Goal: Information Seeking & Learning: Learn about a topic

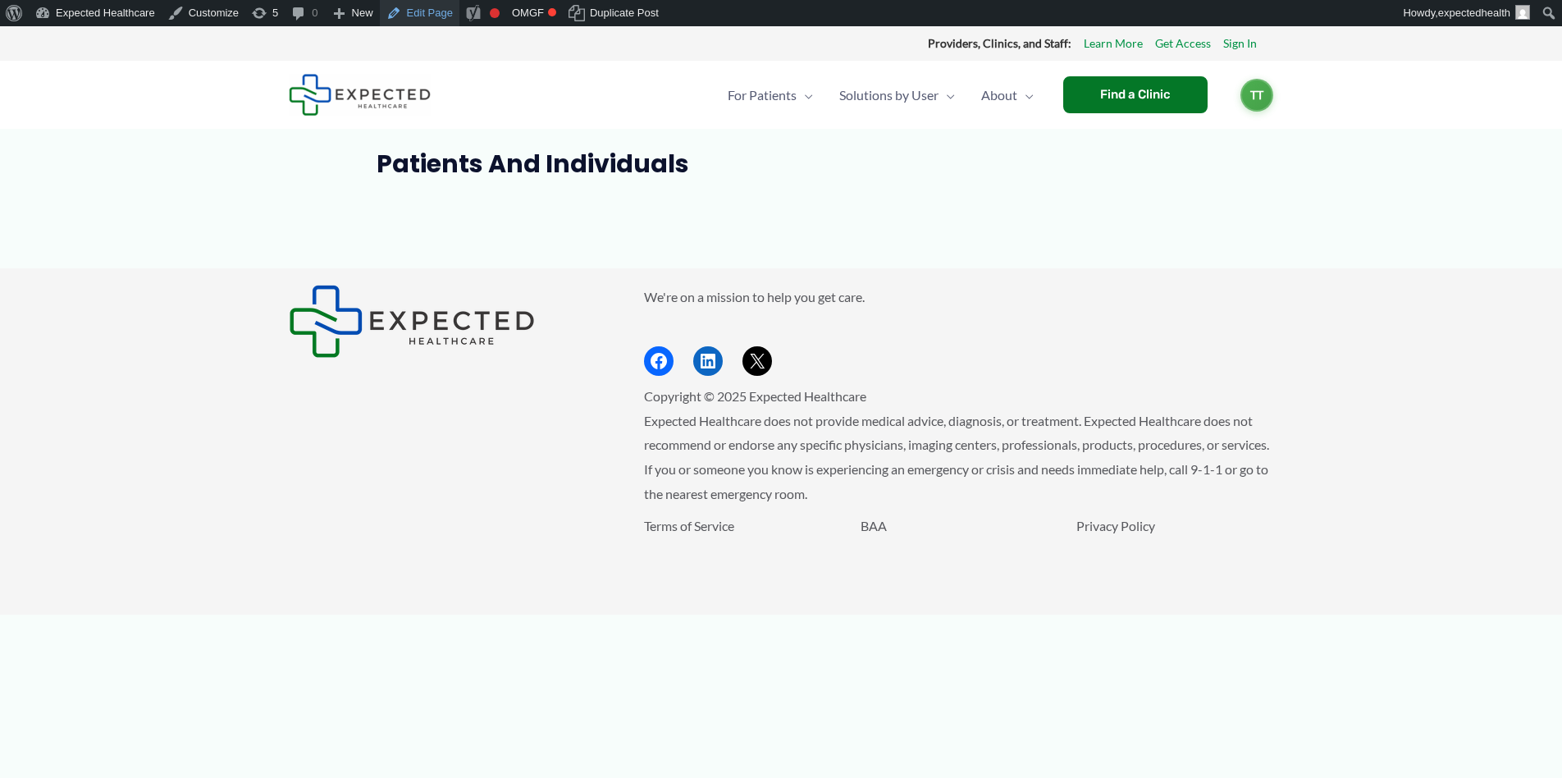
click at [434, 16] on link "Edit Page" at bounding box center [420, 13] width 80 height 26
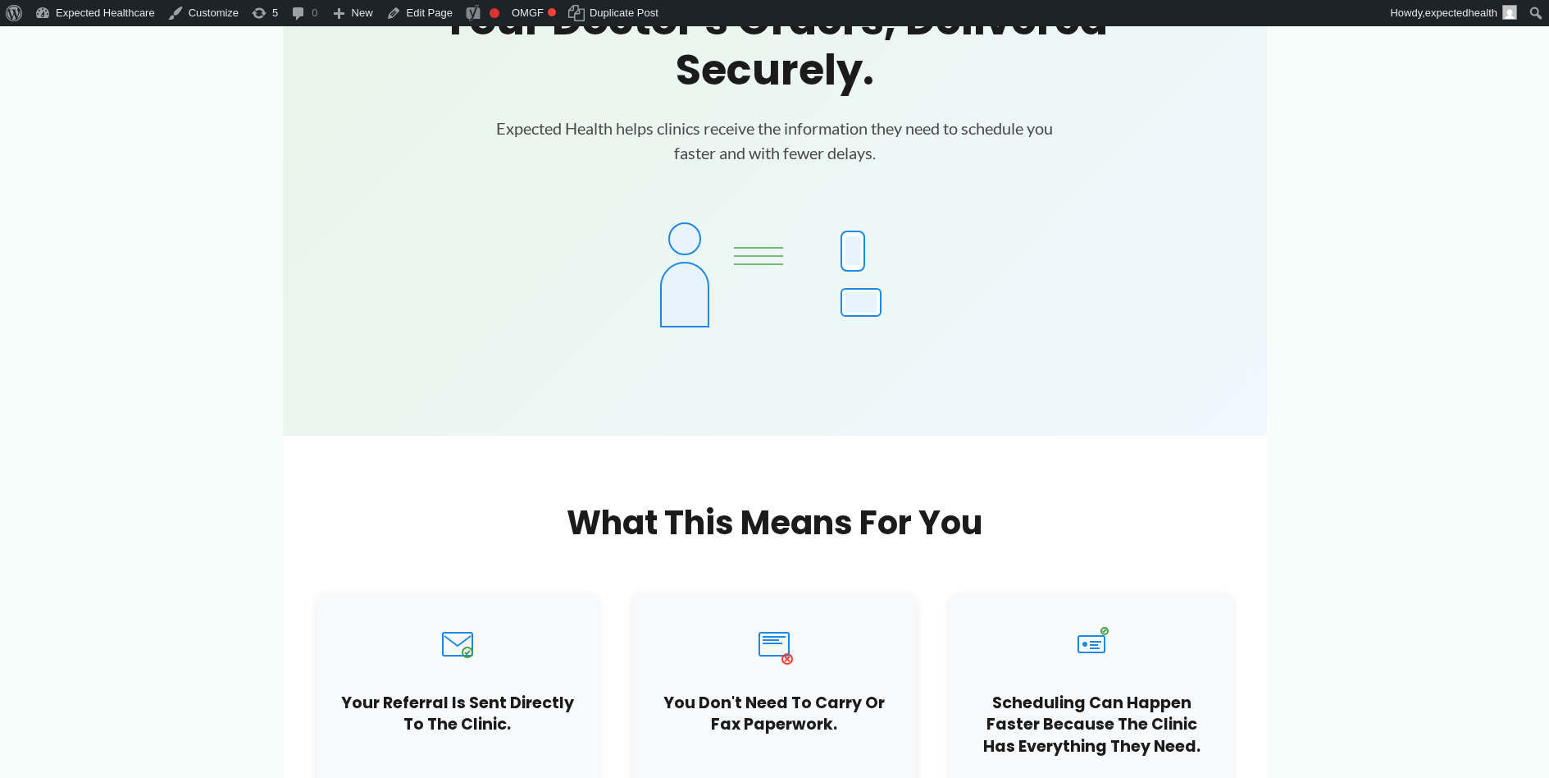
scroll to position [117, 0]
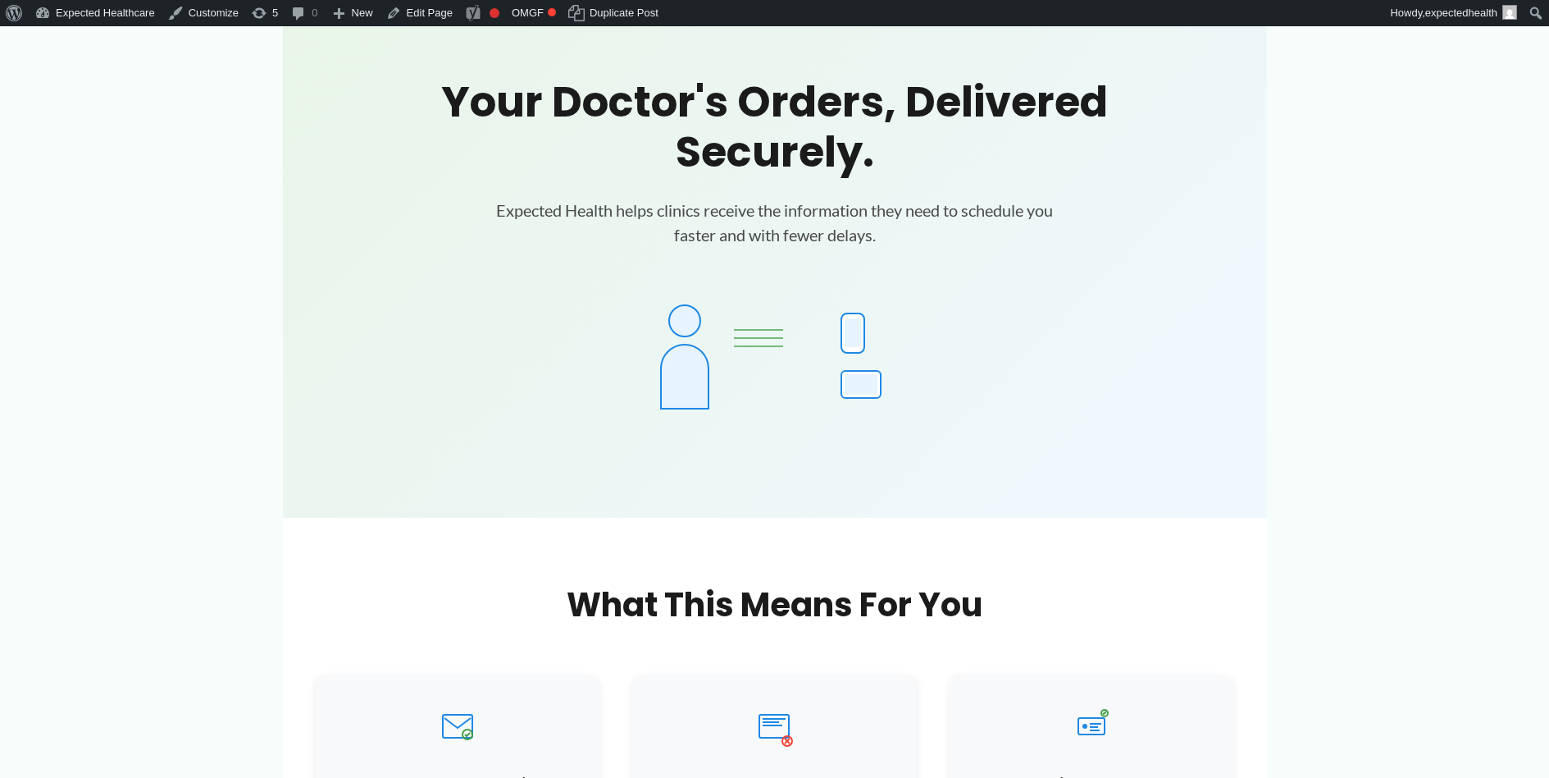
click at [852, 323] on div at bounding box center [853, 332] width 16 height 29
click at [859, 377] on div at bounding box center [861, 384] width 33 height 21
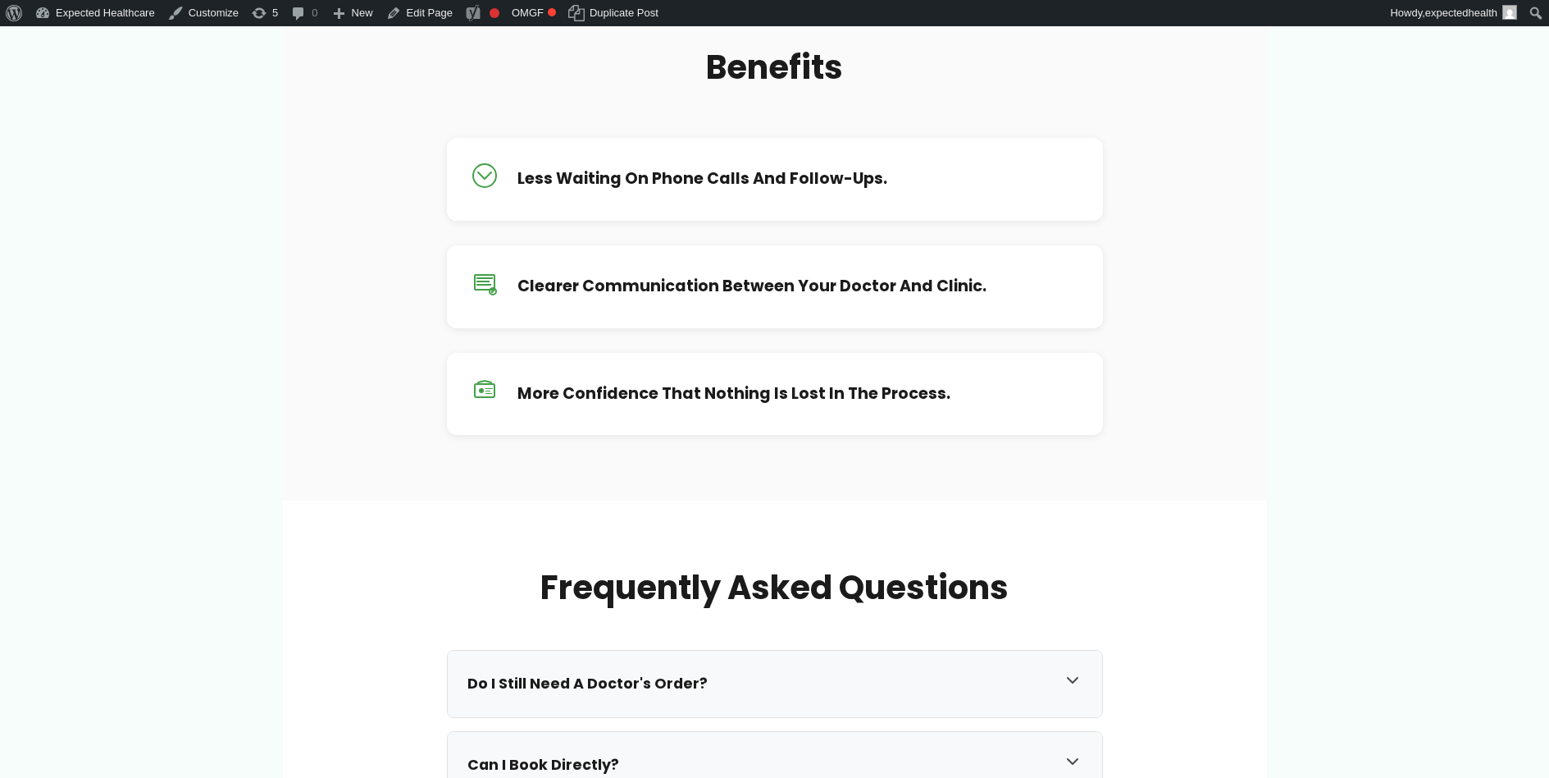
scroll to position [1405, 0]
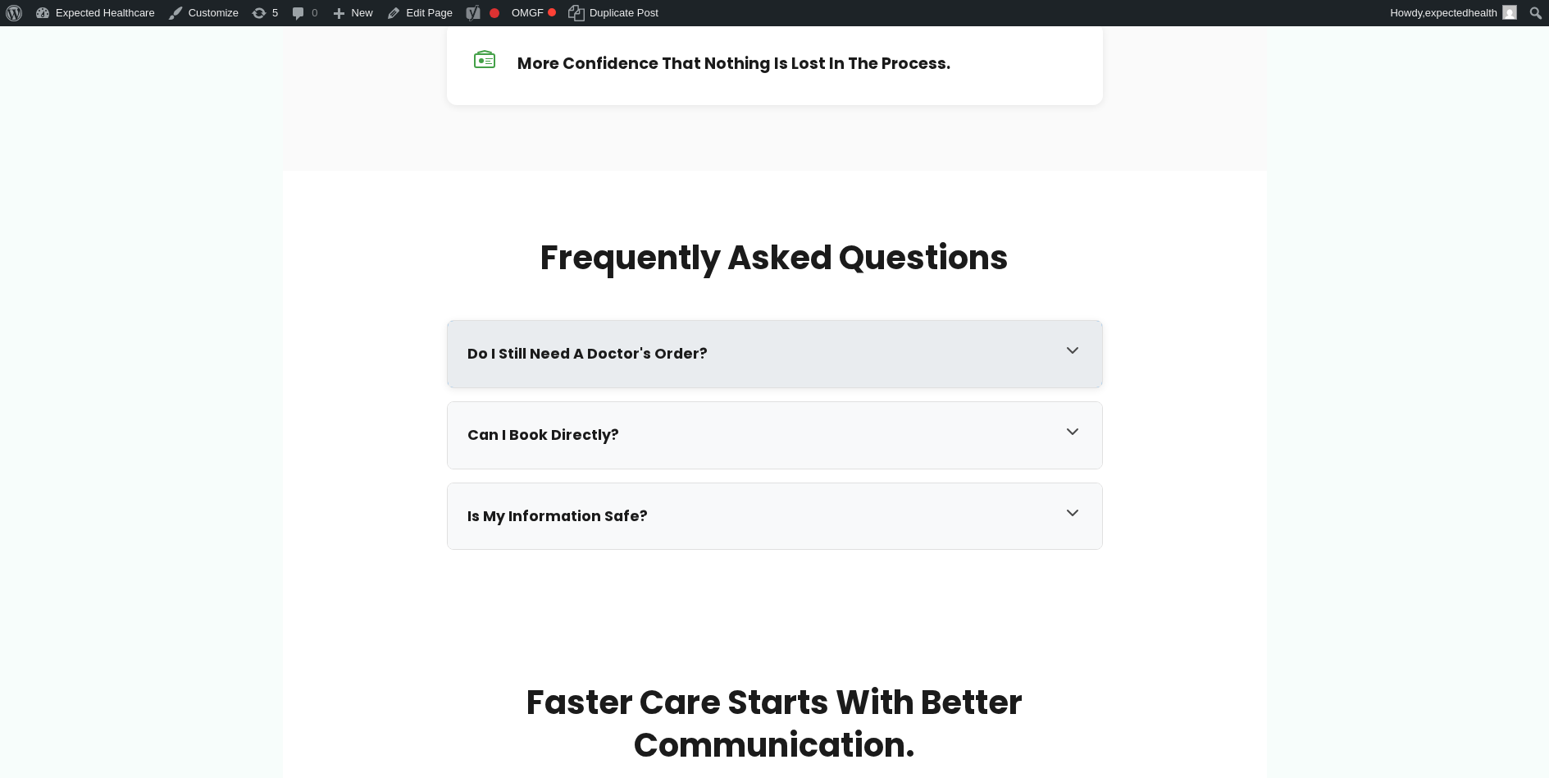
click at [636, 376] on div "Do I still need a doctor's order?" at bounding box center [775, 354] width 654 height 66
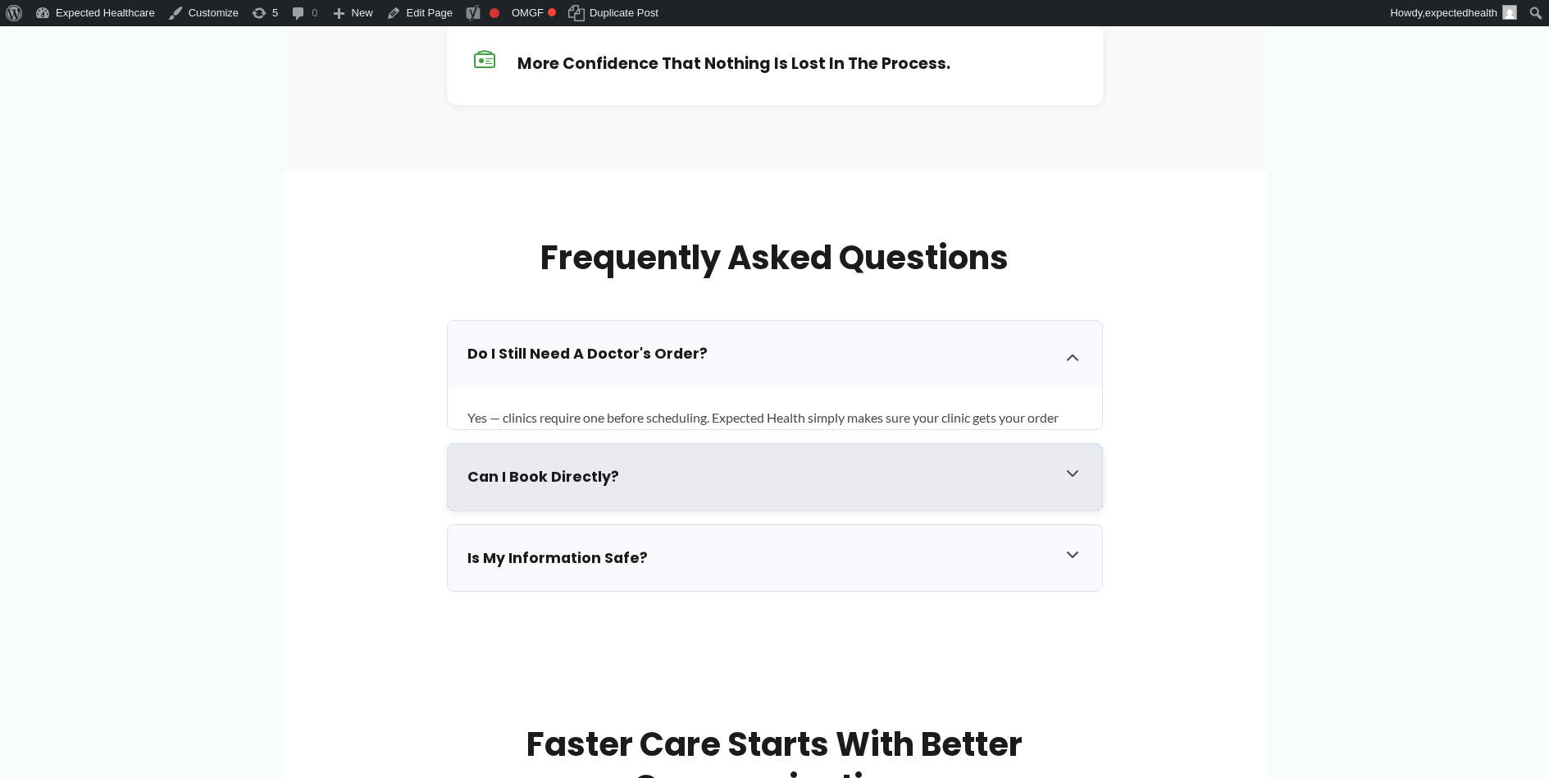
click at [617, 469] on h3 "Can I book directly?" at bounding box center [758, 476] width 582 height 19
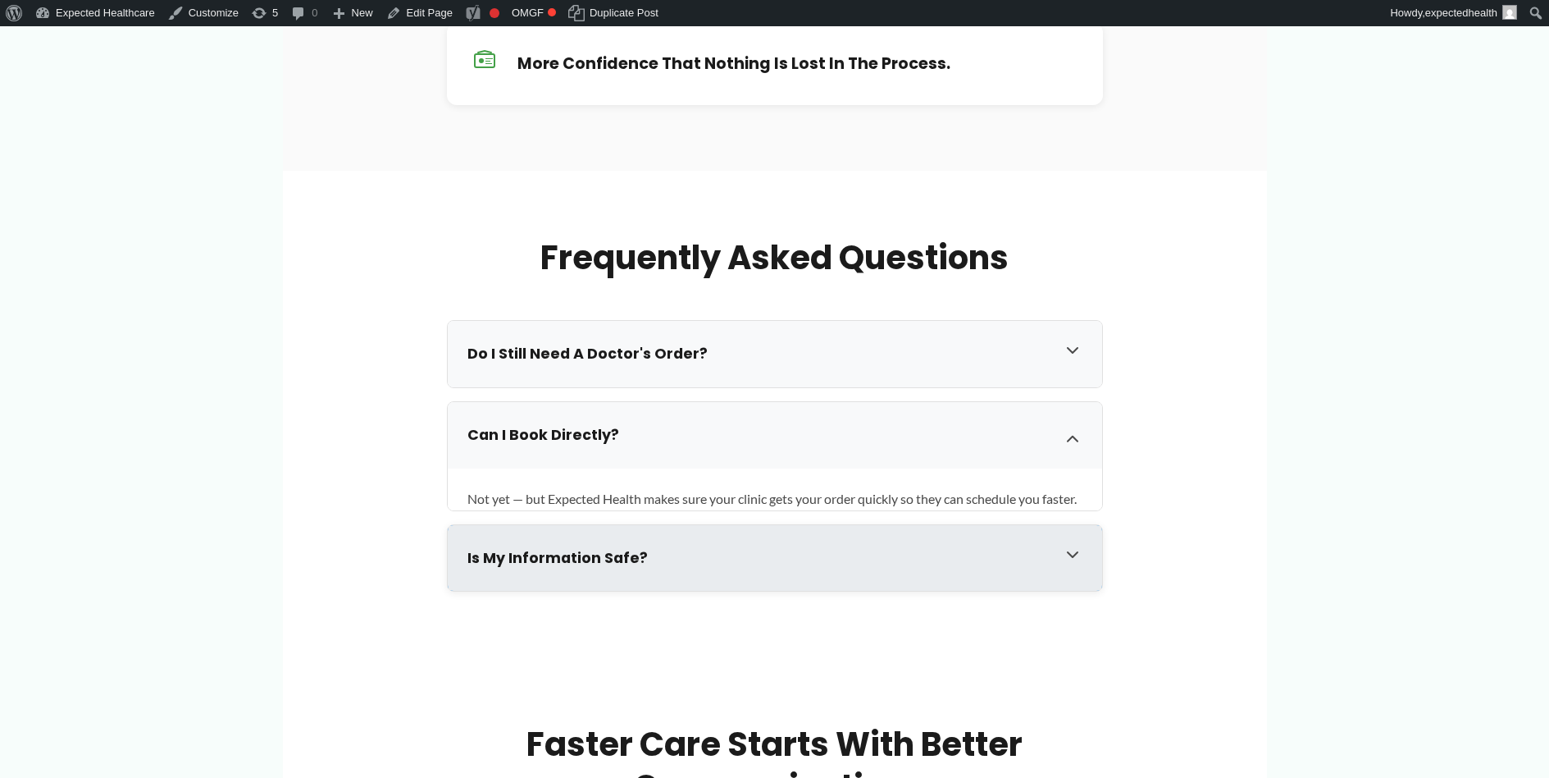
click at [622, 568] on div "Is my information safe?" at bounding box center [775, 558] width 654 height 66
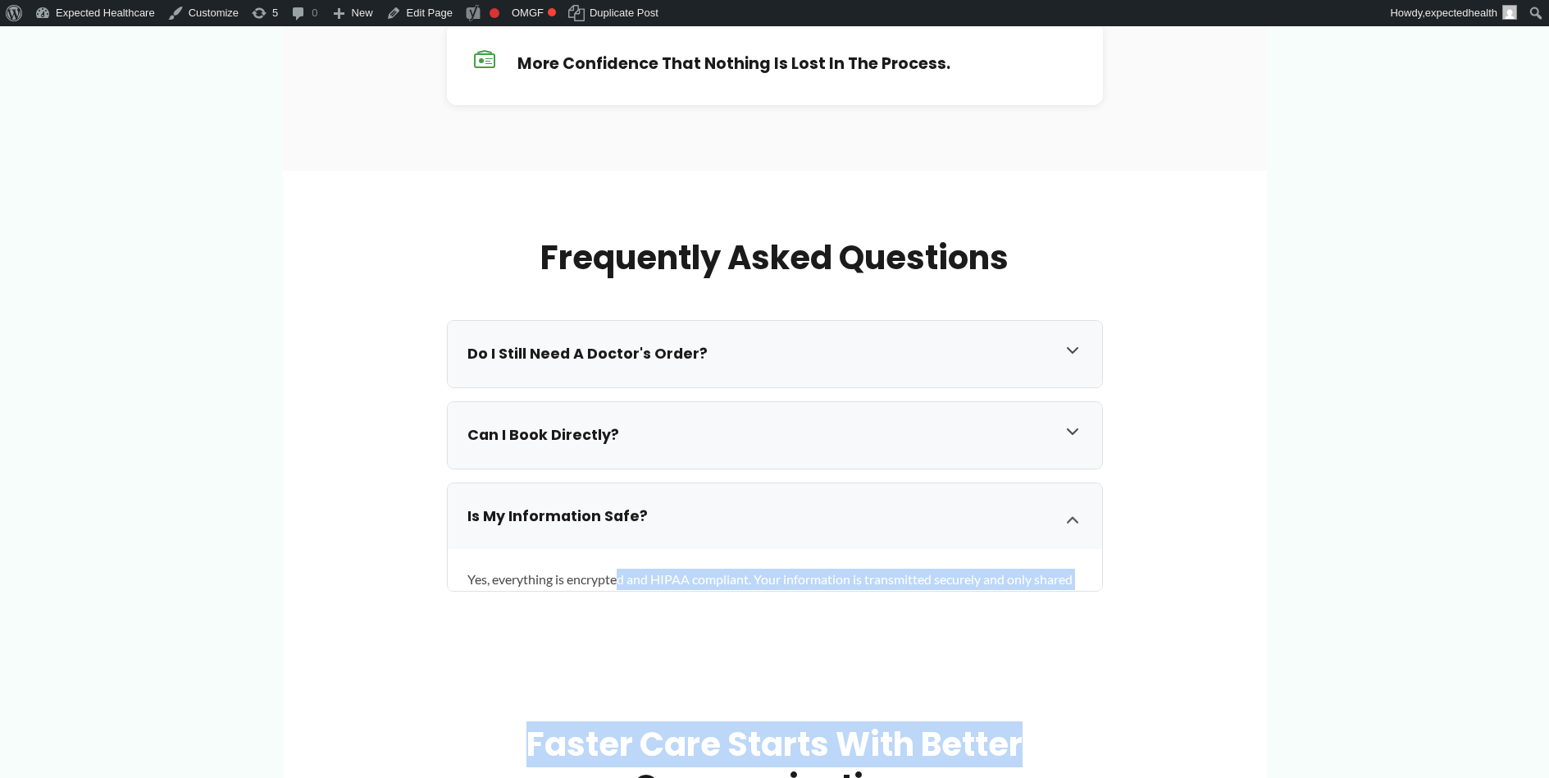
drag, startPoint x: 619, startPoint y: 582, endPoint x: 1060, endPoint y: 756, distance: 473.5
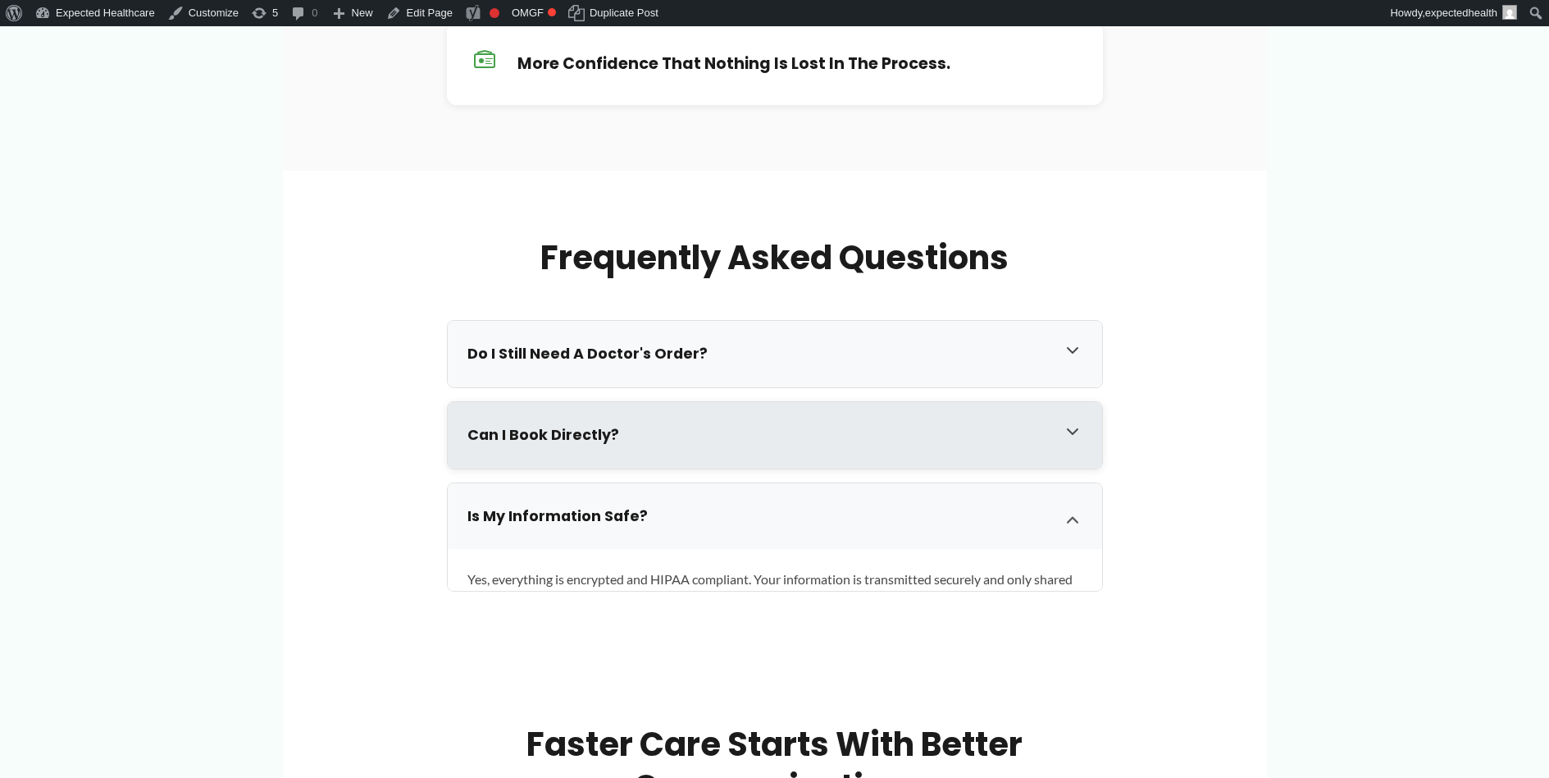
click at [559, 405] on div "Can I book directly?" at bounding box center [775, 435] width 654 height 66
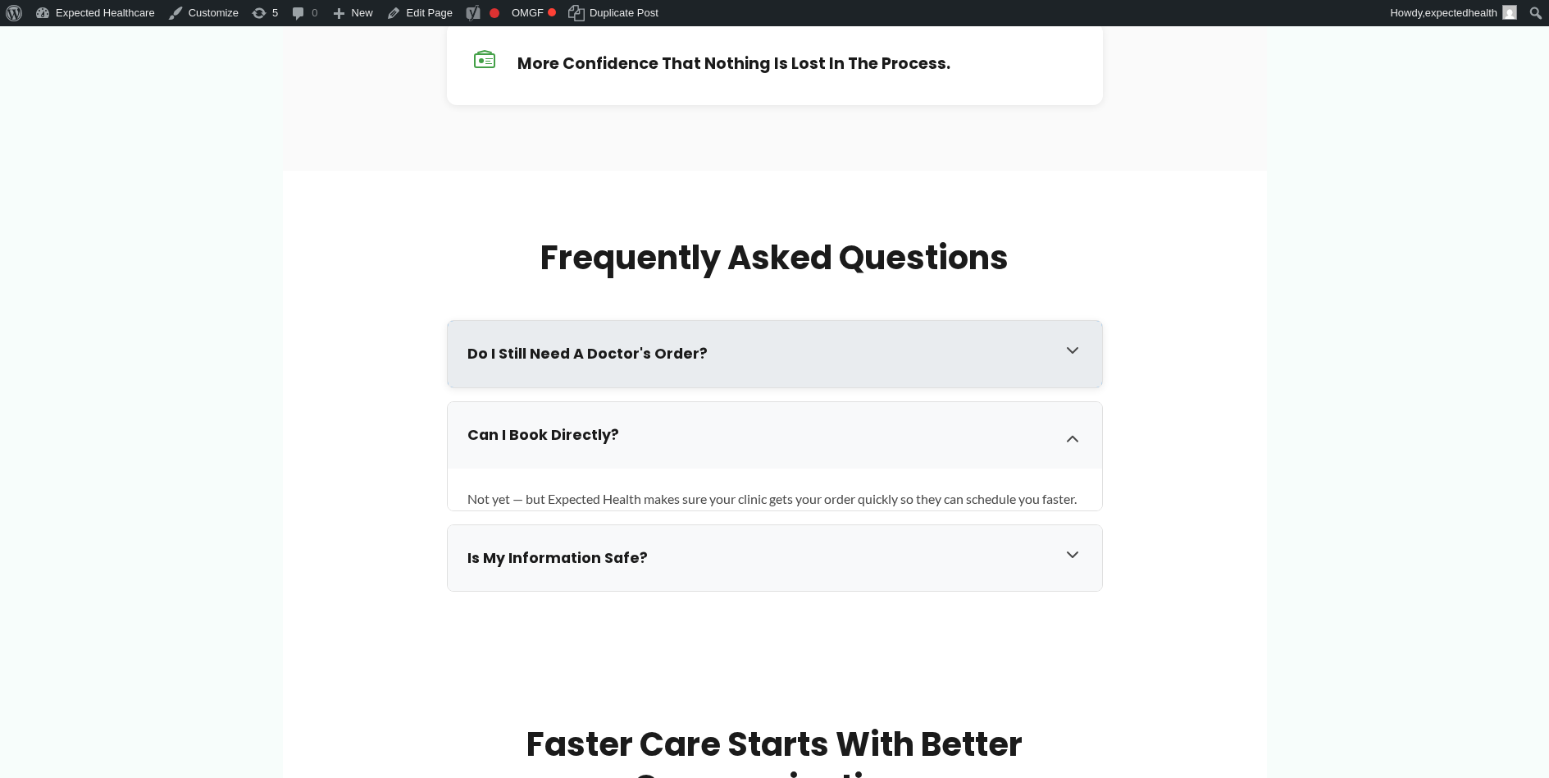
click at [581, 351] on h3 "Do I still need a doctor's order?" at bounding box center [758, 353] width 582 height 19
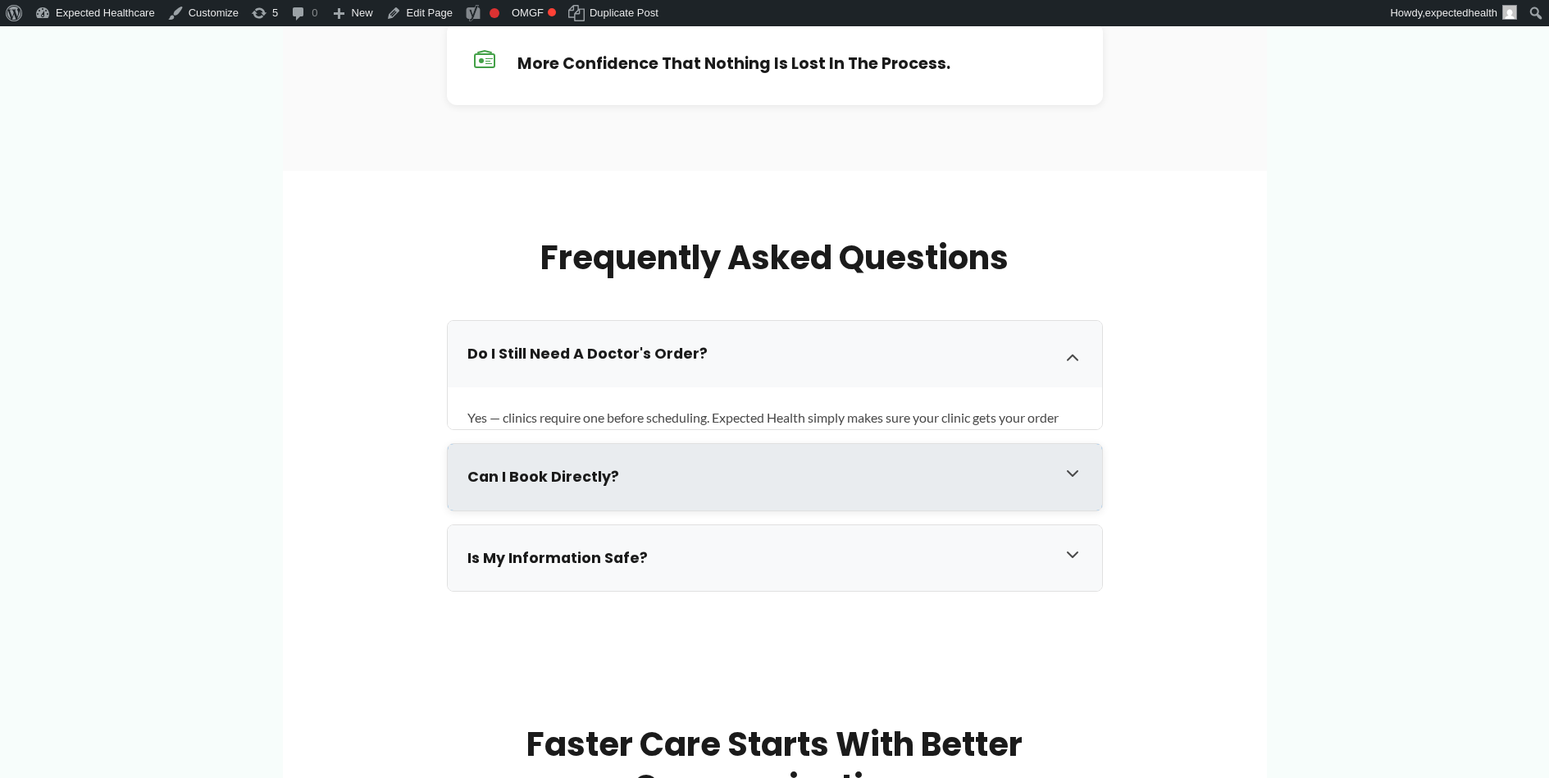
click at [751, 488] on div "Can I book directly?" at bounding box center [775, 477] width 654 height 66
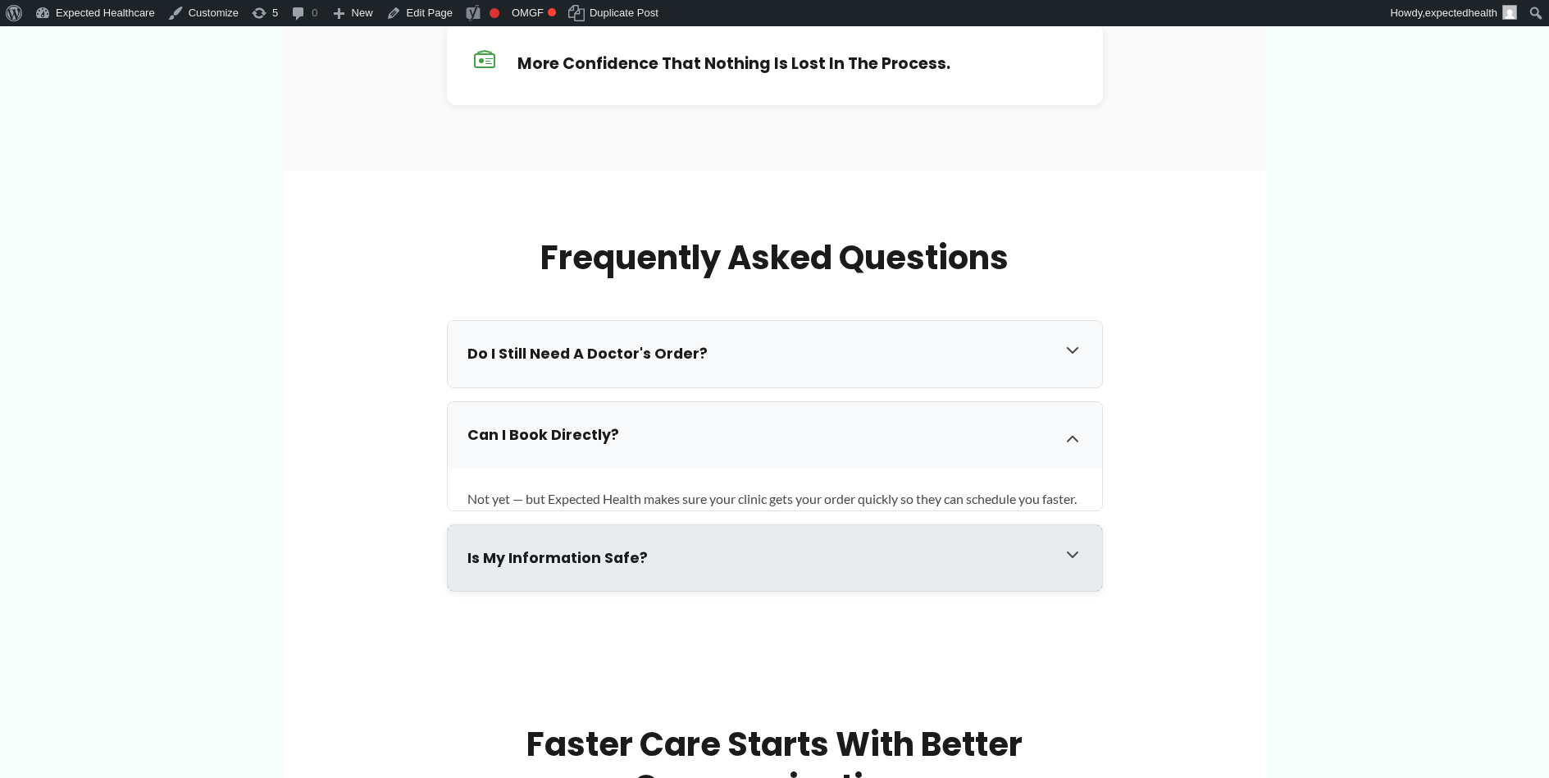
click at [771, 577] on div "Is my information safe?" at bounding box center [775, 558] width 654 height 66
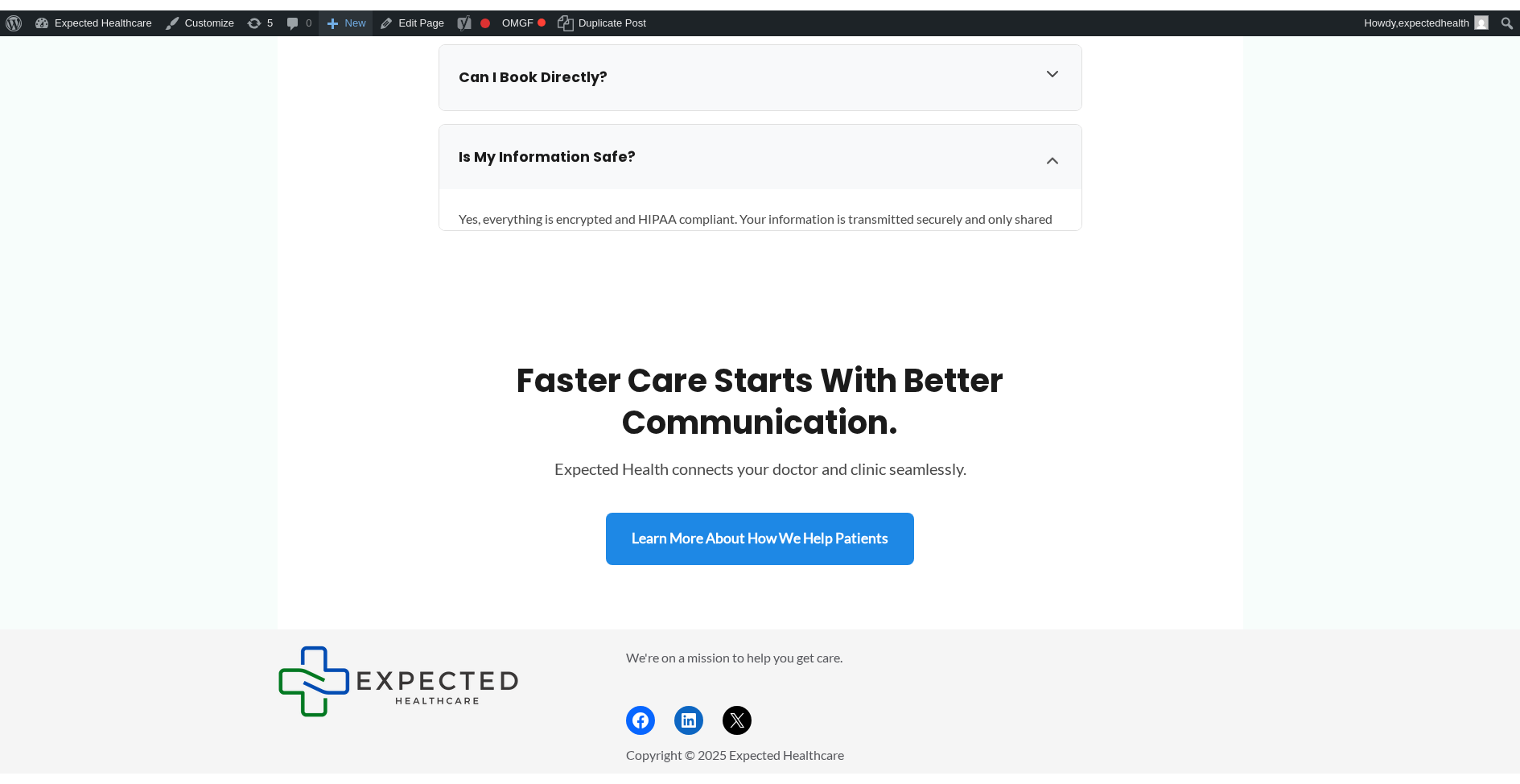
scroll to position [1838, 0]
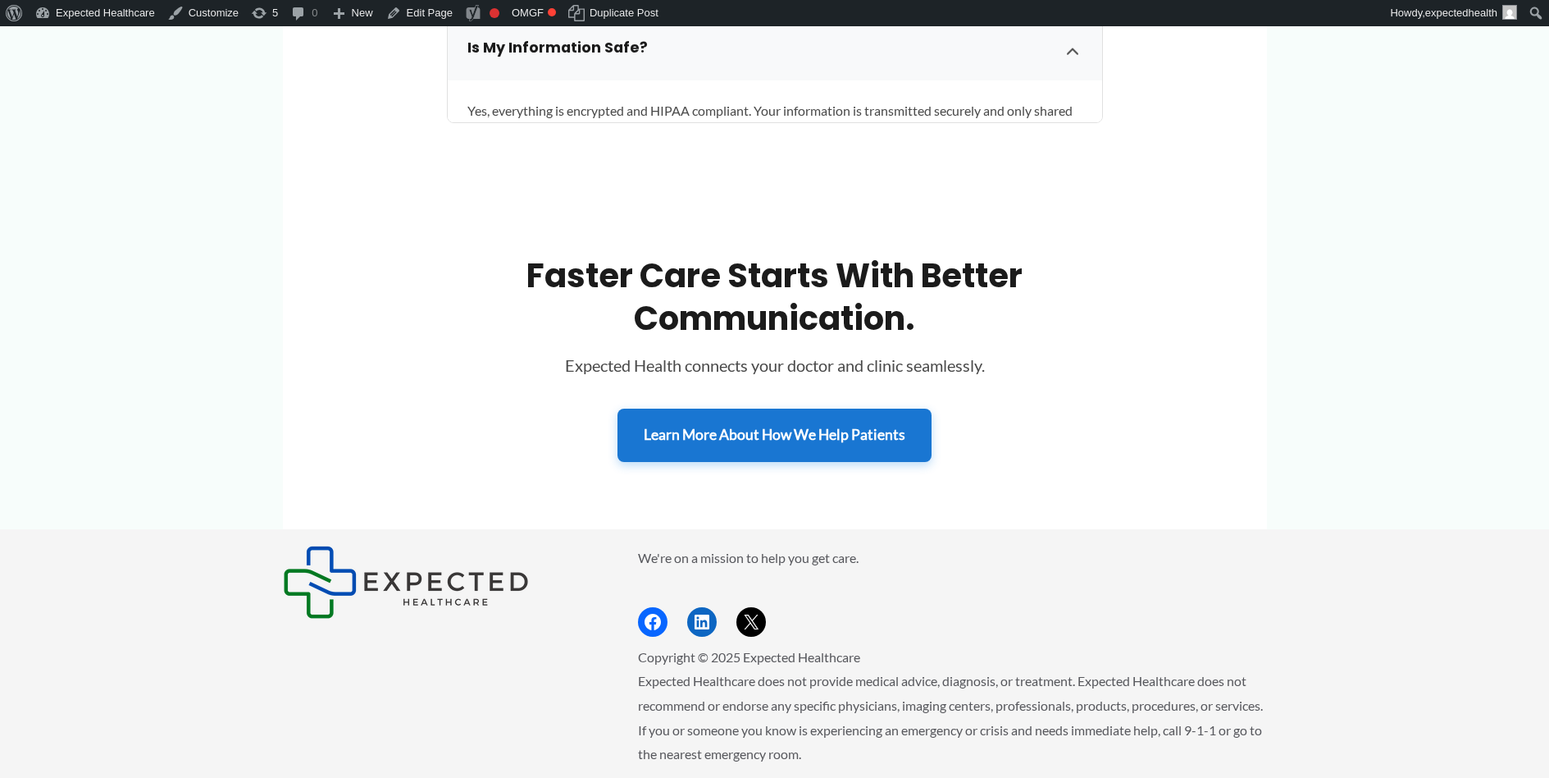
click at [763, 439] on link "Learn More About How We Help Patients" at bounding box center [775, 434] width 314 height 53
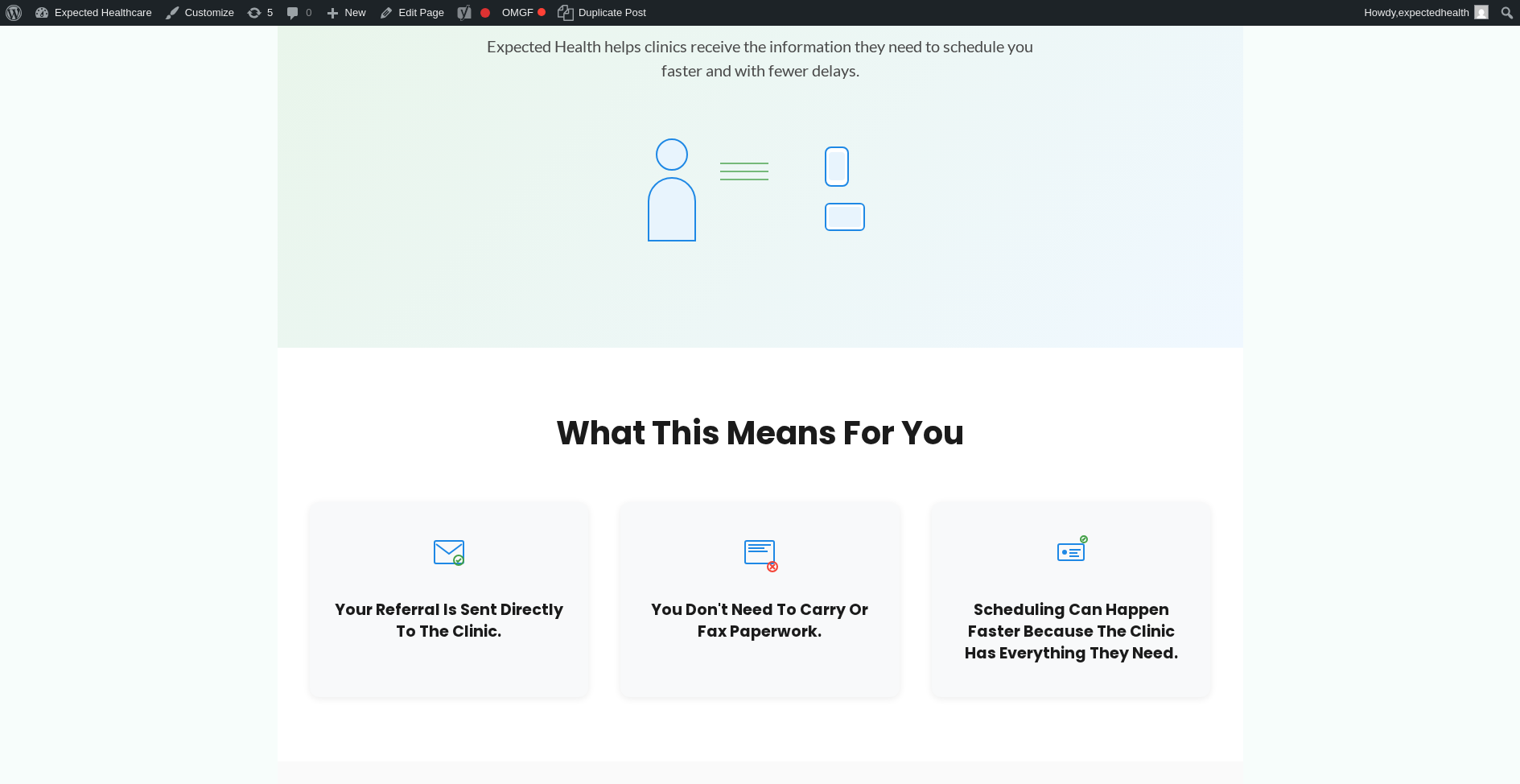
scroll to position [0, 0]
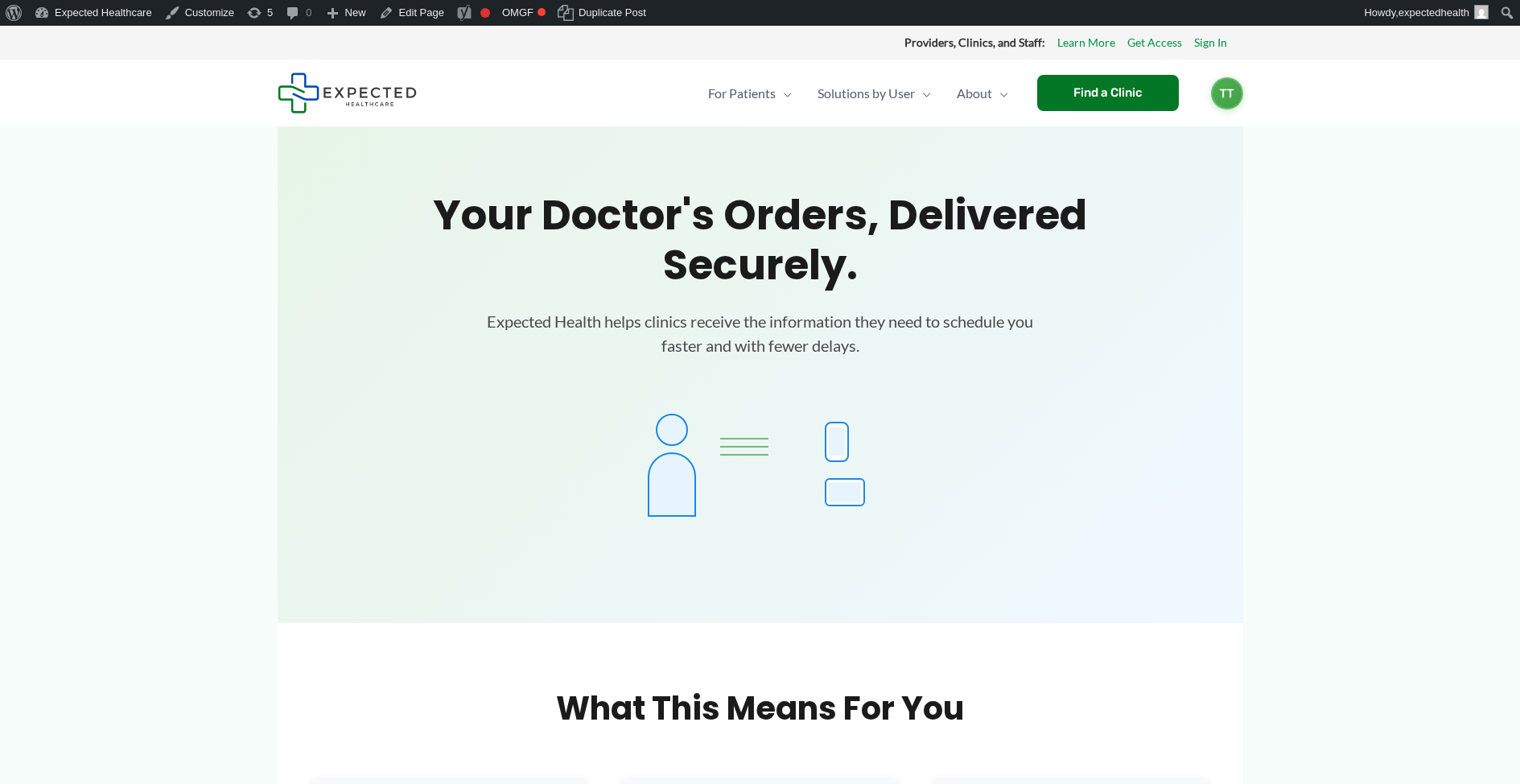
click at [329, 92] on img at bounding box center [347, 93] width 139 height 41
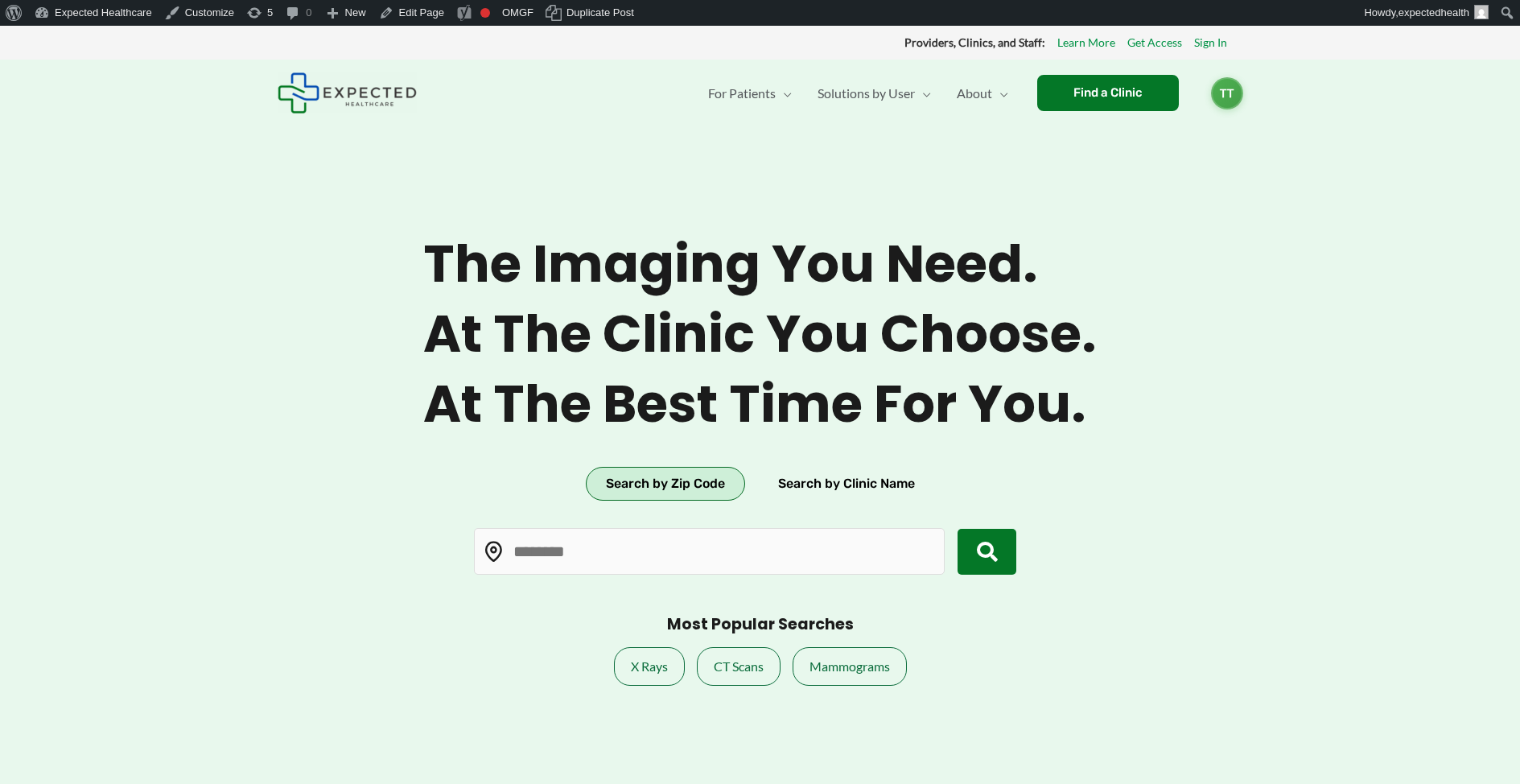
type input "*****"
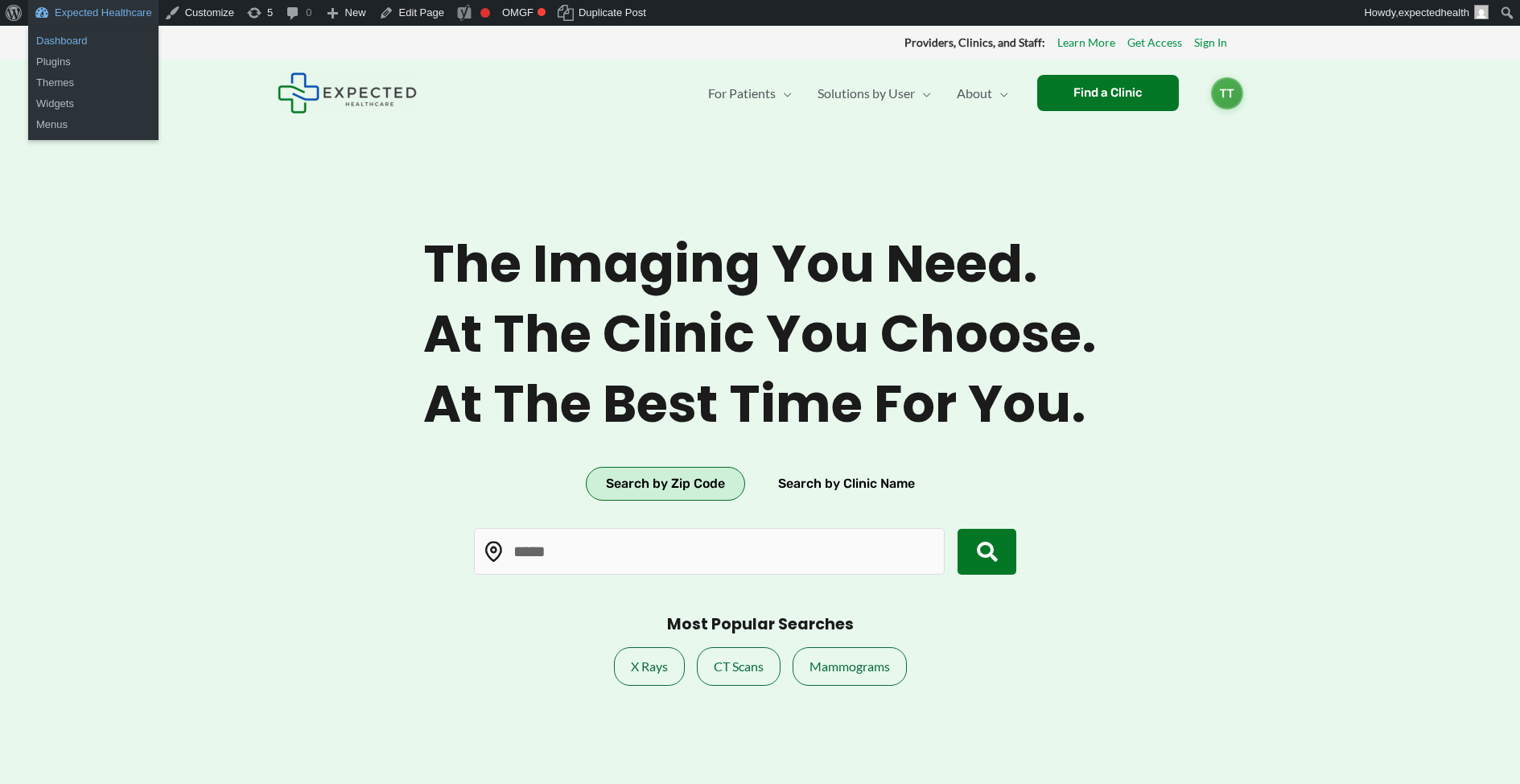
click at [90, 41] on link "Dashboard" at bounding box center [93, 40] width 131 height 21
click at [83, 36] on link "Dashboard" at bounding box center [92, 40] width 129 height 21
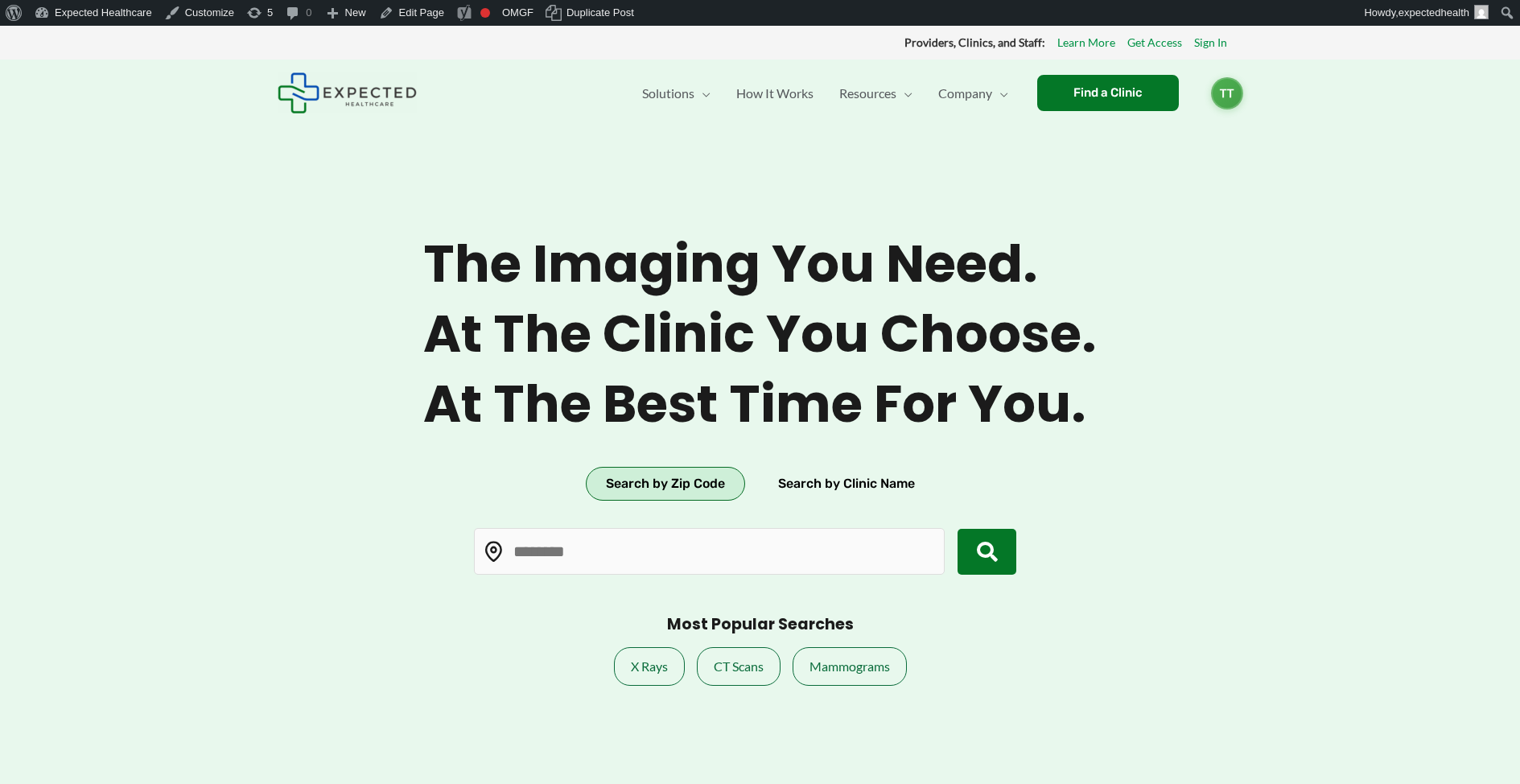
type input "*****"
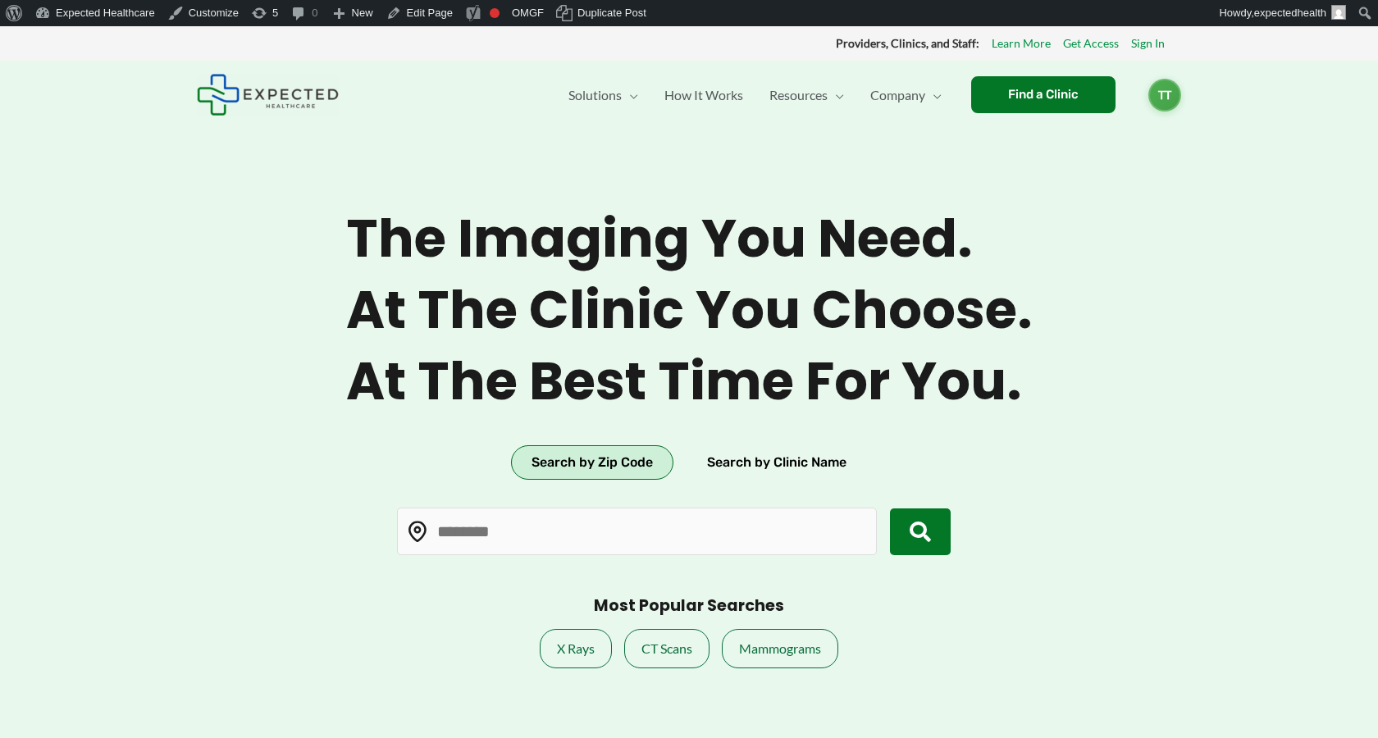
type input "*****"
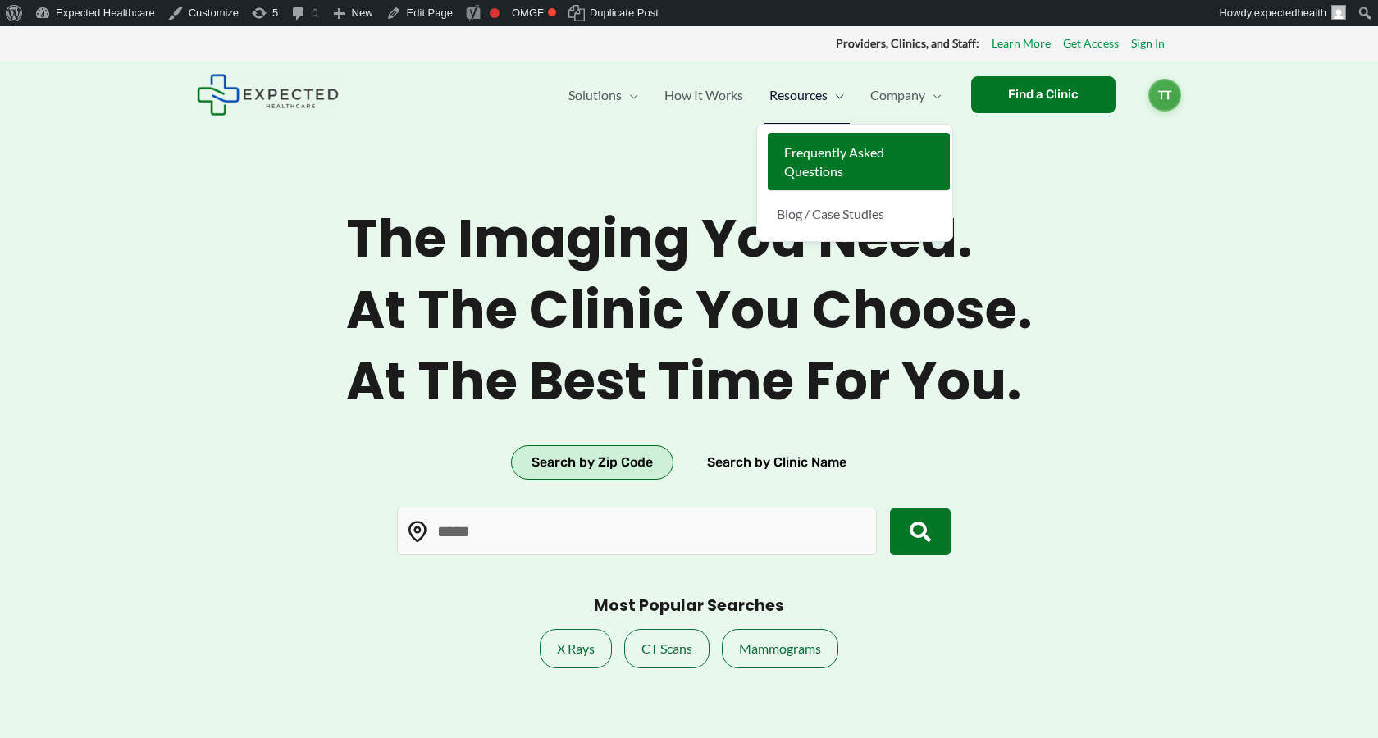
click at [809, 143] on link "Frequently Asked Questions" at bounding box center [859, 162] width 182 height 58
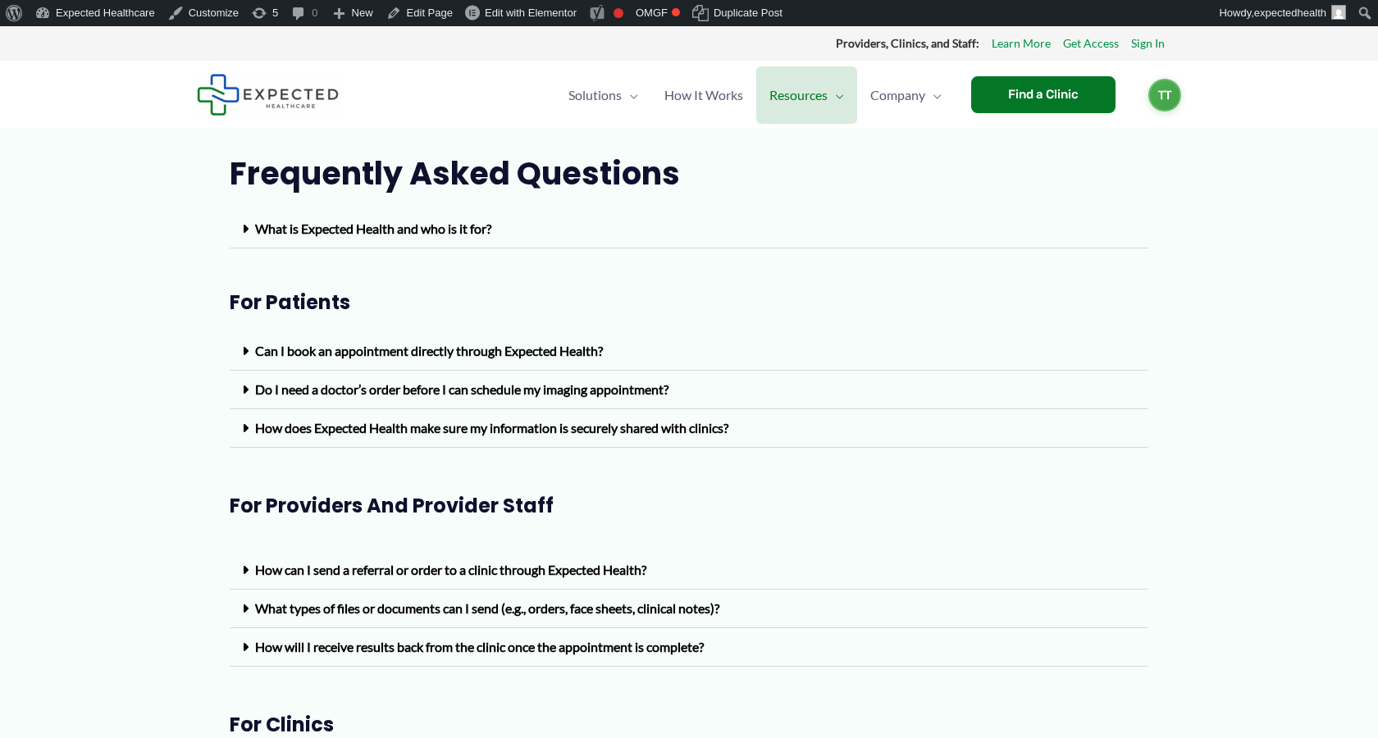
click at [411, 347] on link "Can I book an appointment directly through Expected Health?" at bounding box center [429, 351] width 348 height 16
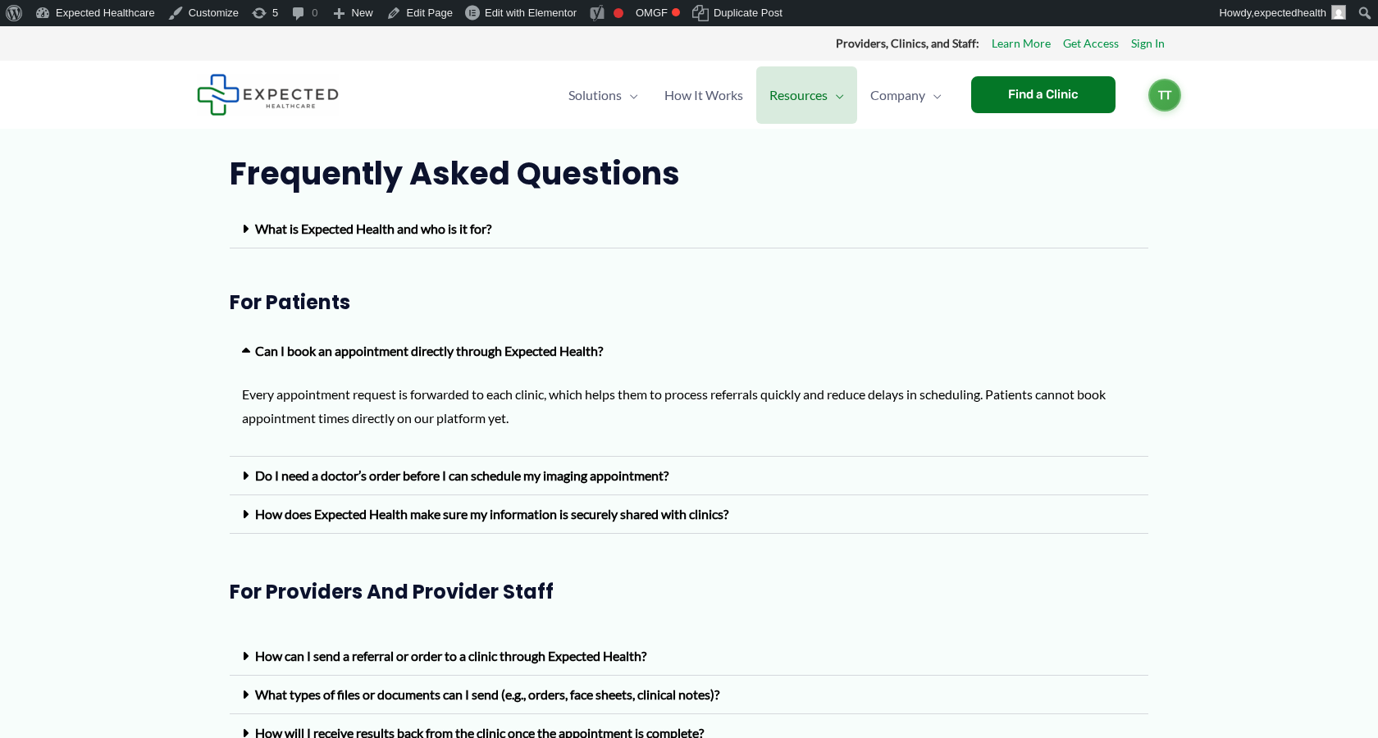
click at [413, 481] on link "Do I need a doctor’s order before I can schedule my imaging appointment?" at bounding box center [461, 475] width 413 height 16
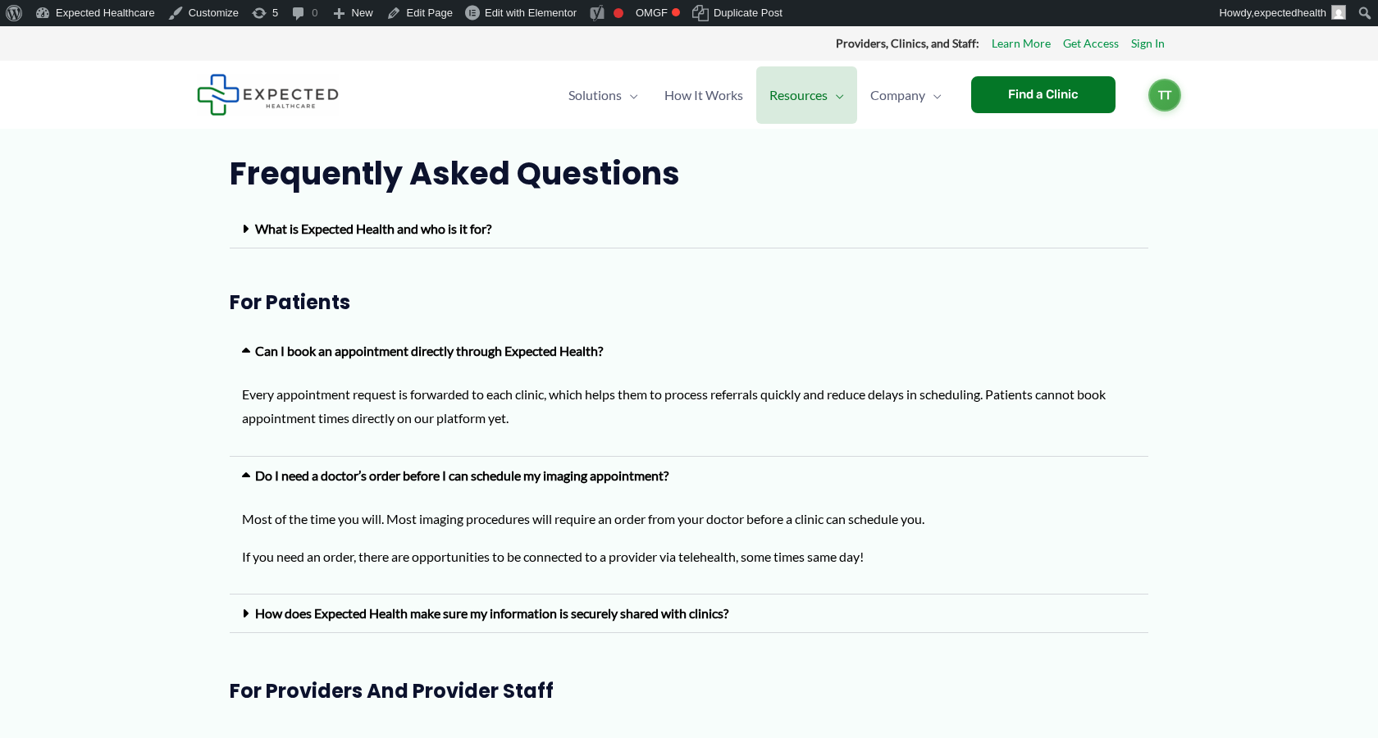
click at [432, 601] on div "How does Expected Health make sure my information is securely shared with clini…" at bounding box center [689, 614] width 919 height 39
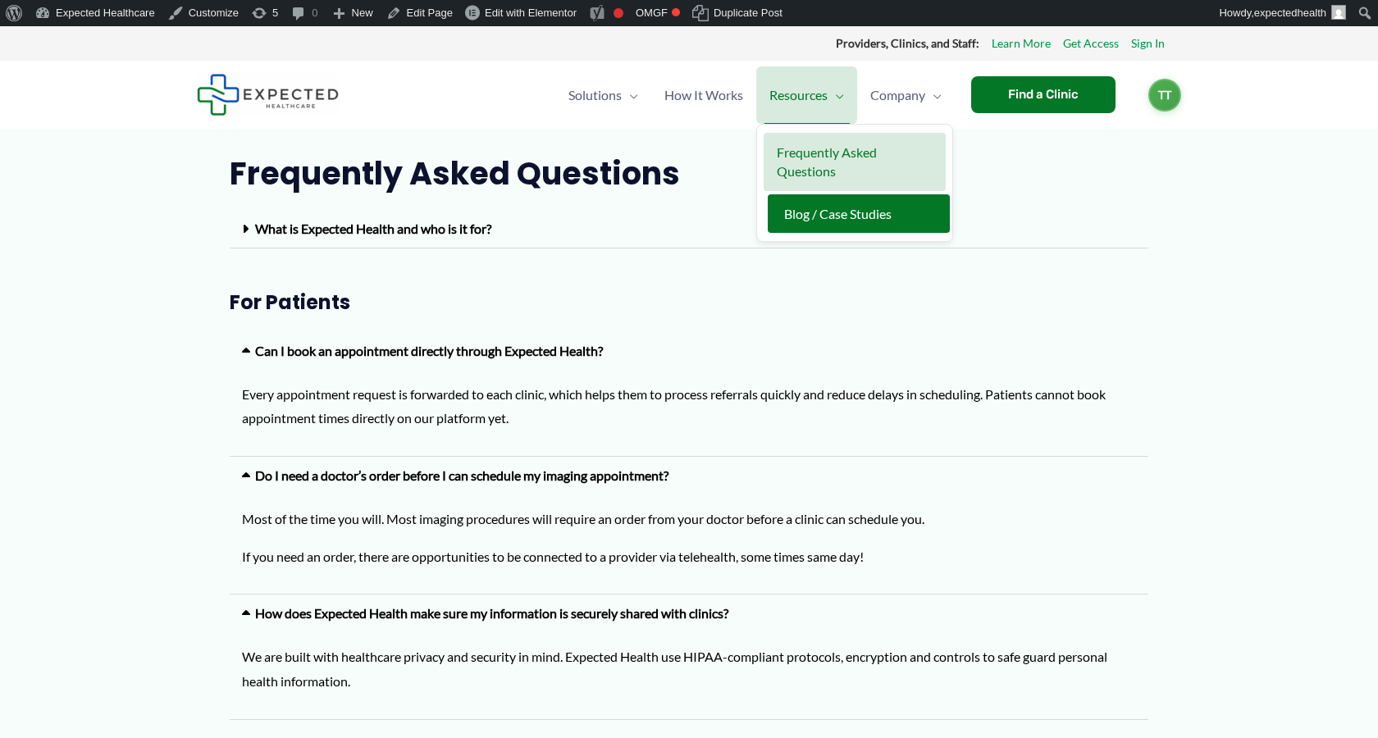
click at [821, 207] on span "Blog / Case Studies" at bounding box center [837, 214] width 107 height 16
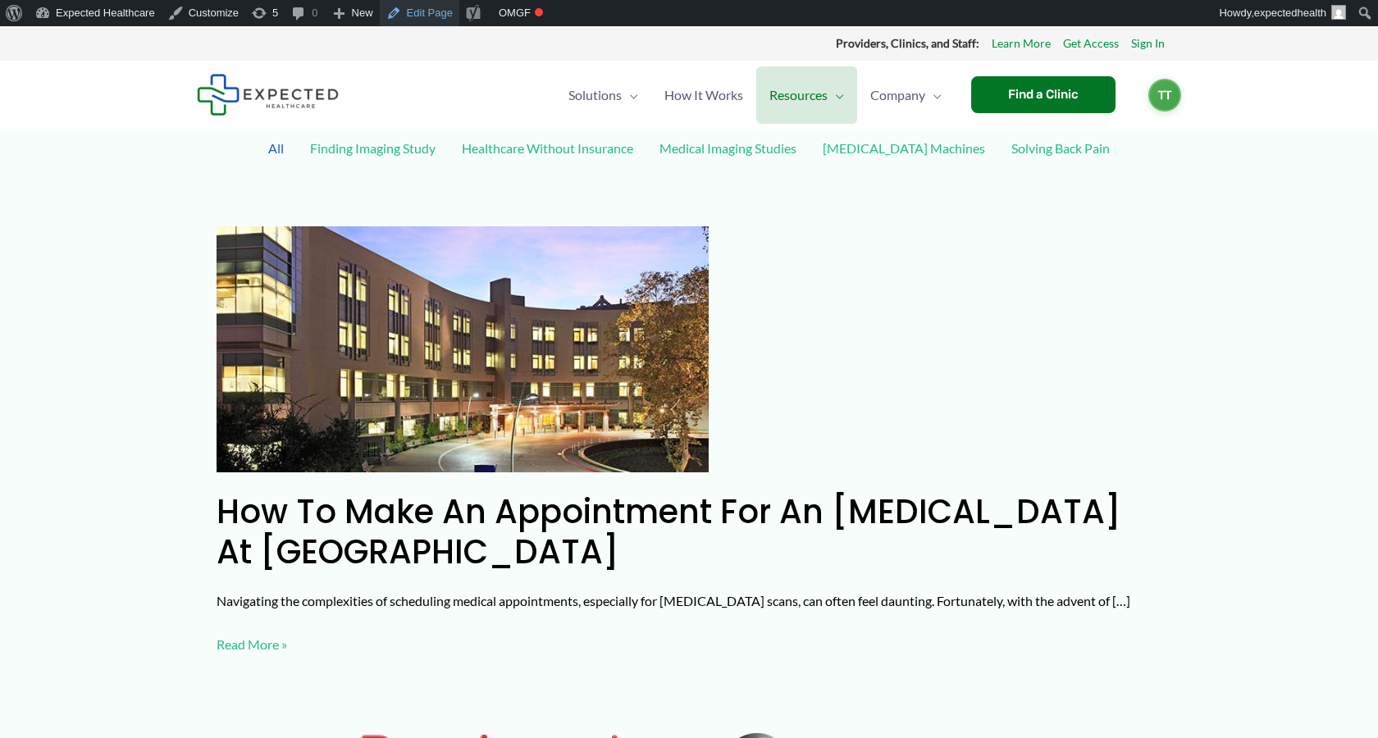
click at [445, 21] on link "Edit Page" at bounding box center [420, 13] width 80 height 26
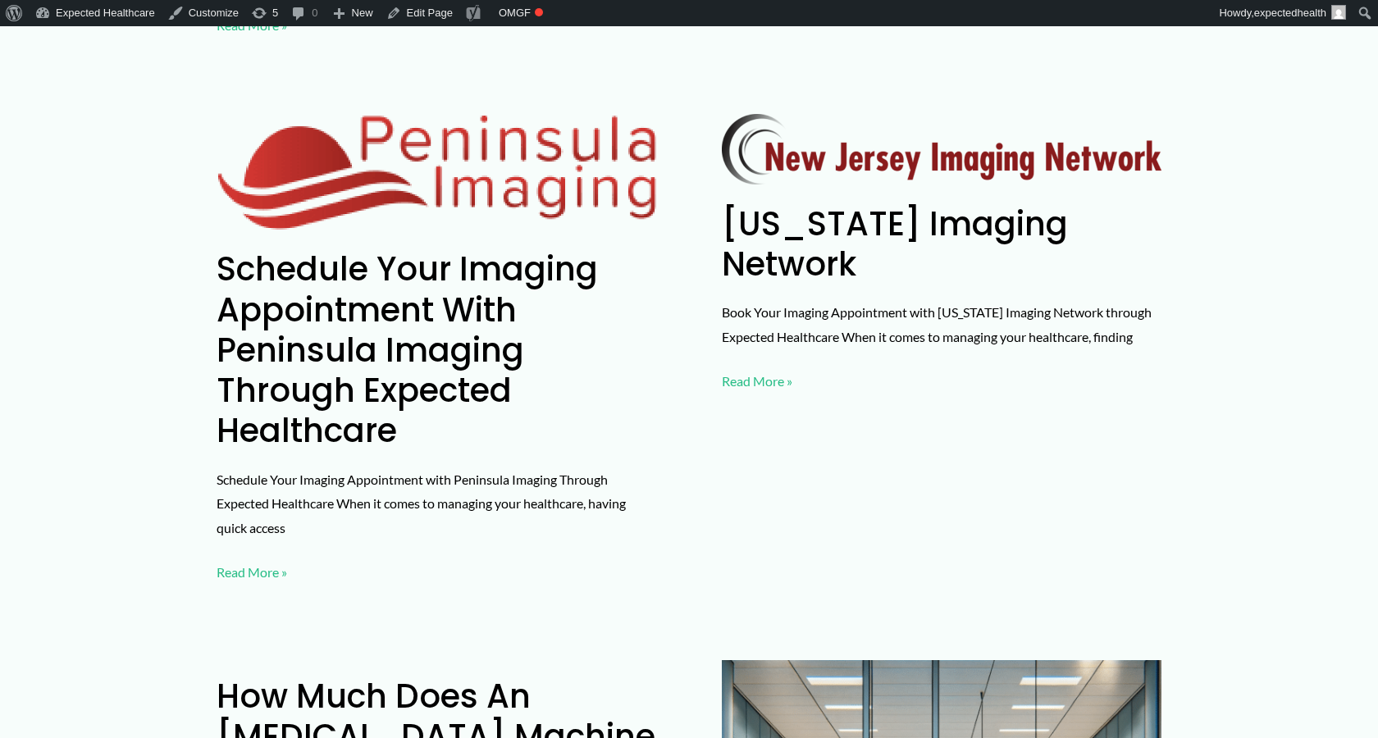
scroll to position [1176, 0]
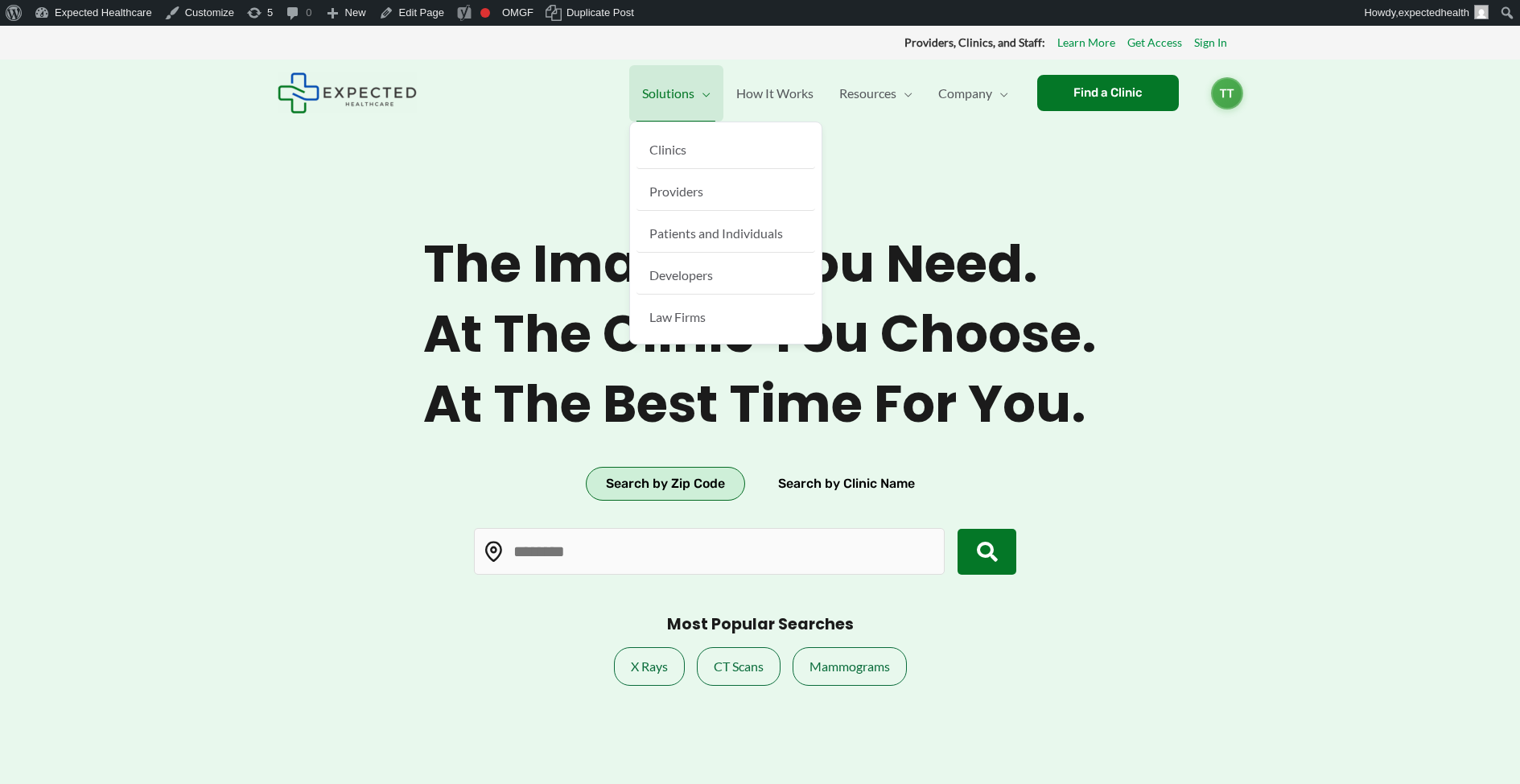
type input "*****"
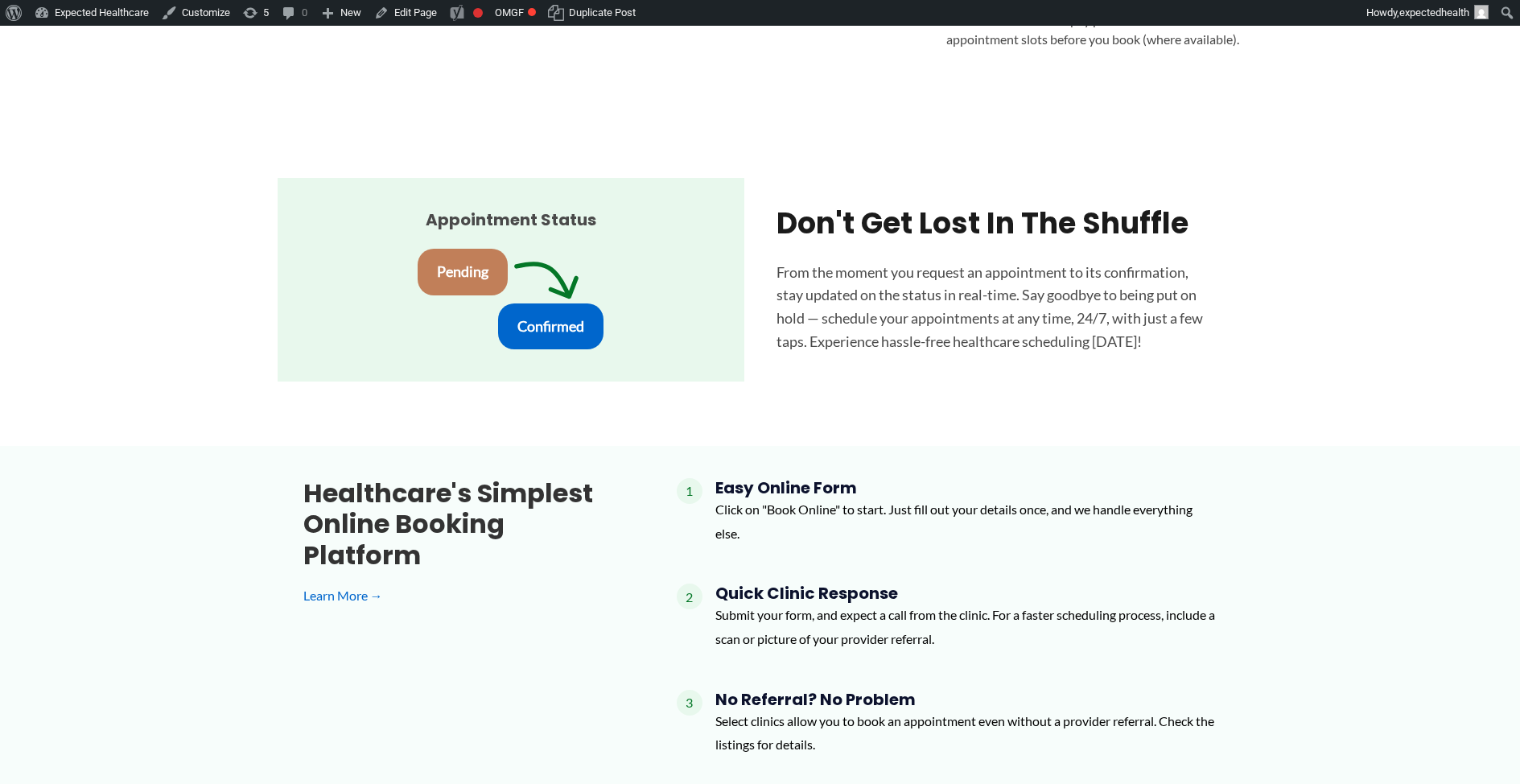
scroll to position [1591, 0]
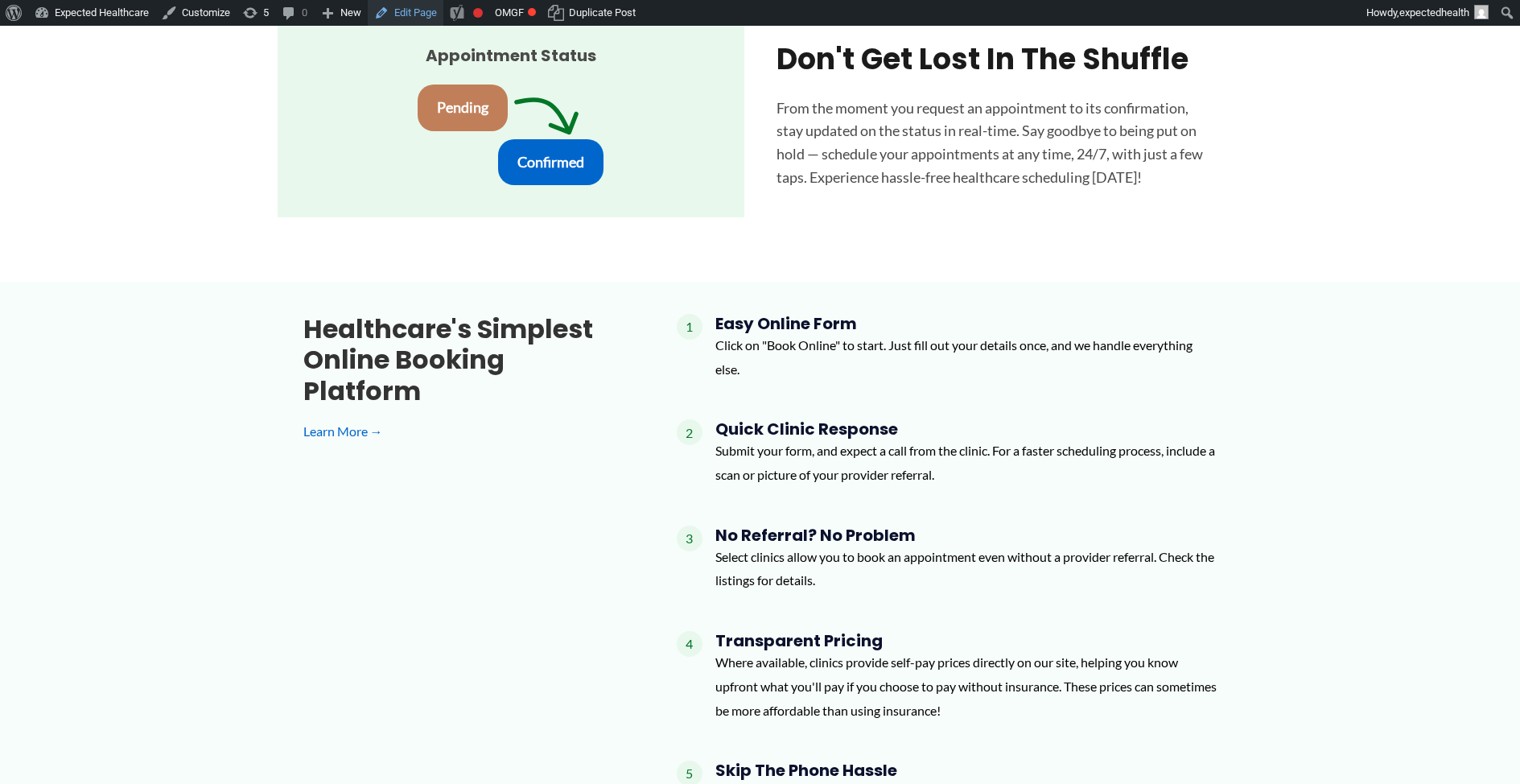
click at [422, 11] on link "Edit Page" at bounding box center [405, 13] width 76 height 26
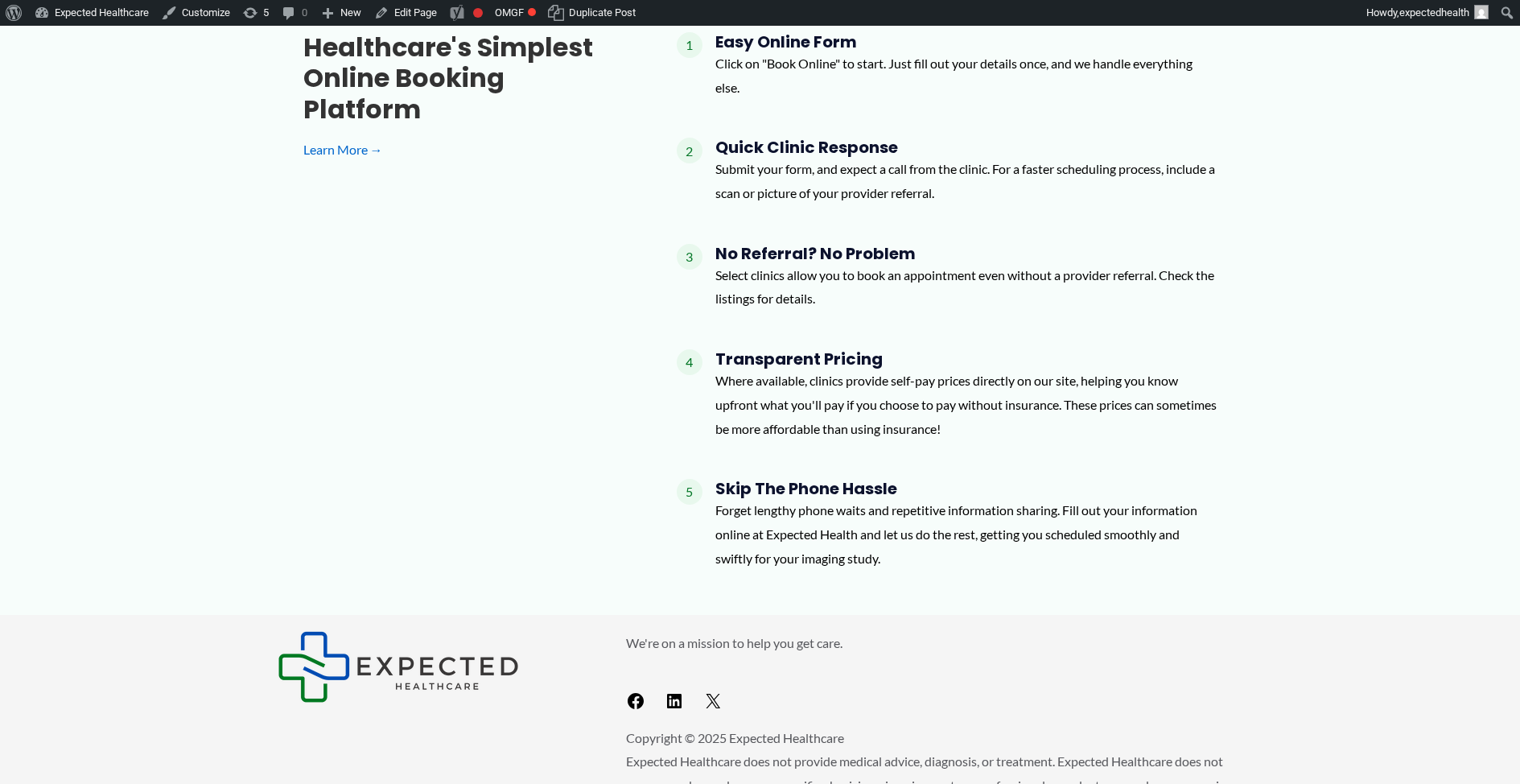
scroll to position [1968, 0]
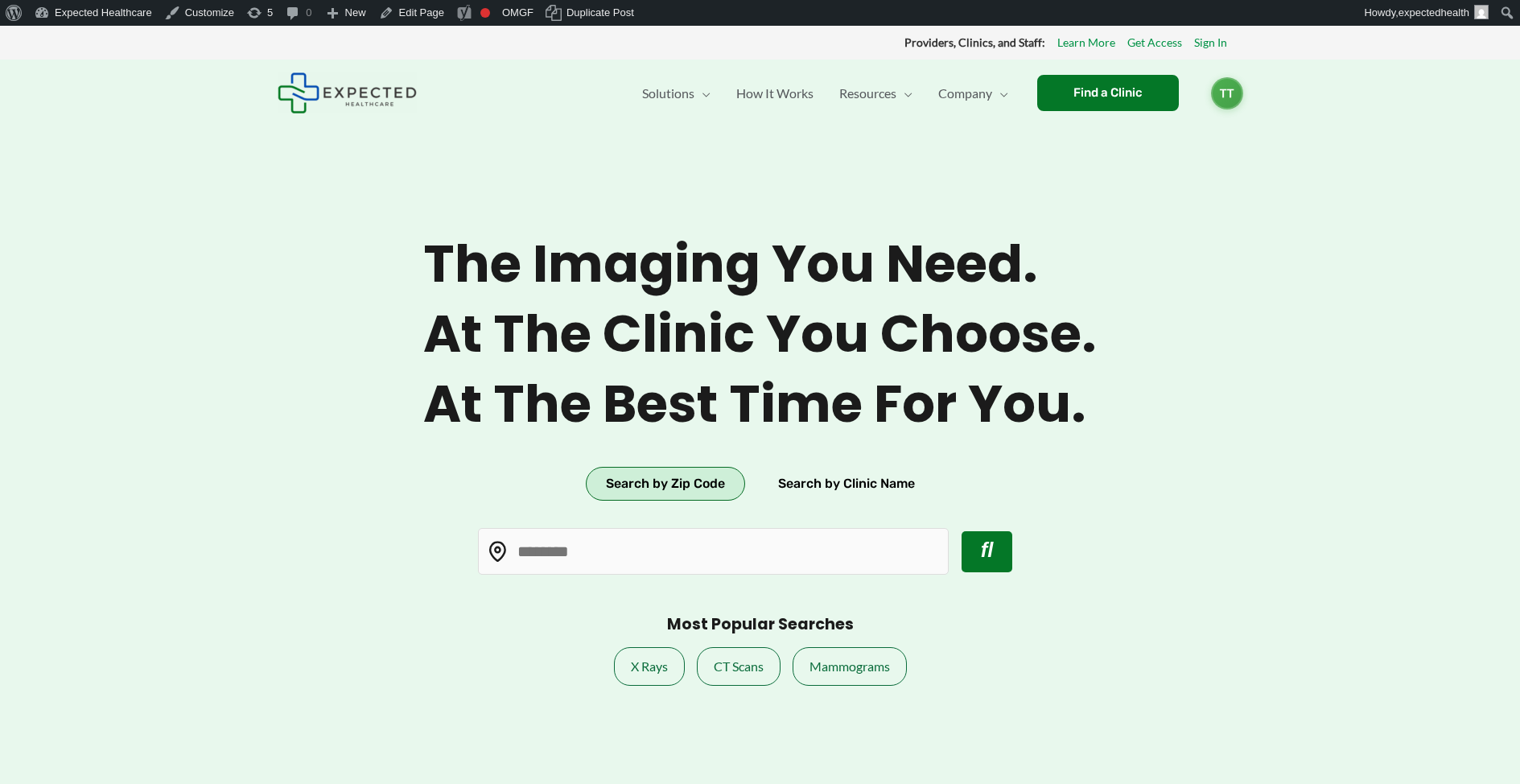
type input "*****"
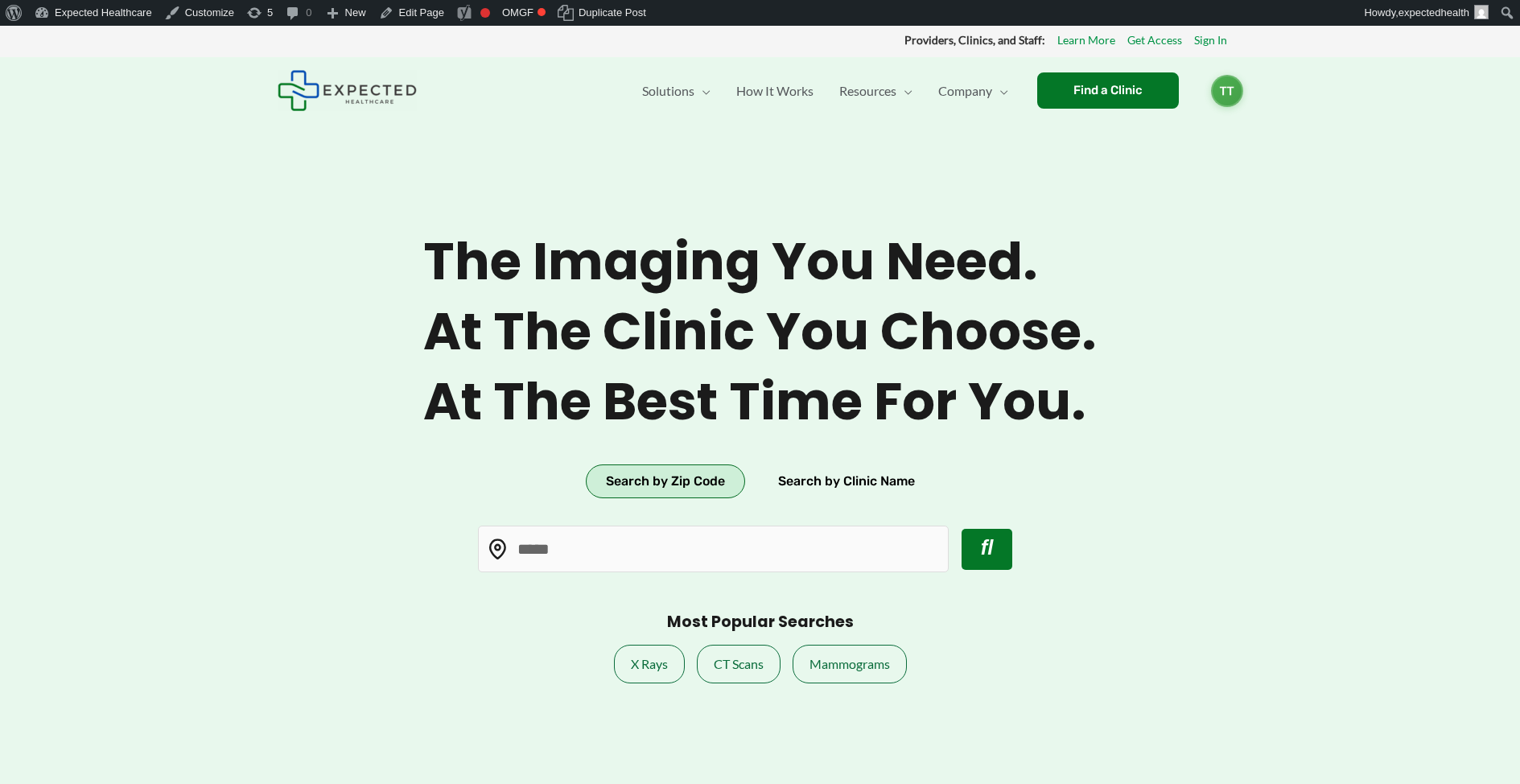
scroll to position [421, 0]
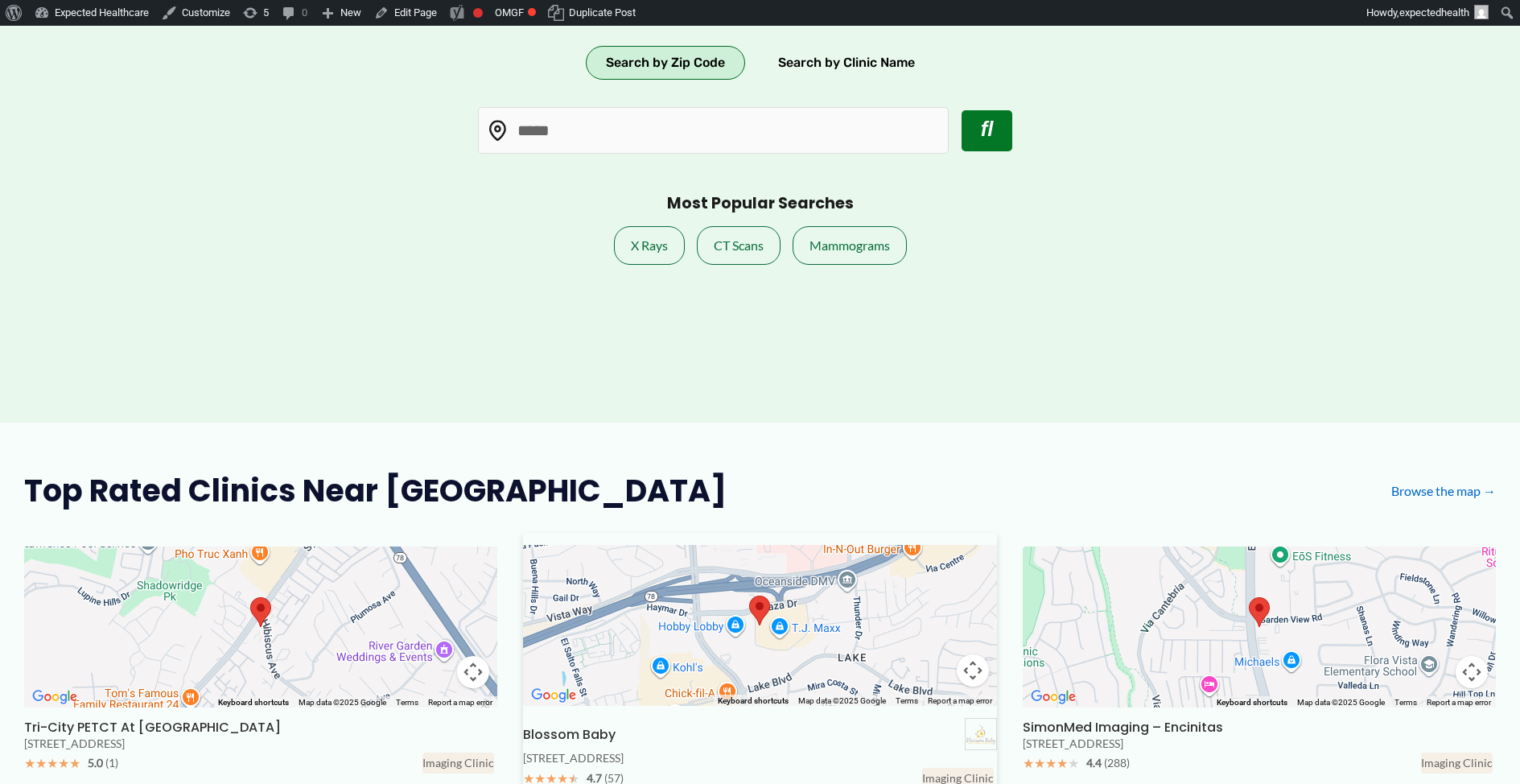
click at [634, 732] on div "Blossom Baby" at bounding box center [760, 734] width 473 height 32
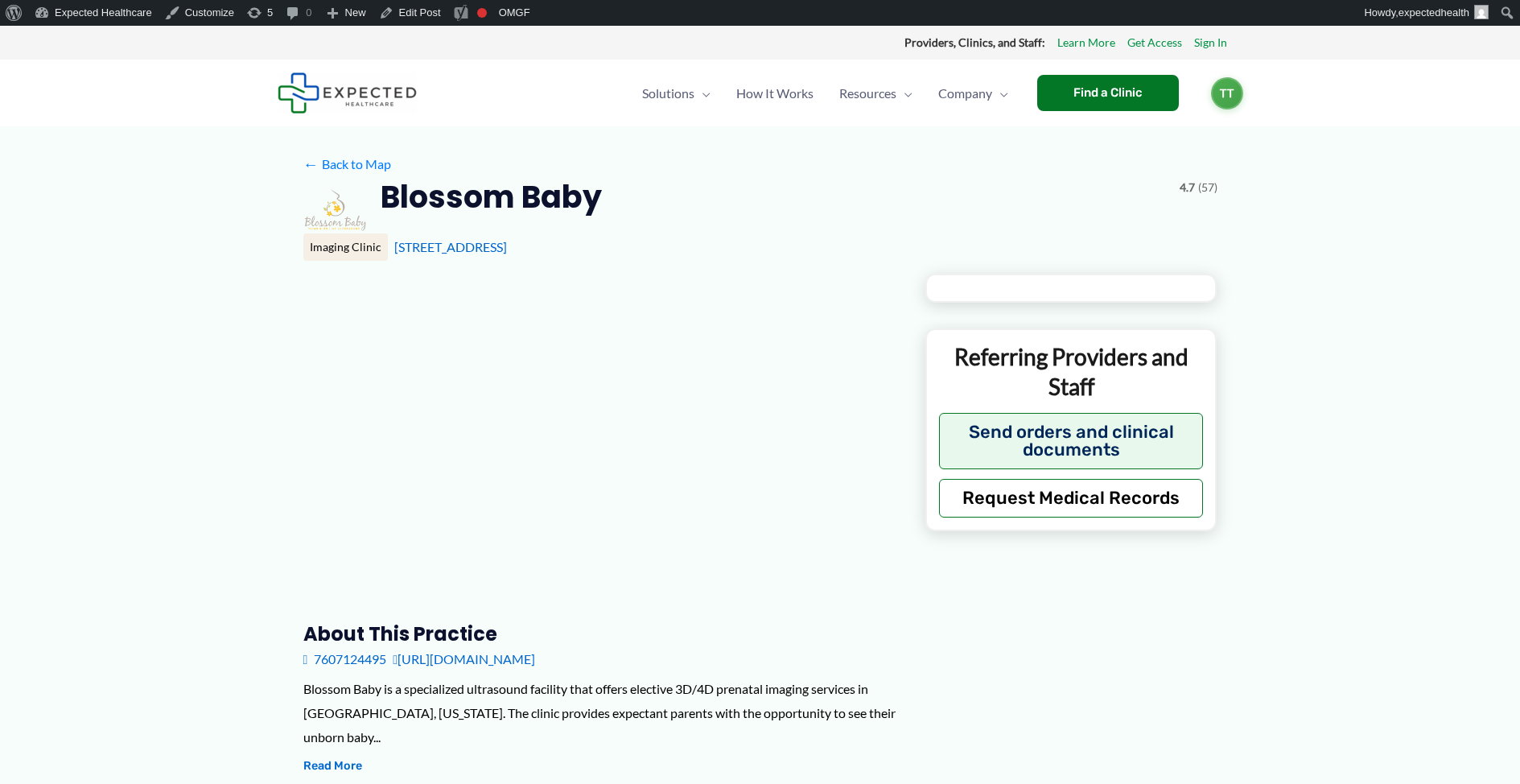
type input "**********"
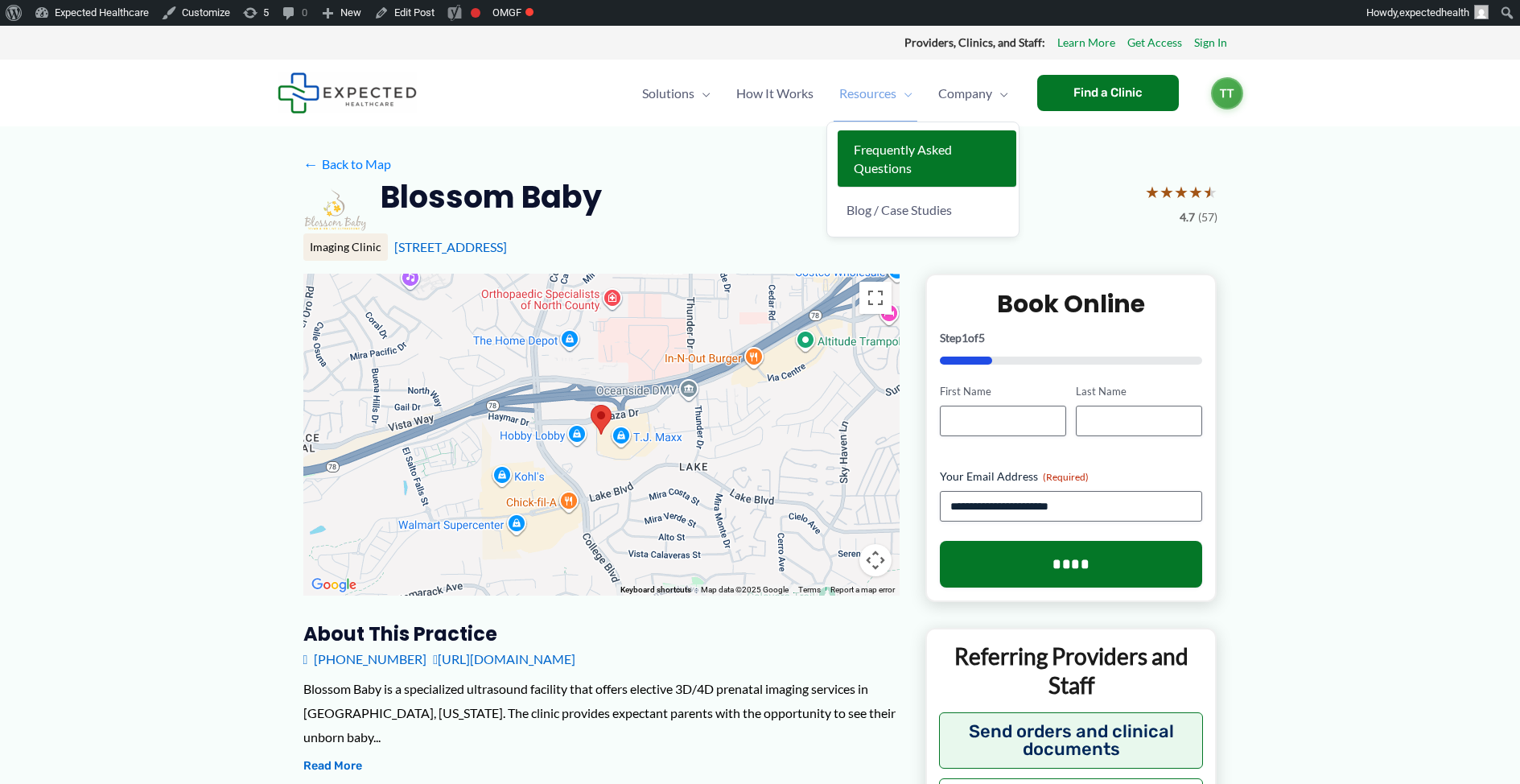
click at [893, 141] on span "Frequently Asked Questions" at bounding box center [903, 158] width 98 height 33
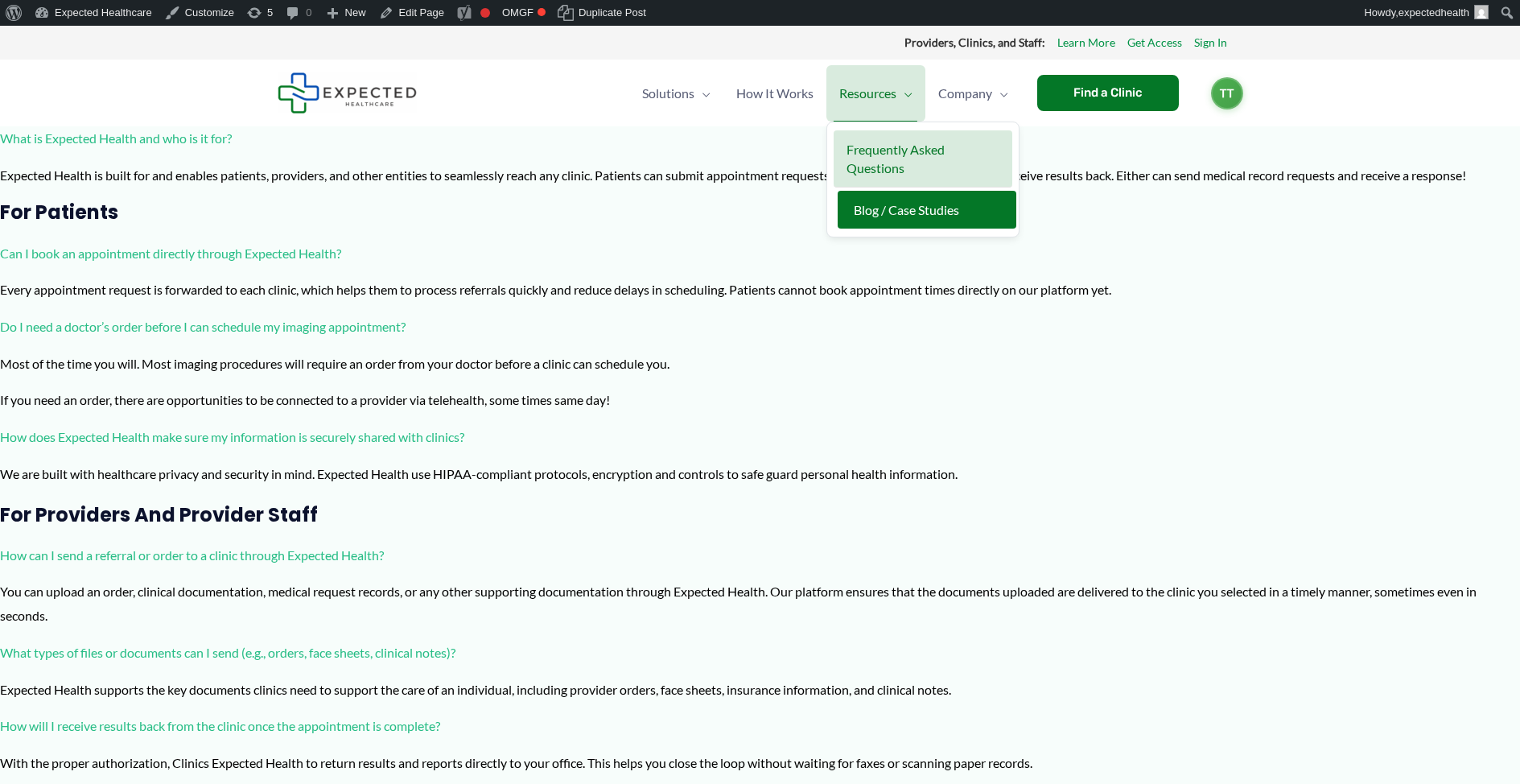
click at [897, 217] on span "Blog / Case Studies" at bounding box center [906, 210] width 105 height 16
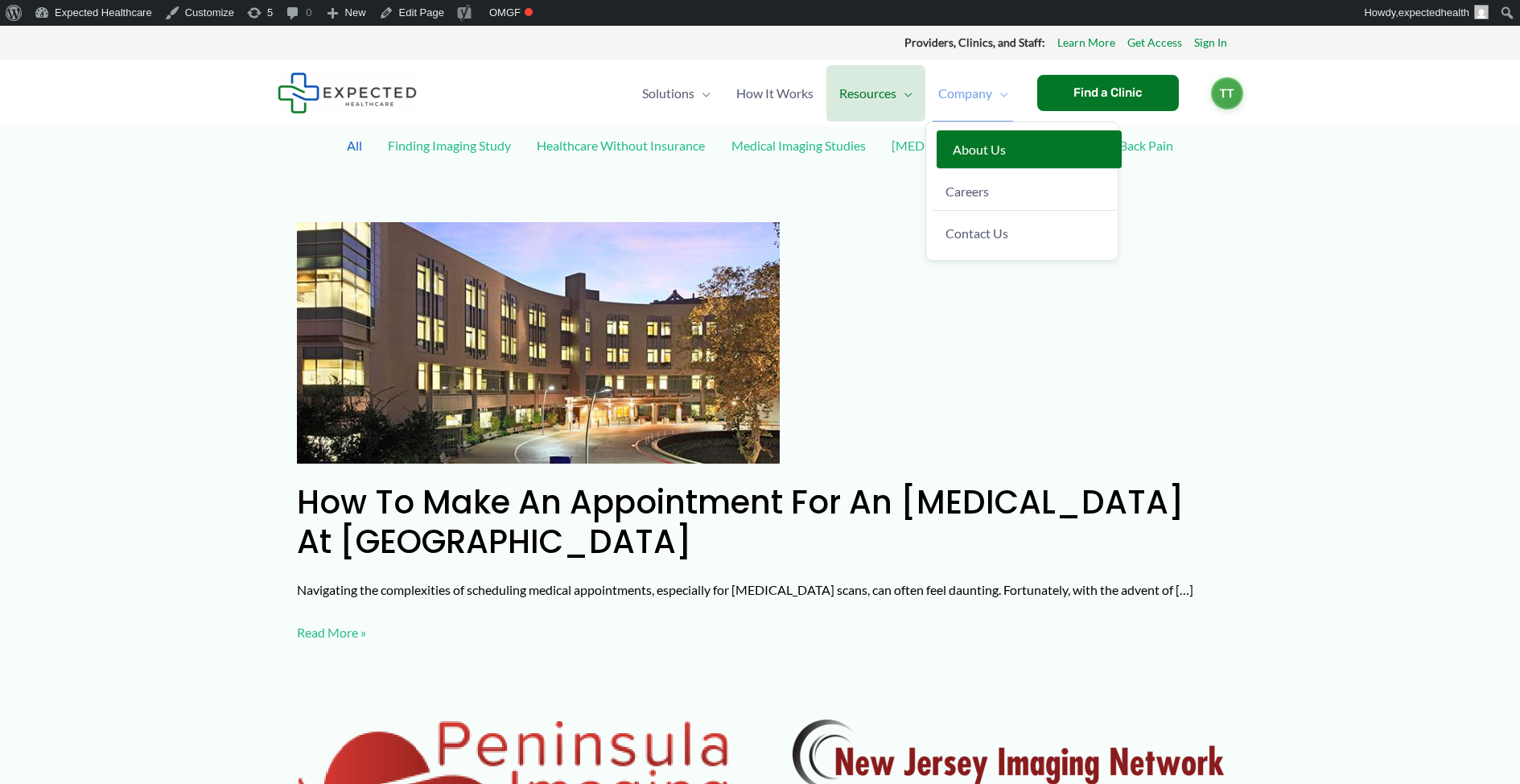
click at [977, 141] on span "About Us" at bounding box center [979, 149] width 53 height 16
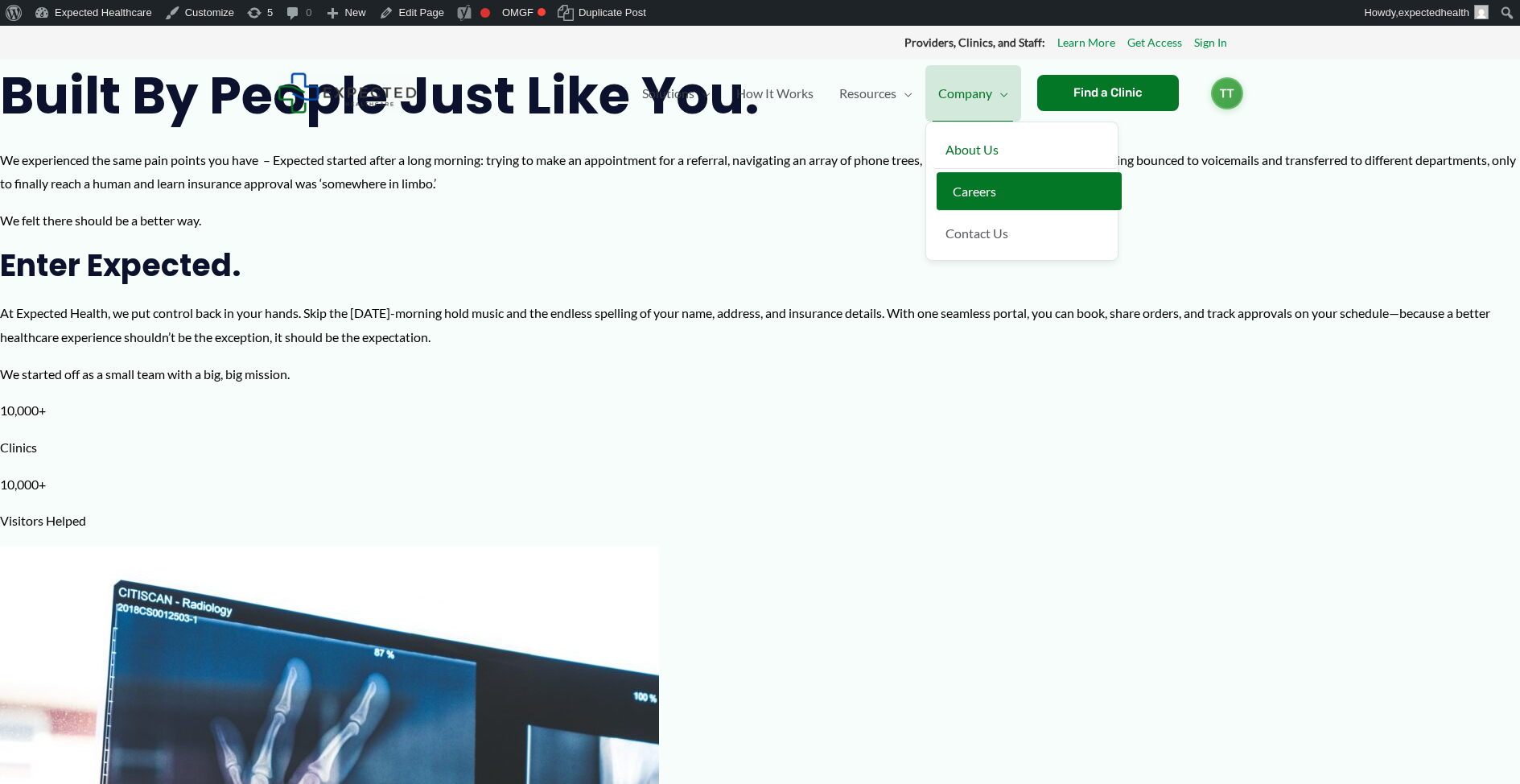
click at [974, 195] on span "Careers" at bounding box center [974, 191] width 43 height 16
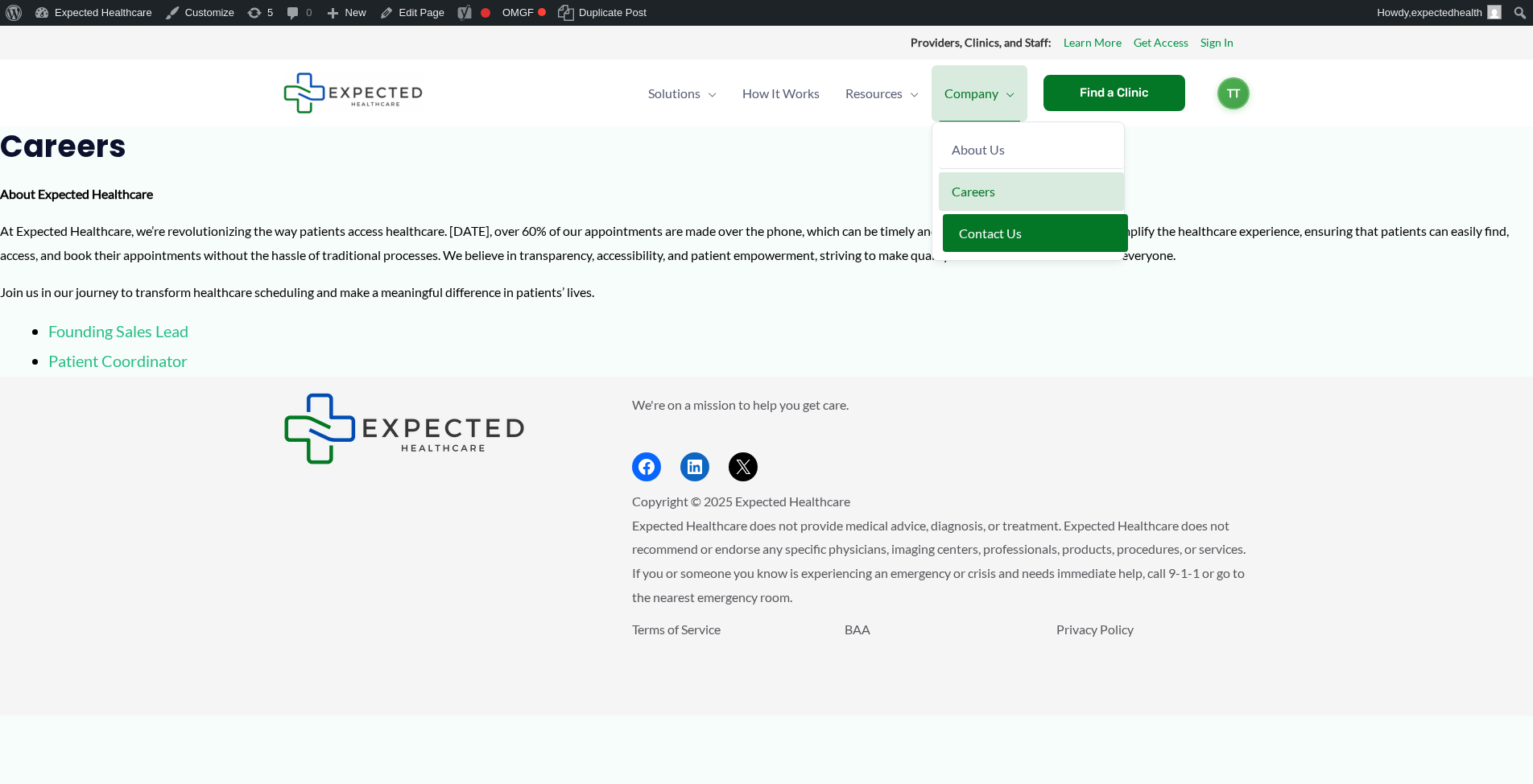
click at [974, 230] on span "Contact Us" at bounding box center [990, 234] width 63 height 16
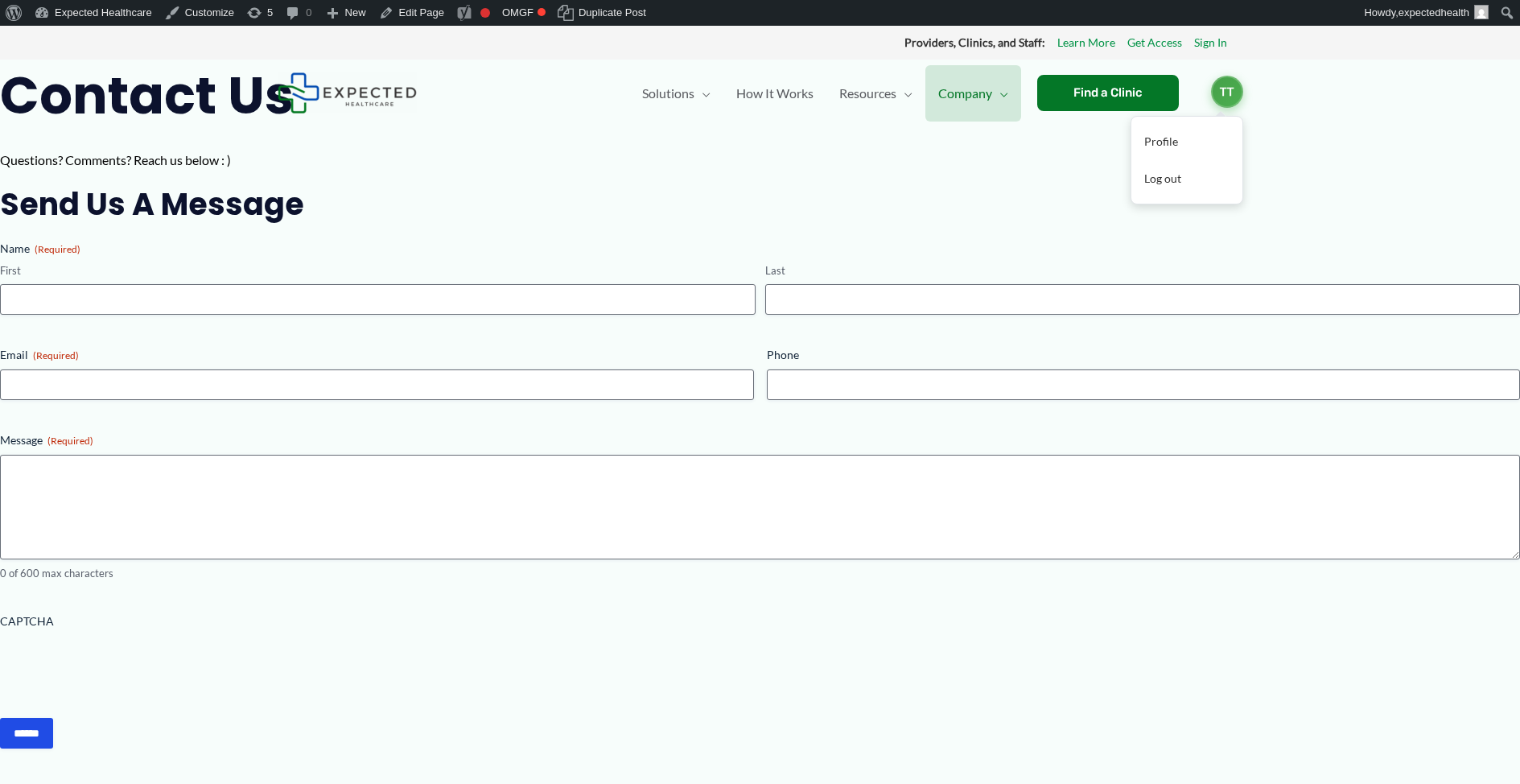
click at [1229, 91] on span "TT" at bounding box center [1227, 91] width 32 height 32
click at [1179, 133] on link "Profile" at bounding box center [1186, 141] width 111 height 37
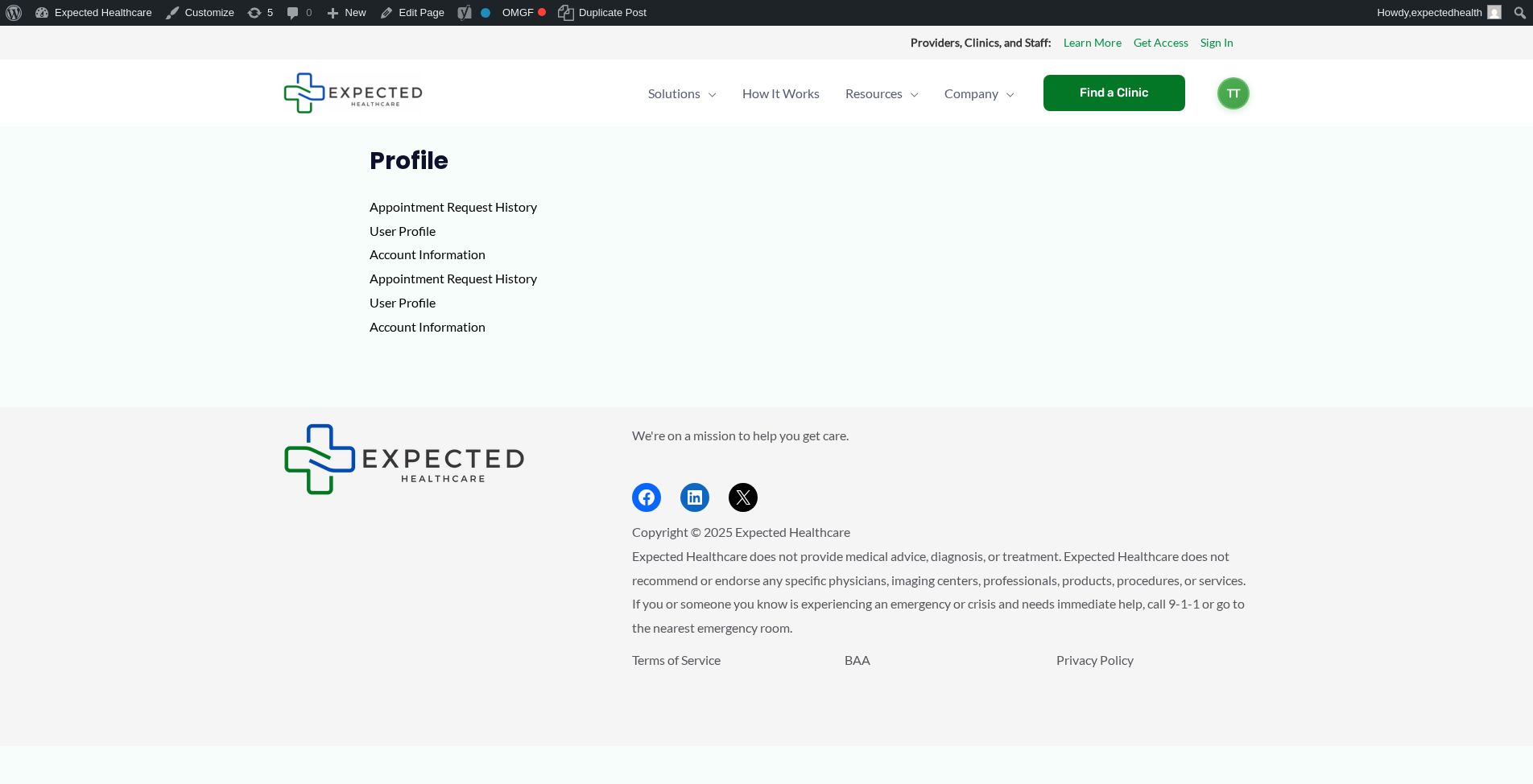
drag, startPoint x: 444, startPoint y: 239, endPoint x: 458, endPoint y: 316, distance: 78.3
click at [457, 316] on p "Appointment Request History User Profile Account Information Appointment Reques…" at bounding box center [766, 266] width 794 height 143
click at [461, 318] on p "Appointment Request History User Profile Account Information Appointment Reques…" at bounding box center [766, 266] width 794 height 143
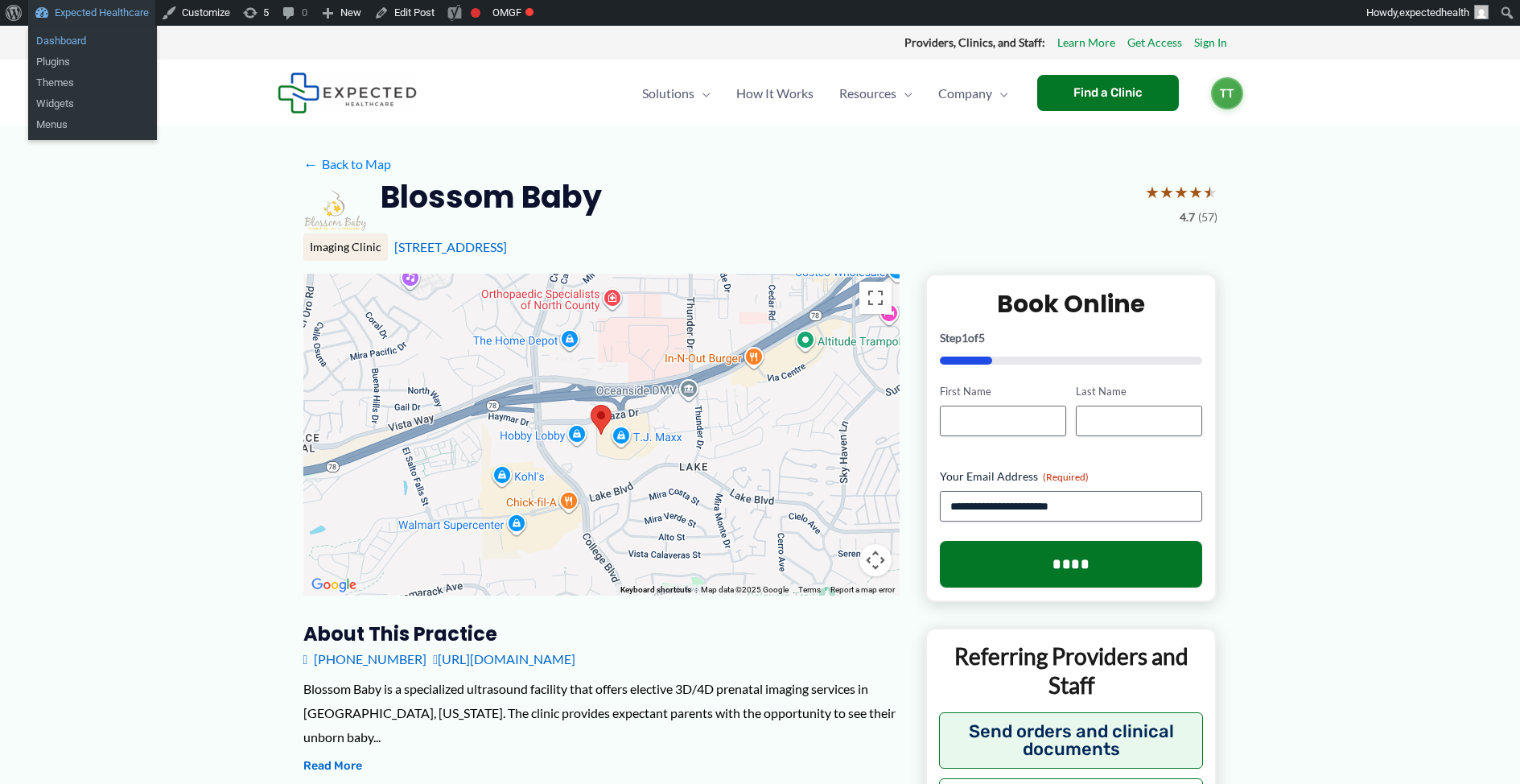
click at [101, 36] on link "Dashboard" at bounding box center [92, 40] width 129 height 21
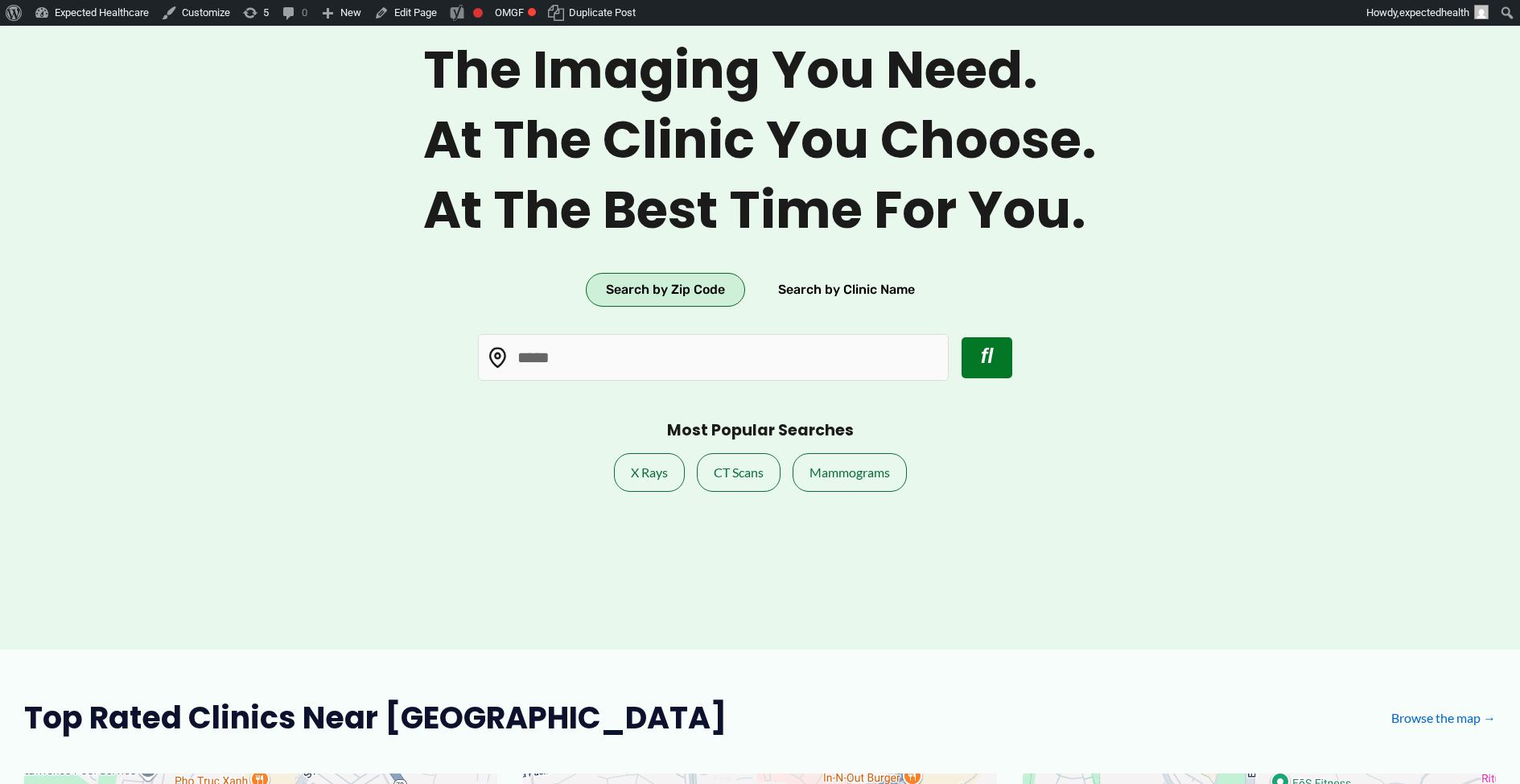
scroll to position [374, 0]
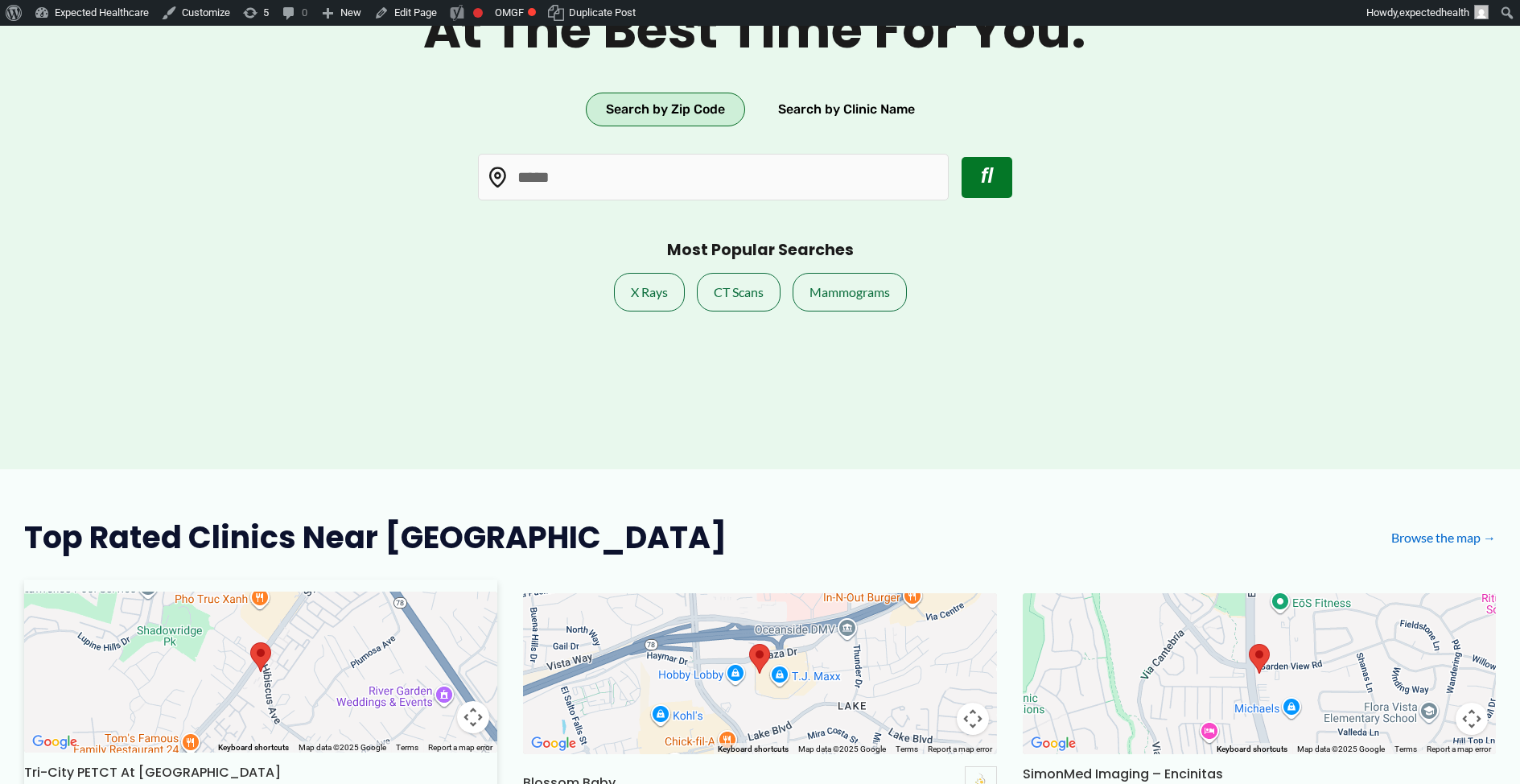
click at [433, 637] on div at bounding box center [261, 672] width 473 height 161
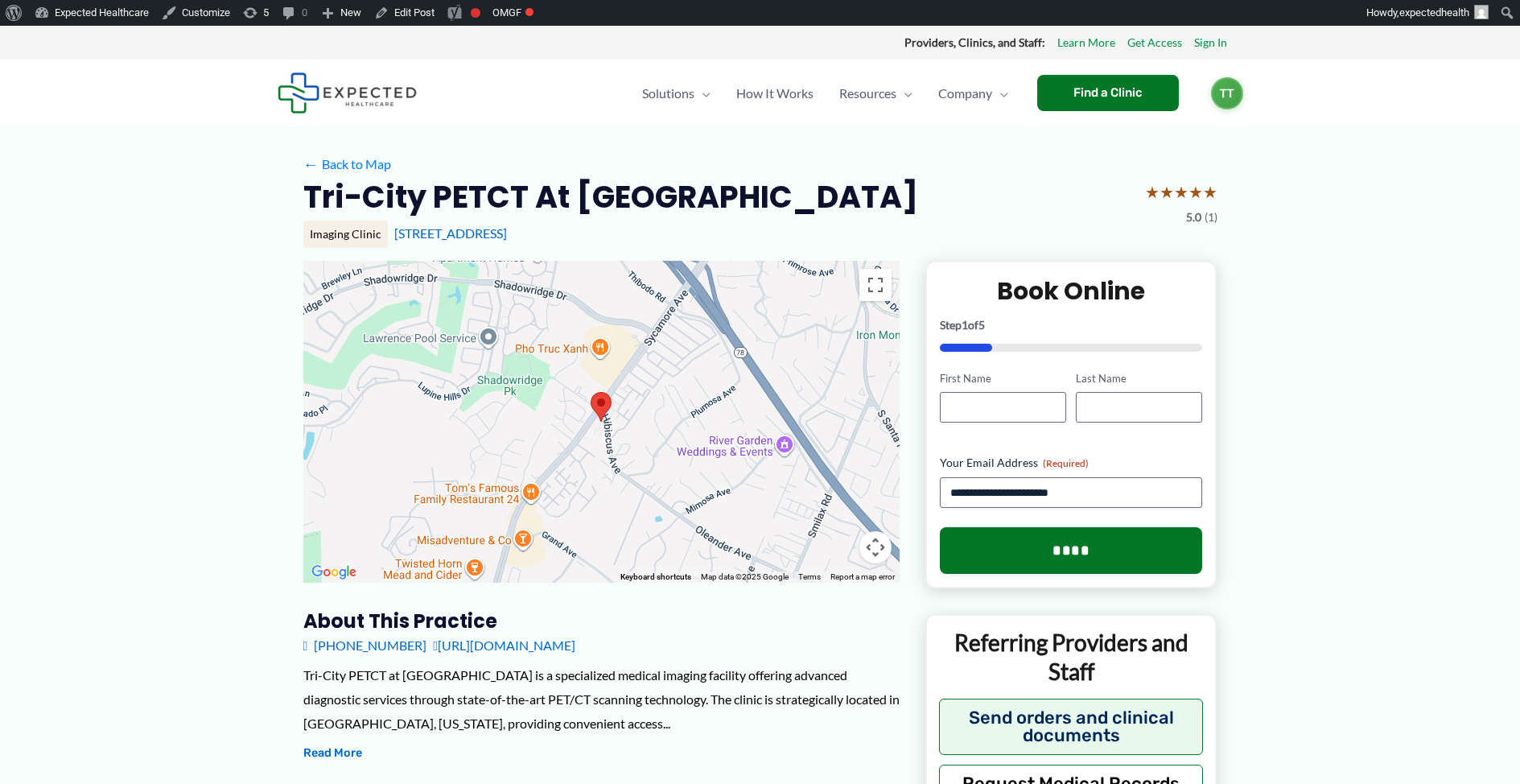
click at [373, 101] on img at bounding box center [347, 93] width 139 height 41
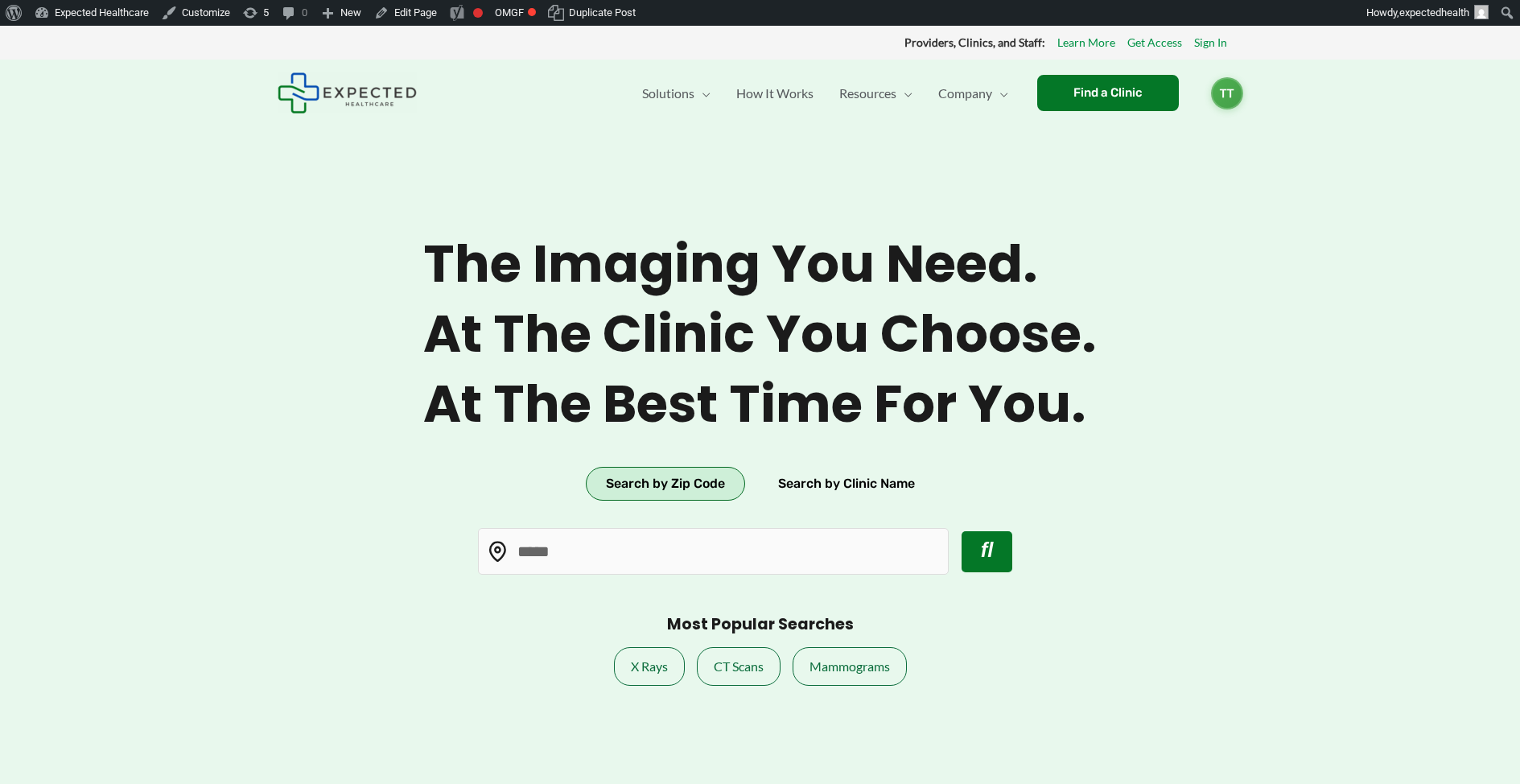
click at [259, 449] on section "The imaging you need. At the clinic you choose. At the best time for you. Searc…" at bounding box center [760, 451] width 1520 height 784
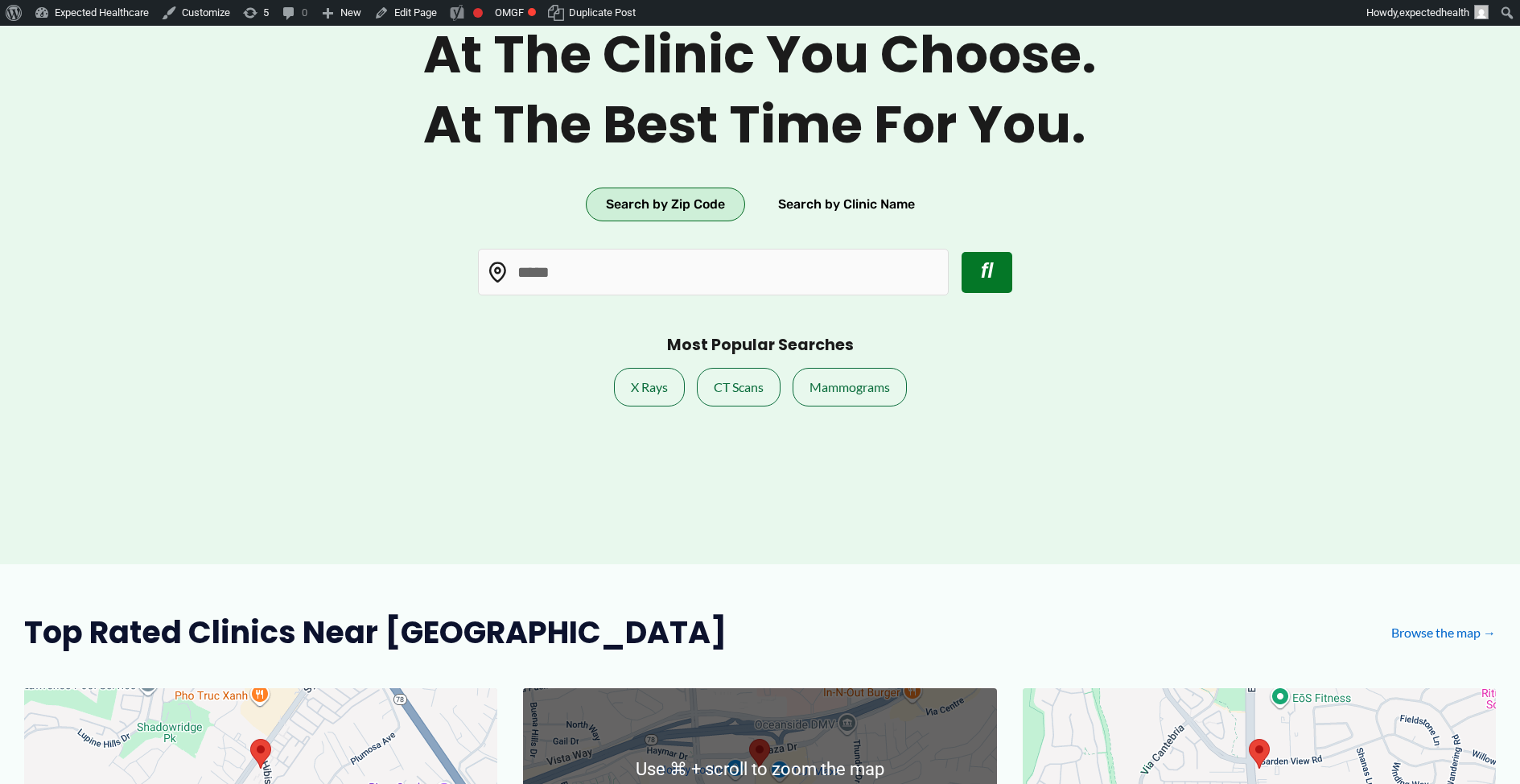
scroll to position [223, 0]
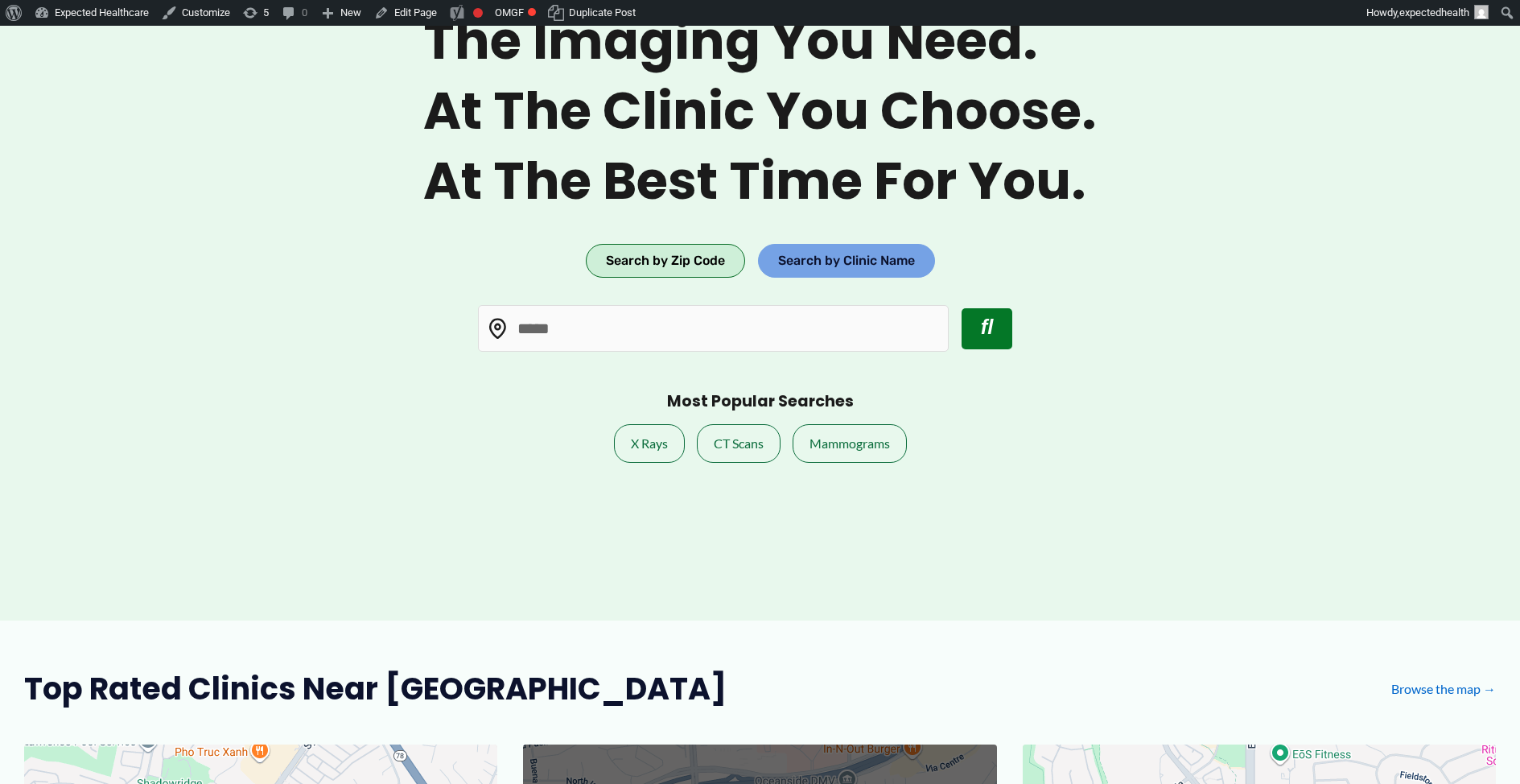
click at [816, 247] on button "Search by Clinic Name" at bounding box center [847, 261] width 177 height 33
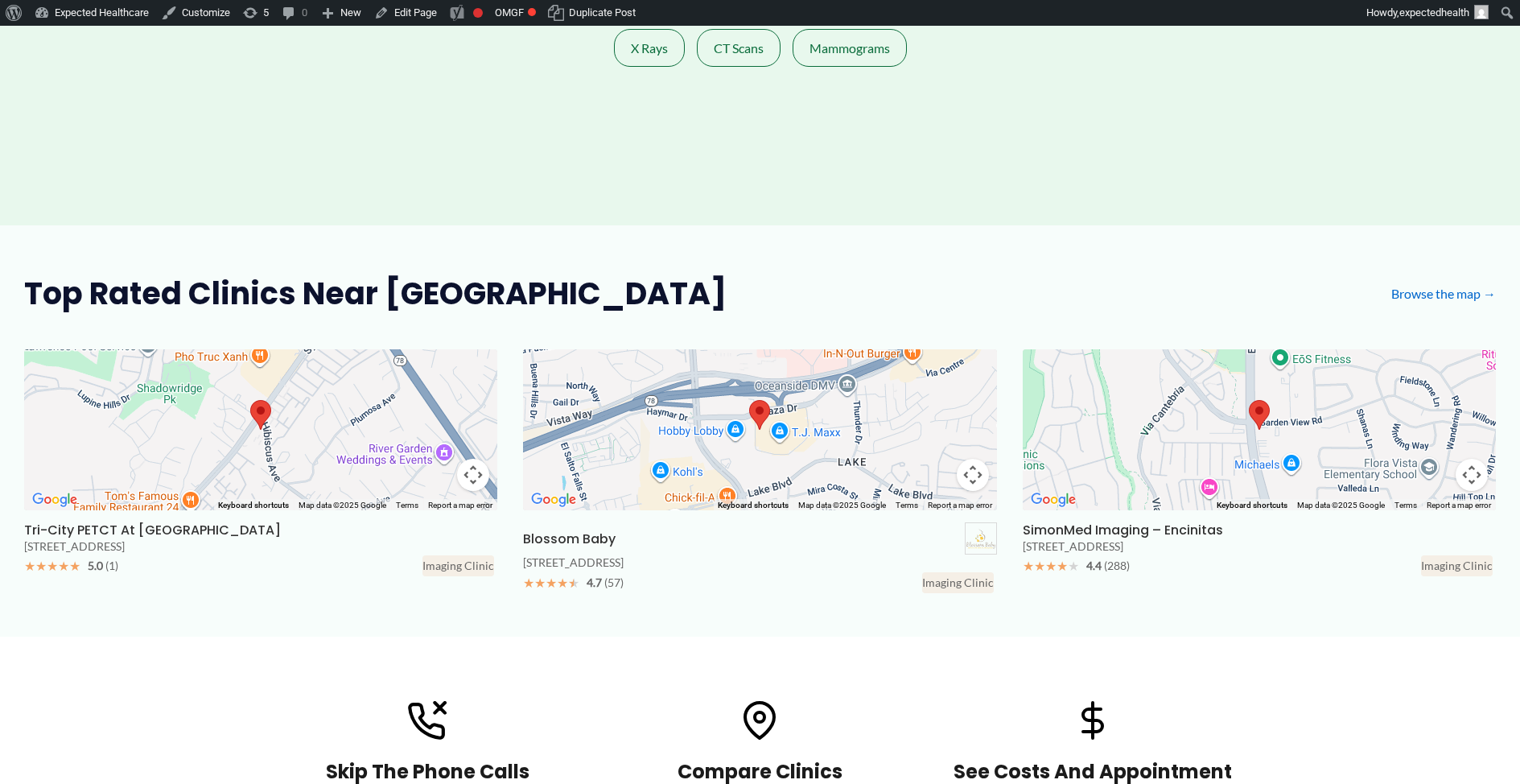
scroll to position [0, 0]
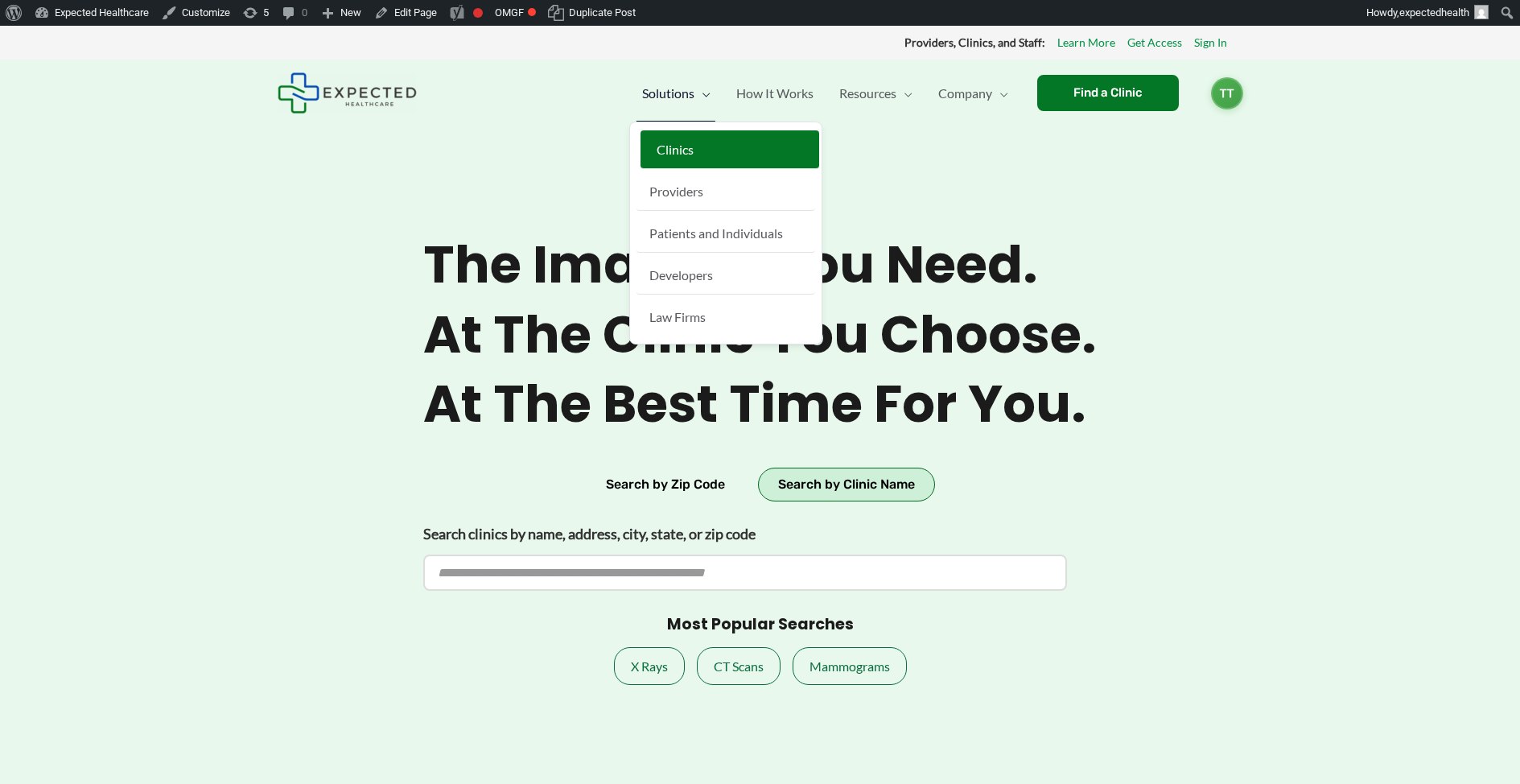
click at [684, 152] on span "Clinics" at bounding box center [675, 149] width 37 height 16
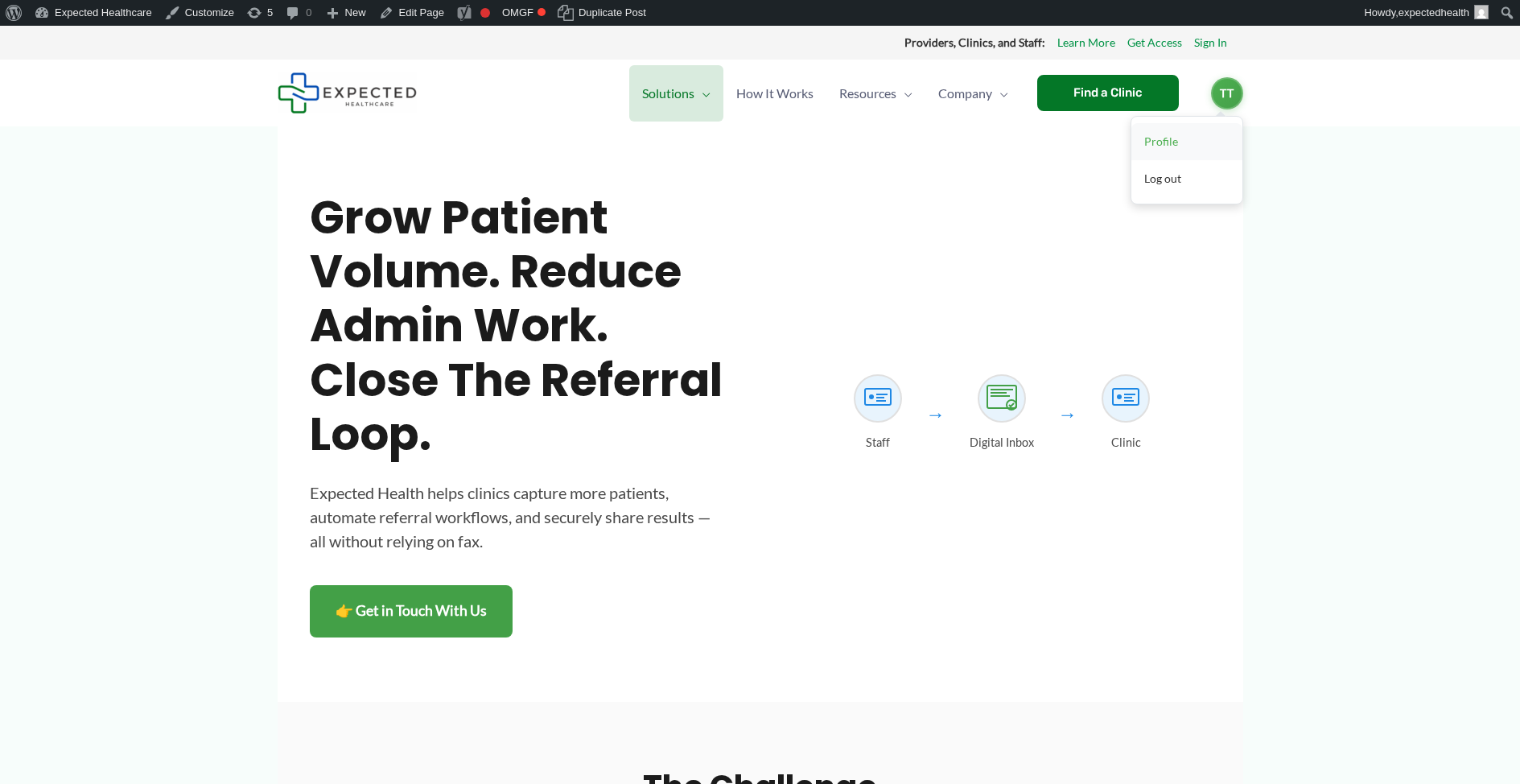
click at [1195, 131] on link "Profile" at bounding box center [1186, 141] width 111 height 37
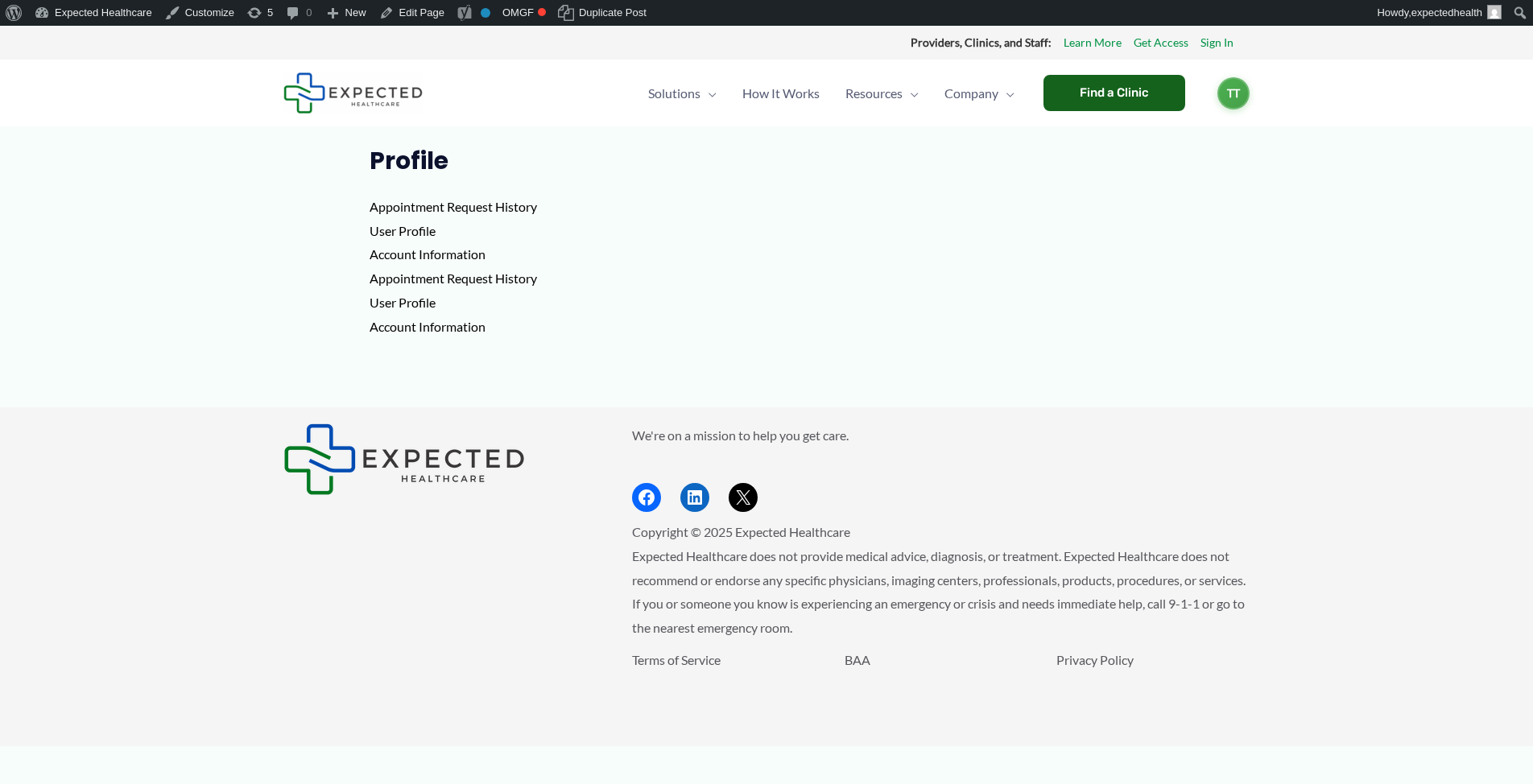
click at [1112, 94] on div "Find a Clinic" at bounding box center [1114, 92] width 141 height 36
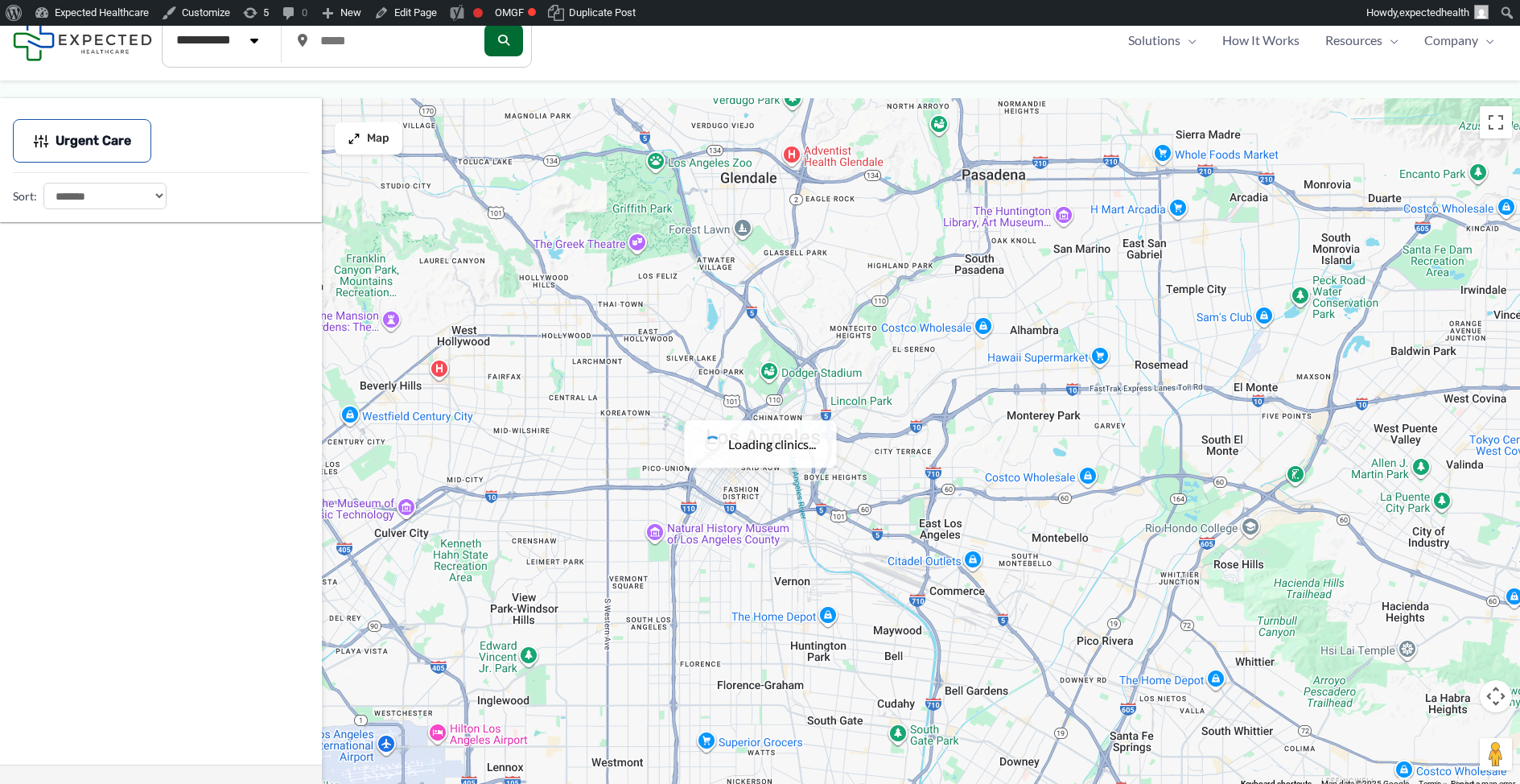
click at [153, 195] on select "**********" at bounding box center [104, 195] width 123 height 26
click at [118, 135] on span "Urgent Care" at bounding box center [93, 140] width 76 height 11
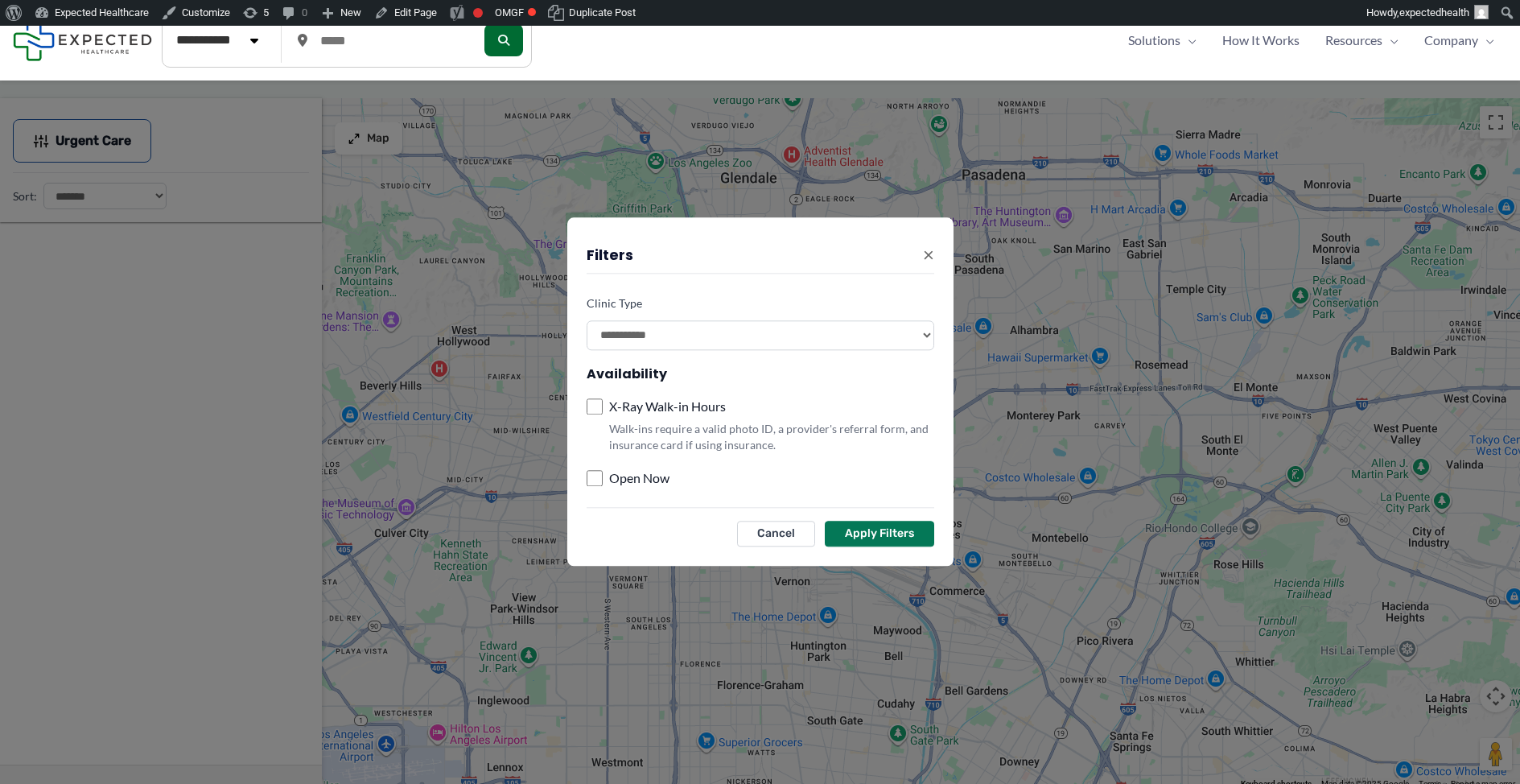
click at [687, 325] on select "**********" at bounding box center [760, 335] width 347 height 29
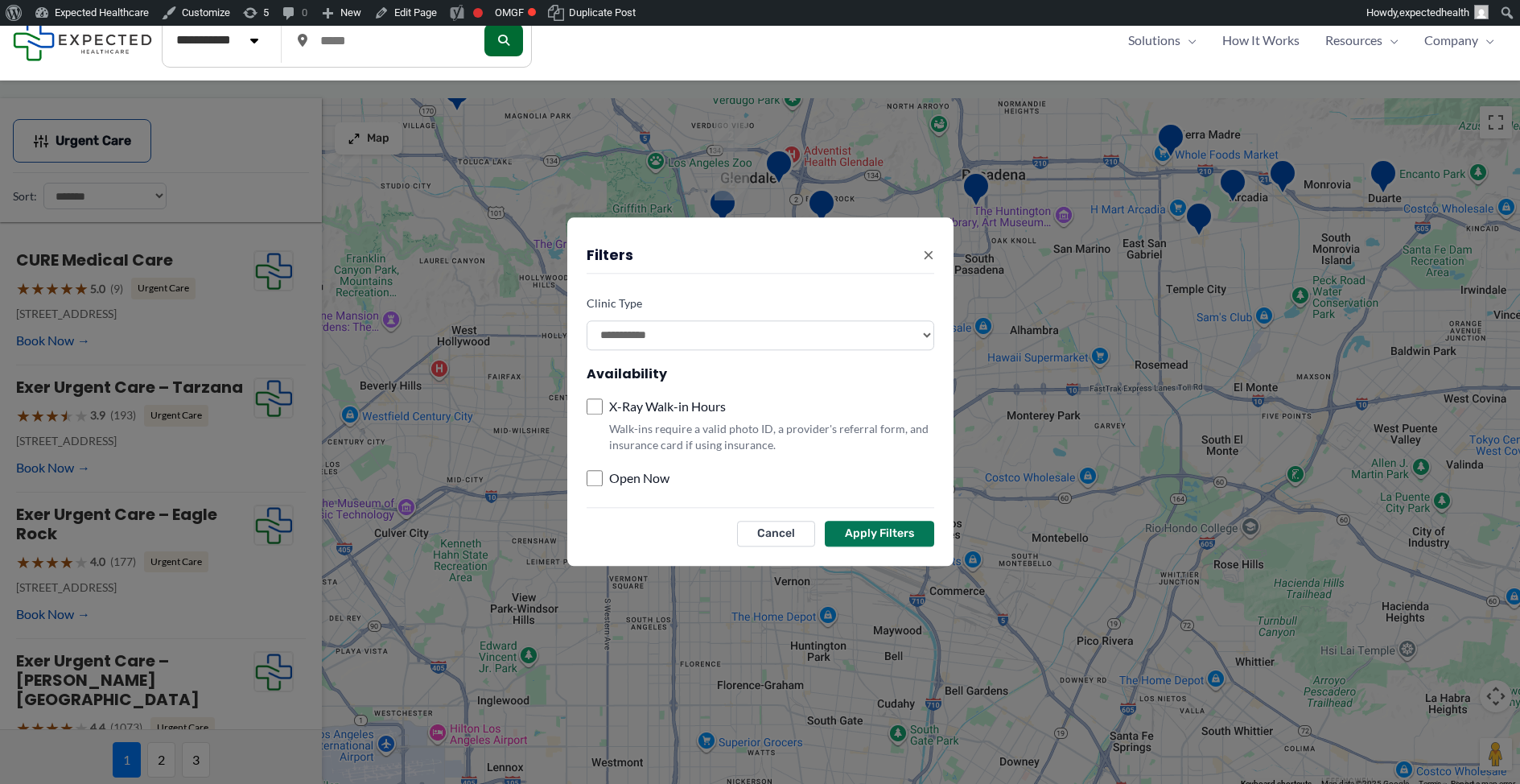
select select
click at [587, 320] on select "**********" at bounding box center [760, 335] width 347 height 29
click at [868, 527] on button "Apply Filters" at bounding box center [880, 534] width 110 height 26
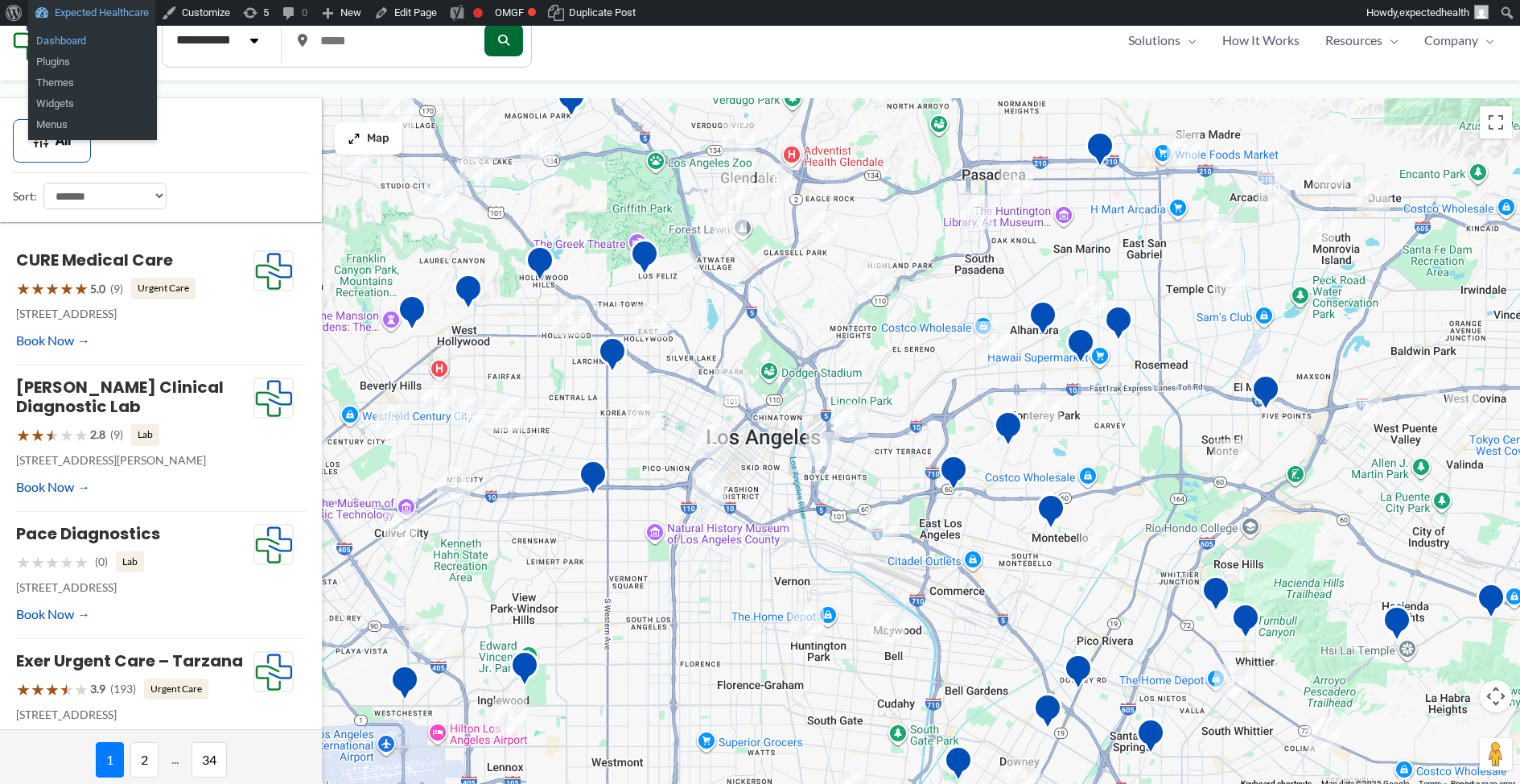
click at [105, 40] on link "Dashboard" at bounding box center [92, 40] width 129 height 21
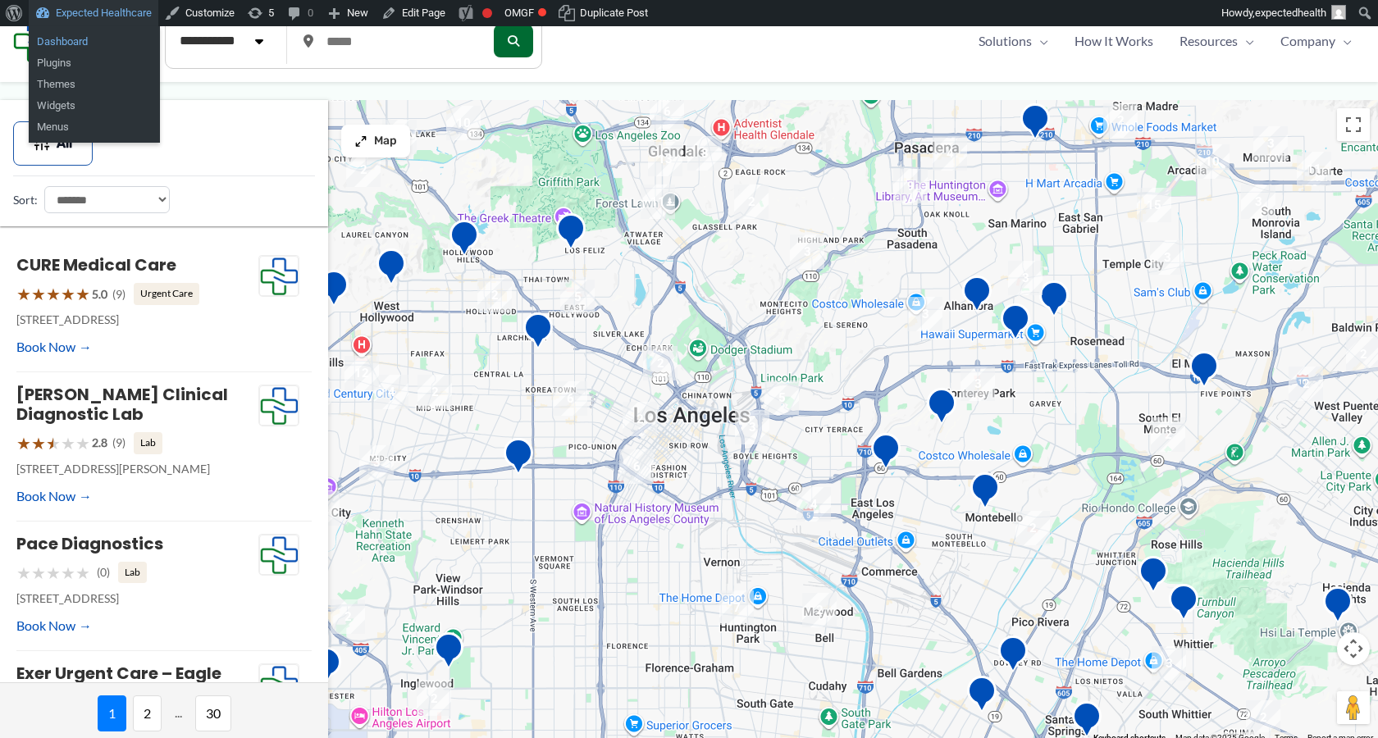
click at [94, 36] on link "Dashboard" at bounding box center [94, 41] width 131 height 21
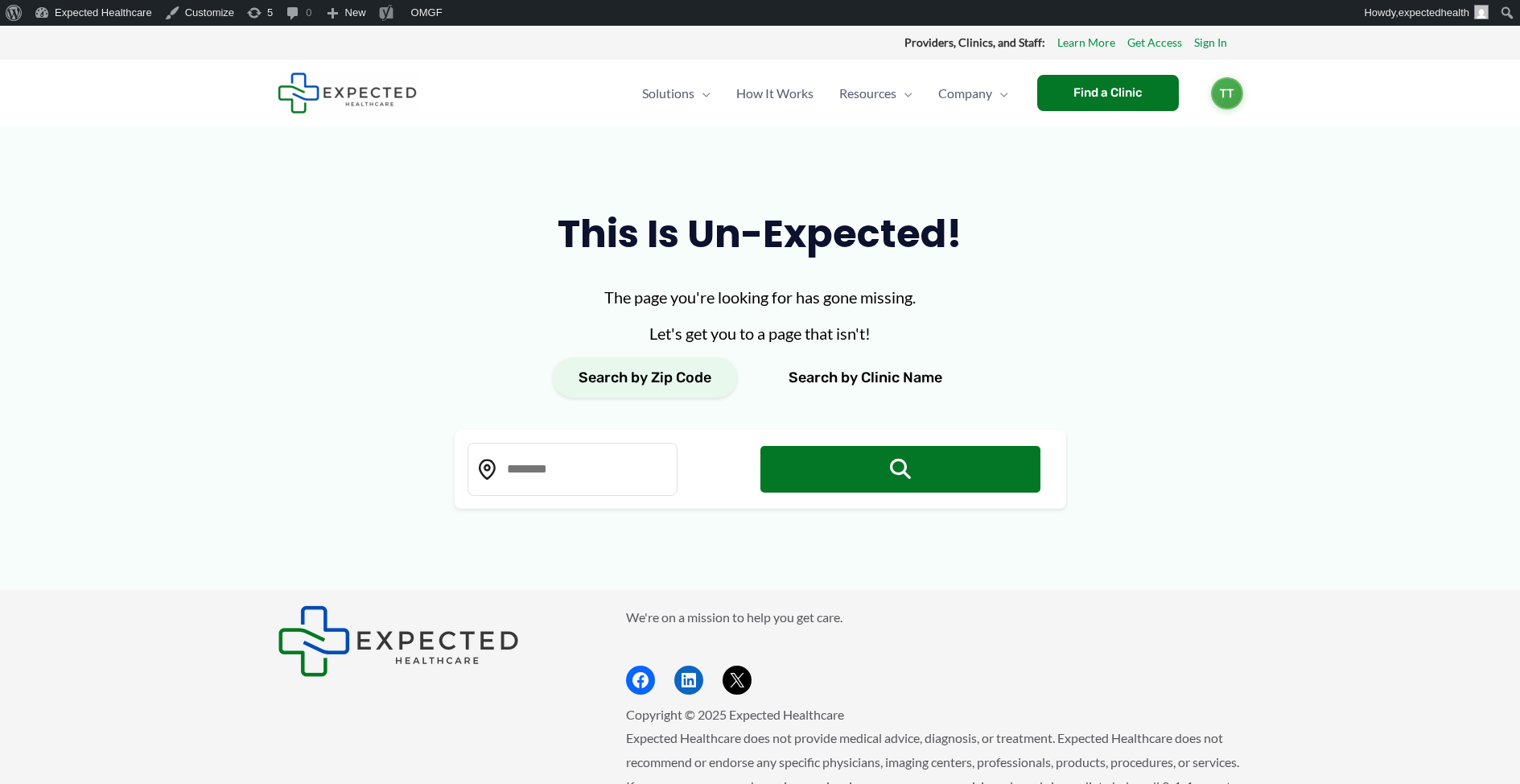
type input "*****"
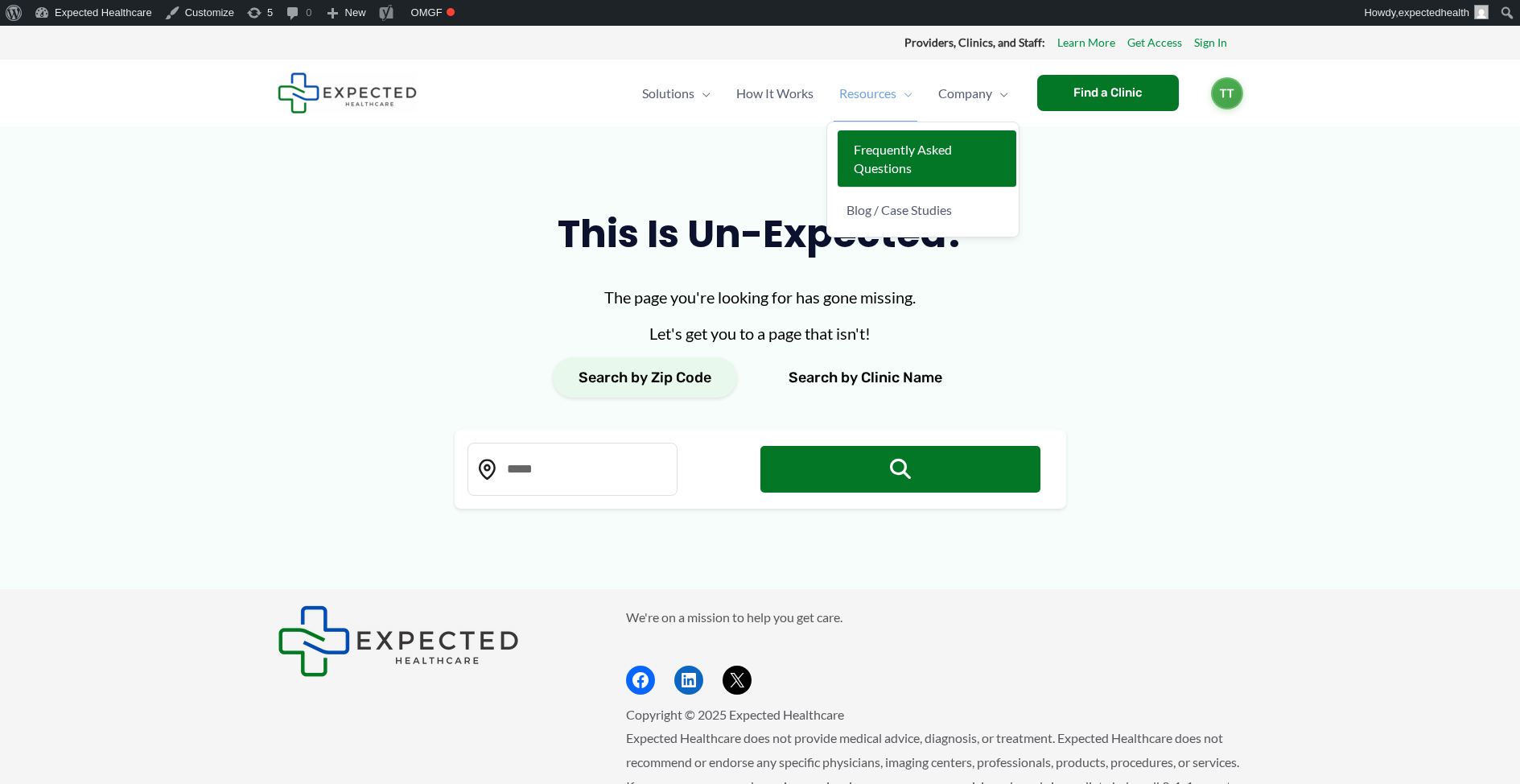
click at [885, 157] on link "Frequently Asked Questions" at bounding box center [927, 159] width 179 height 57
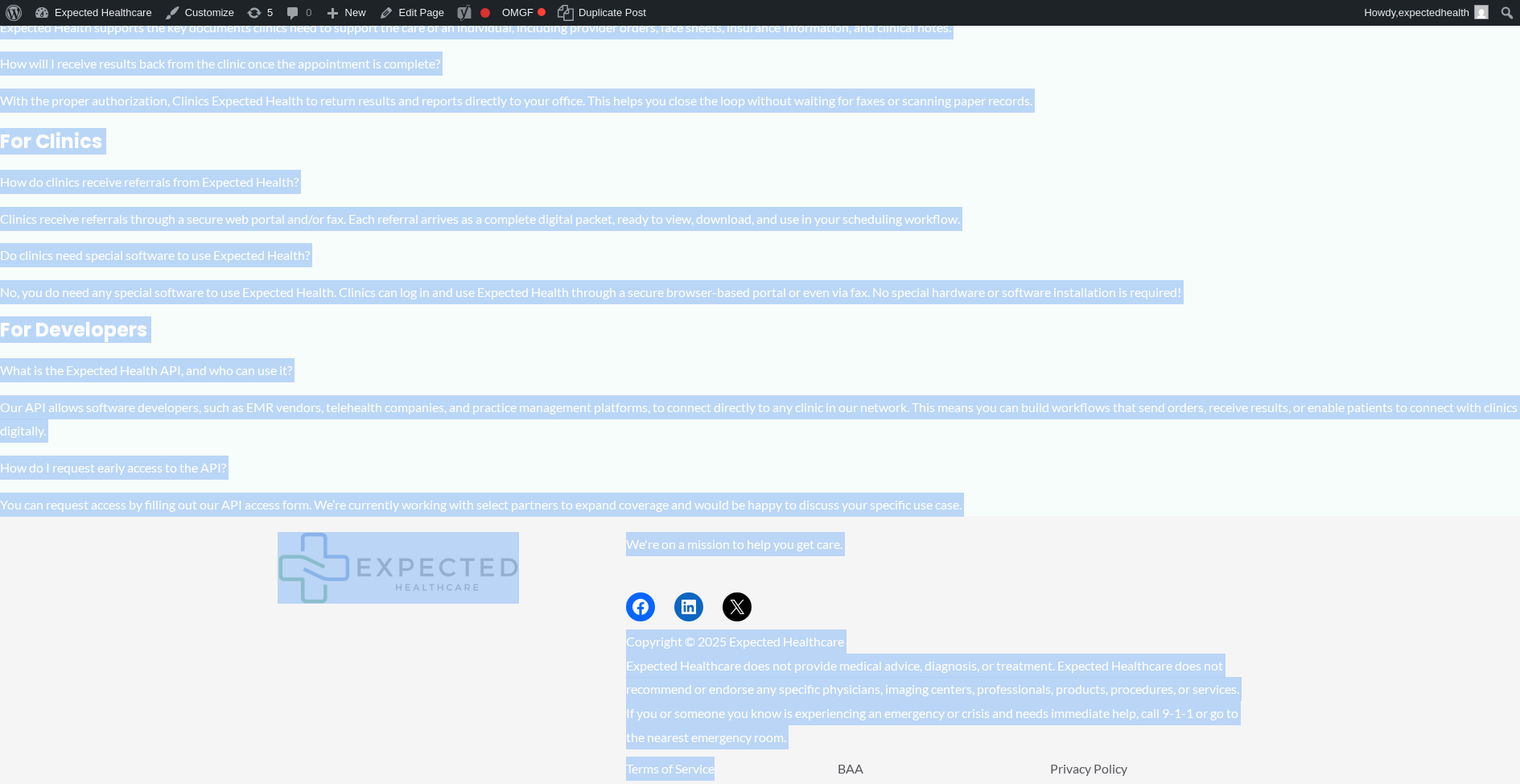
scroll to position [734, 0]
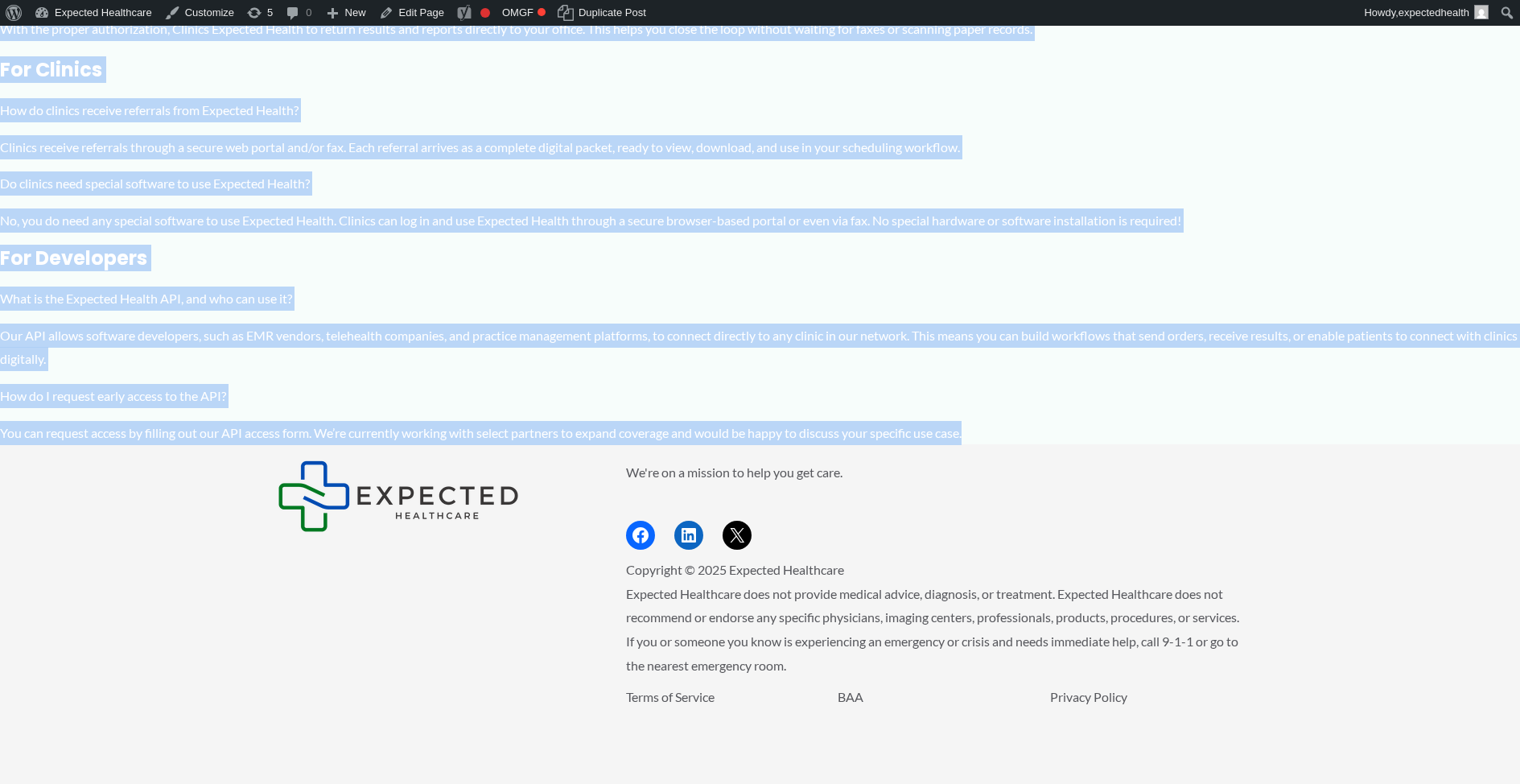
drag, startPoint x: 2, startPoint y: 137, endPoint x: 1159, endPoint y: 423, distance: 1191.8
copy div "Lore ip Dolorsit Ametco adi eli se do eiu? Temporin Utlabo et dolor mag ali eni…"
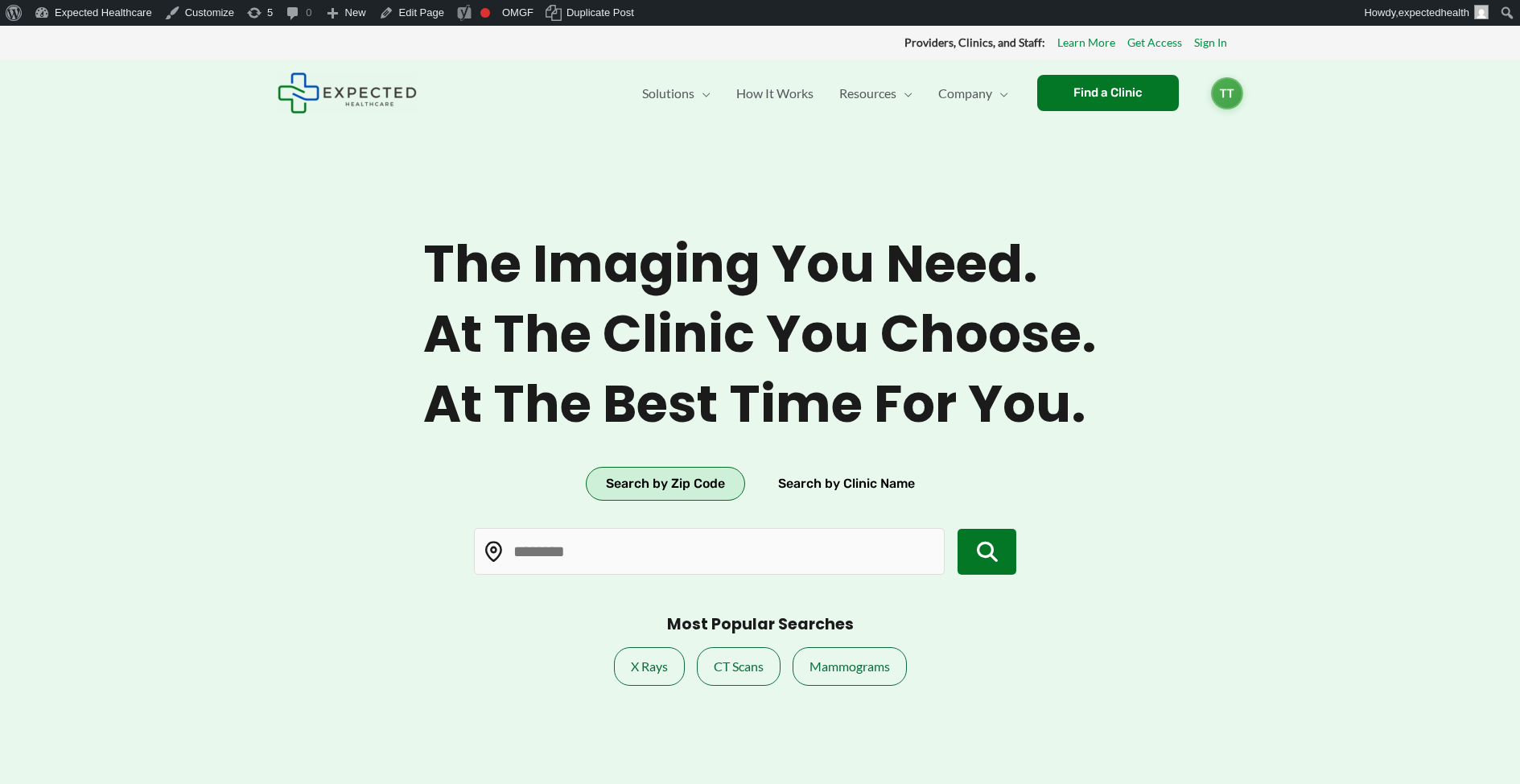
type input "*****"
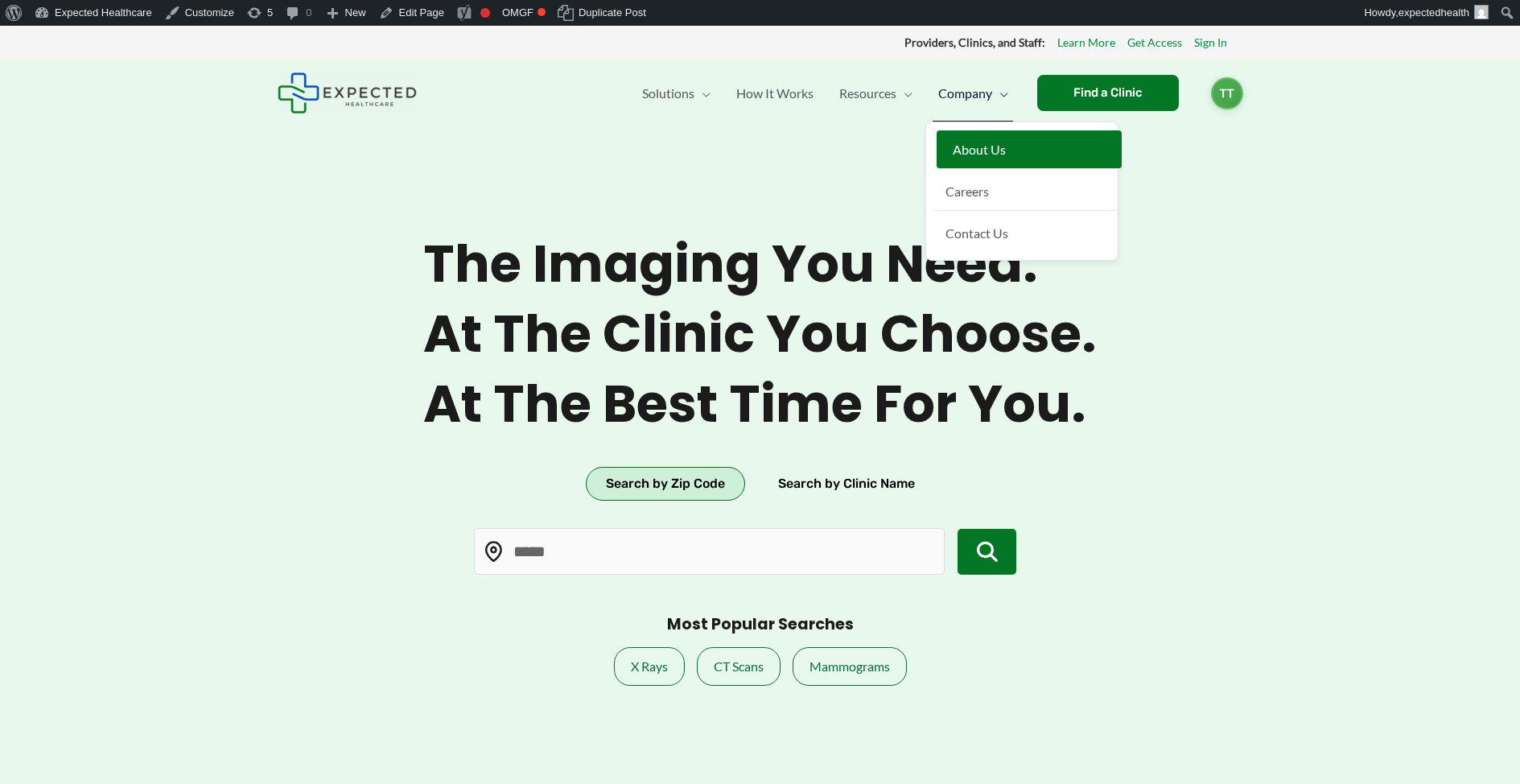
click at [1014, 153] on link "About Us" at bounding box center [1029, 149] width 185 height 38
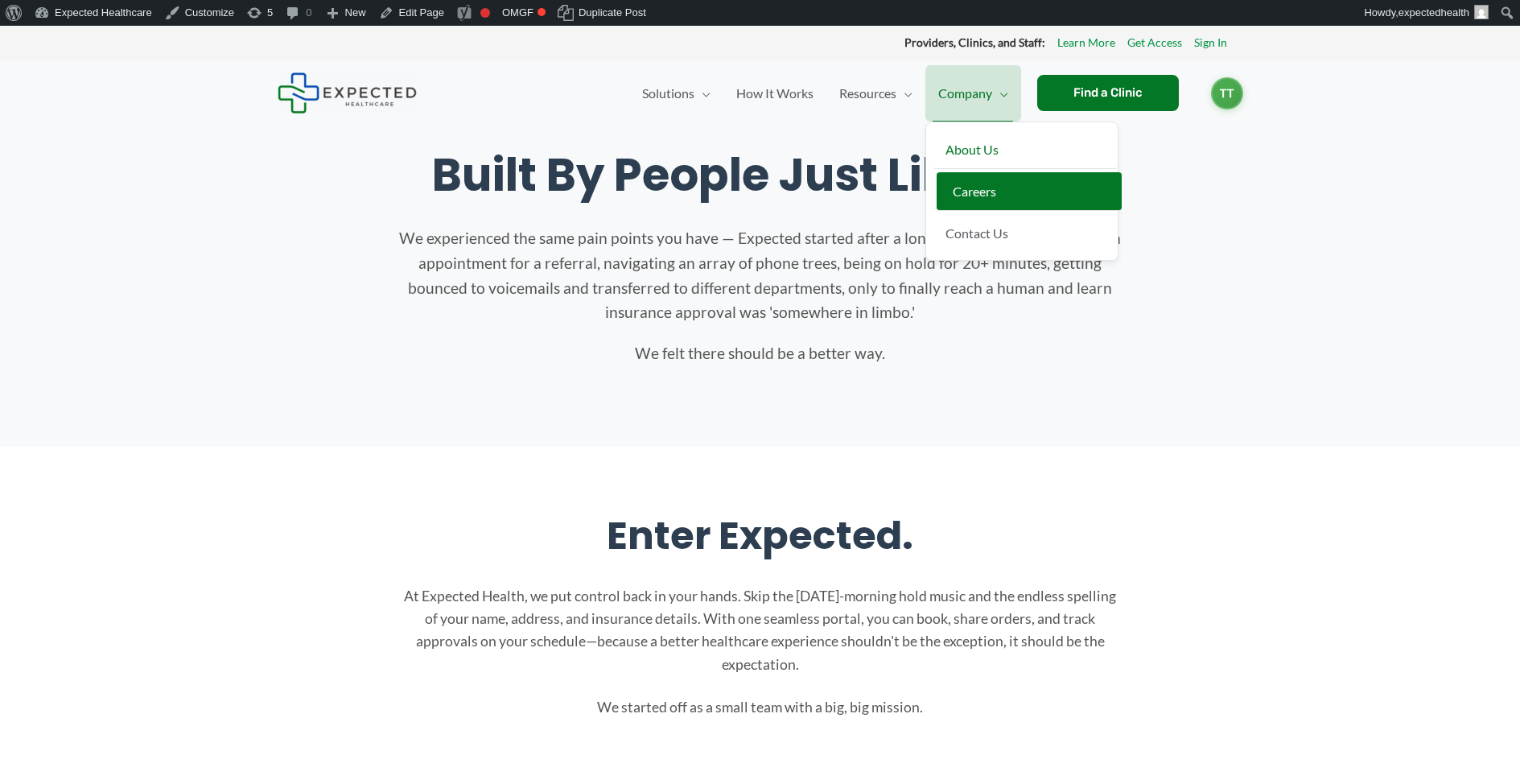
click at [973, 183] on span "Careers" at bounding box center [974, 191] width 43 height 16
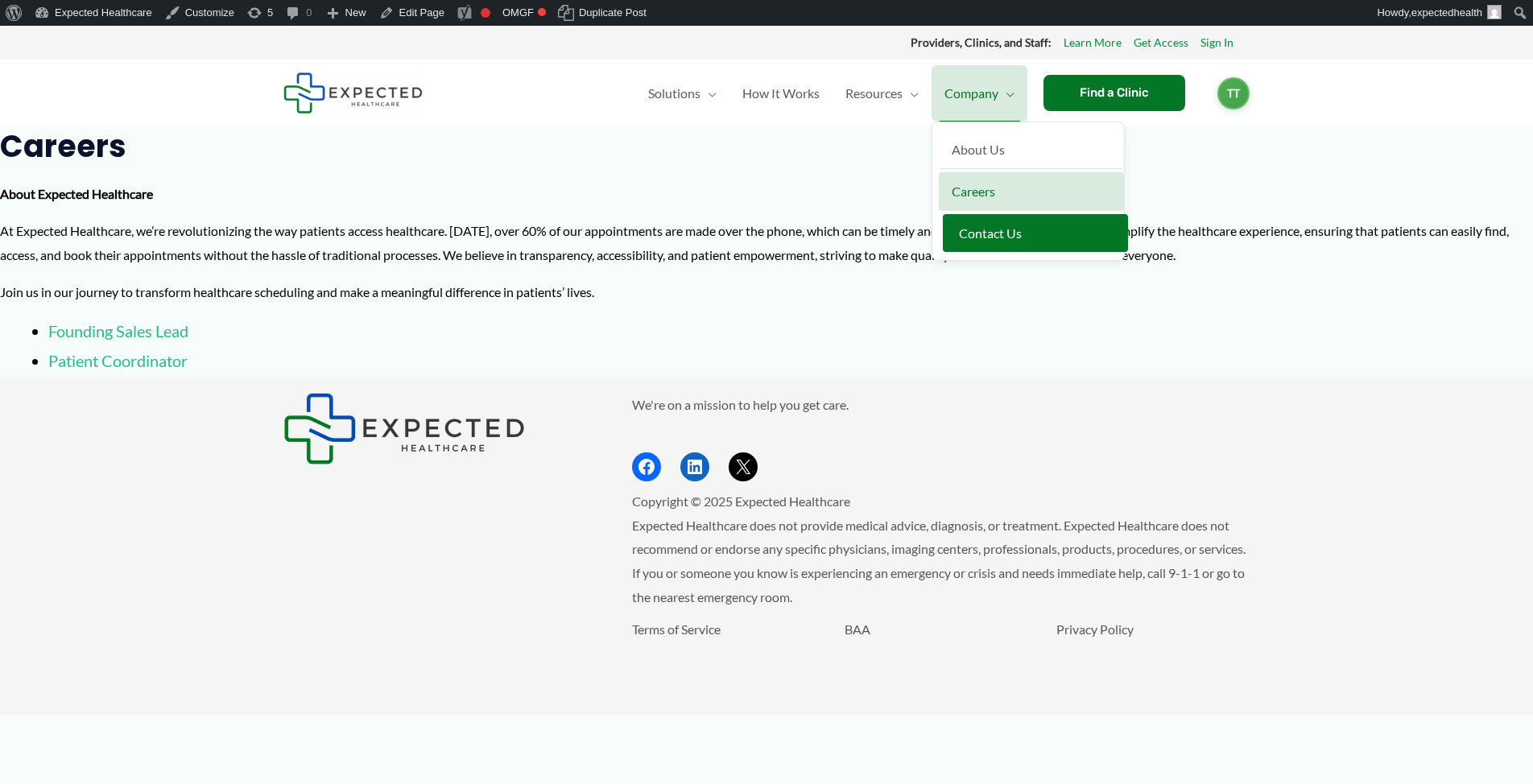
click at [987, 232] on span "Contact Us" at bounding box center [990, 234] width 63 height 16
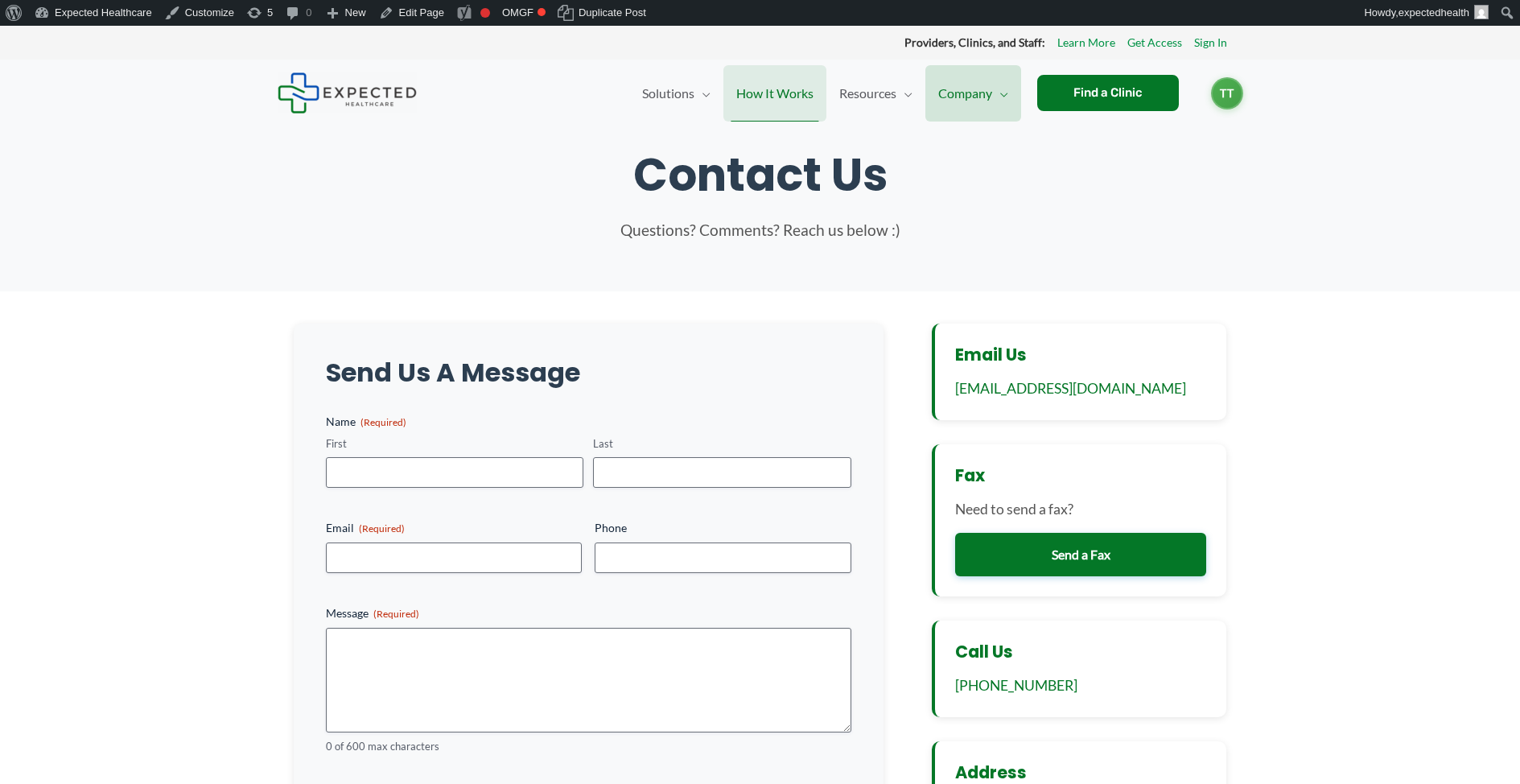
click at [799, 107] on span "How It Works" at bounding box center [774, 92] width 78 height 56
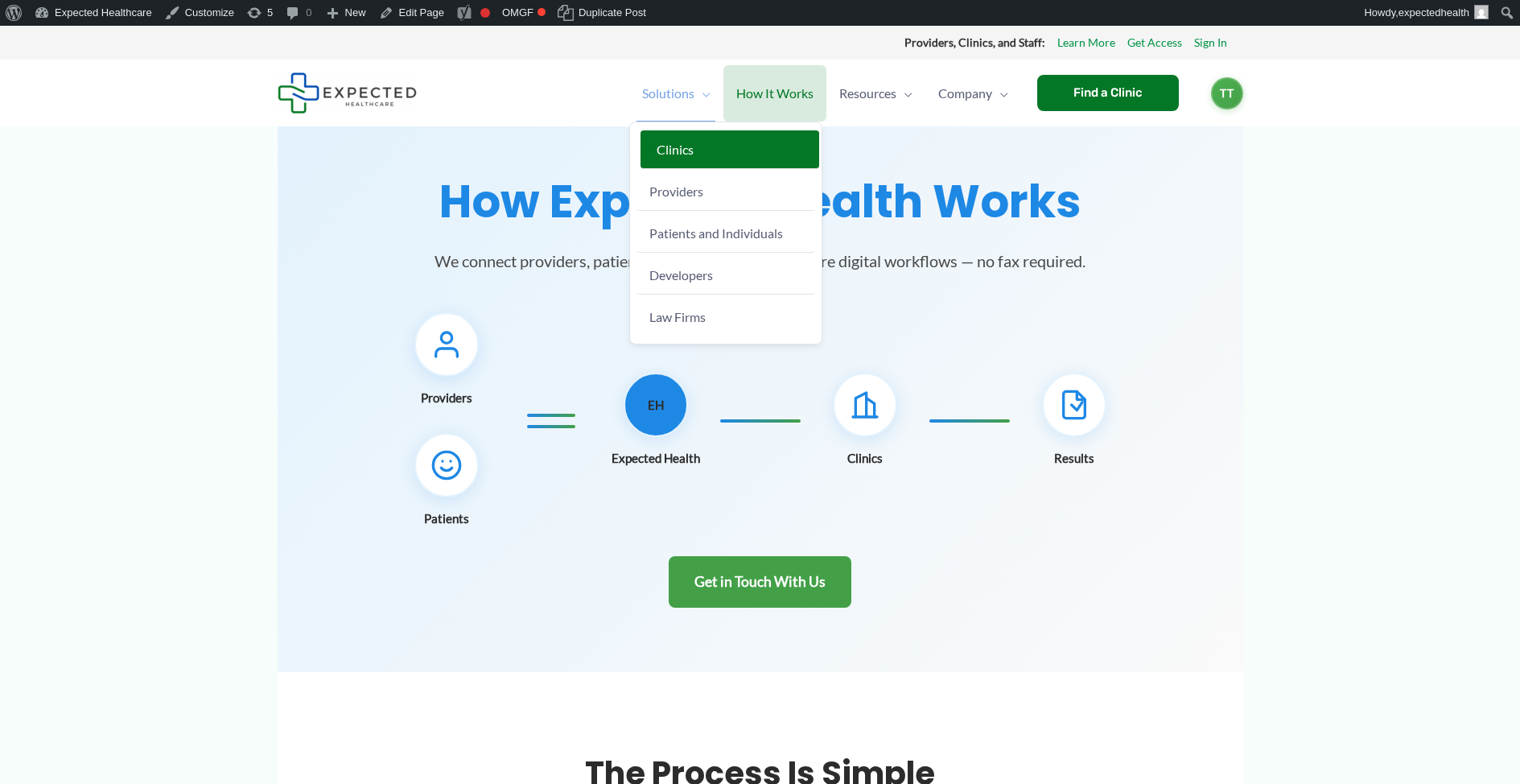
click at [696, 142] on link "Clinics" at bounding box center [730, 149] width 179 height 38
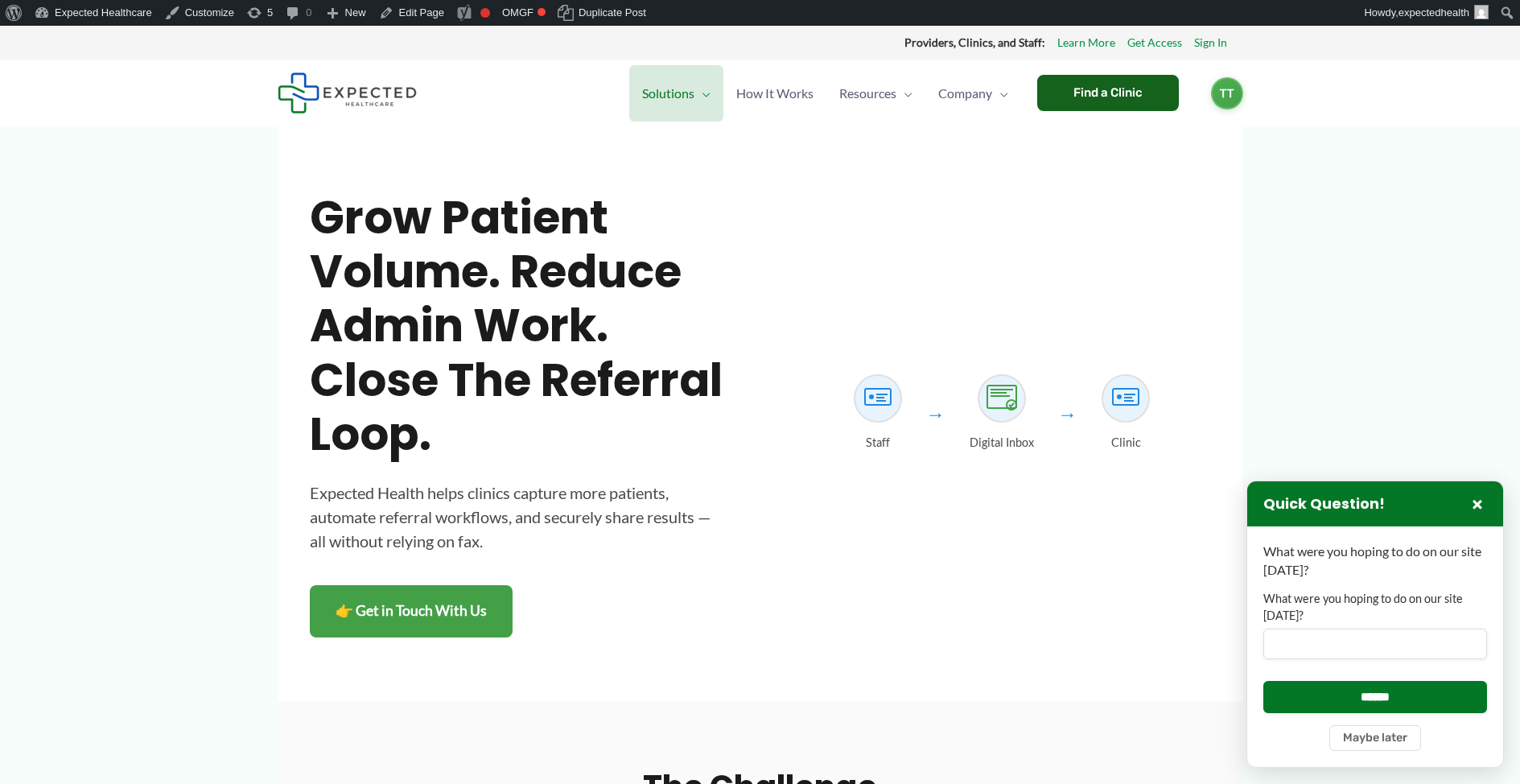
click at [1126, 96] on div "Find a Clinic" at bounding box center [1108, 92] width 141 height 36
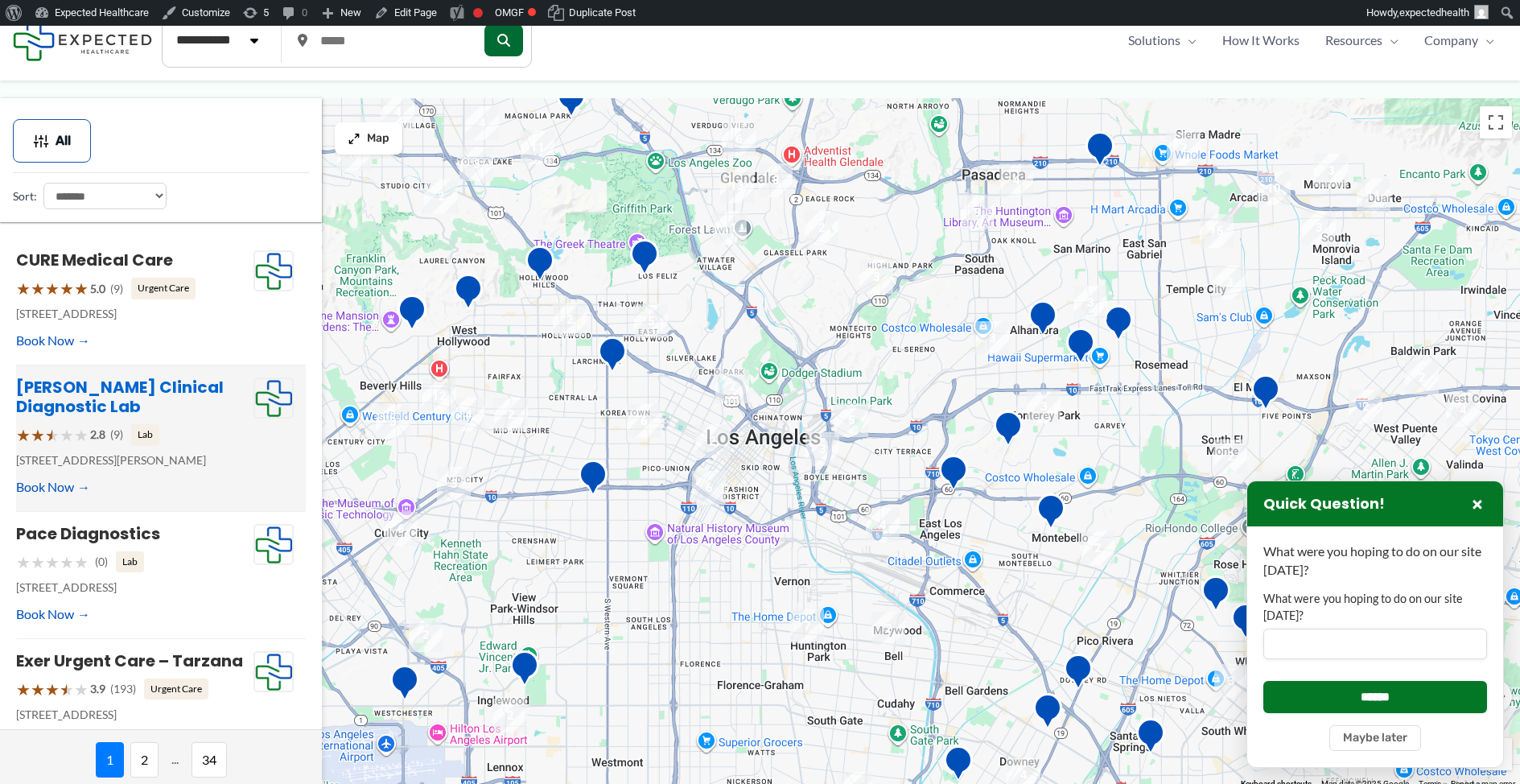
click at [77, 390] on link "Ashley Clinical Diagnostic Lab" at bounding box center [120, 396] width 208 height 42
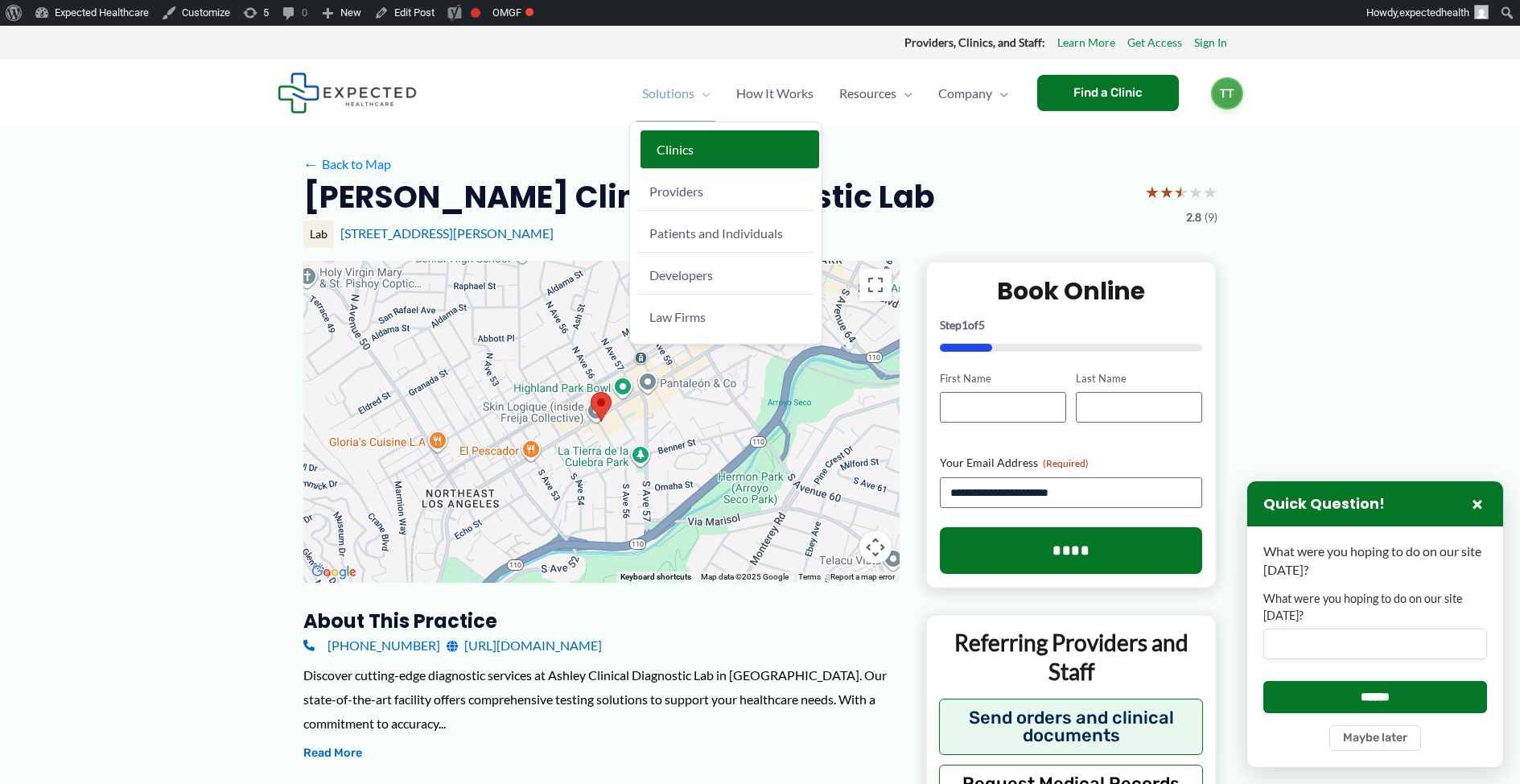
click at [681, 144] on span "Clinics" at bounding box center [675, 149] width 37 height 16
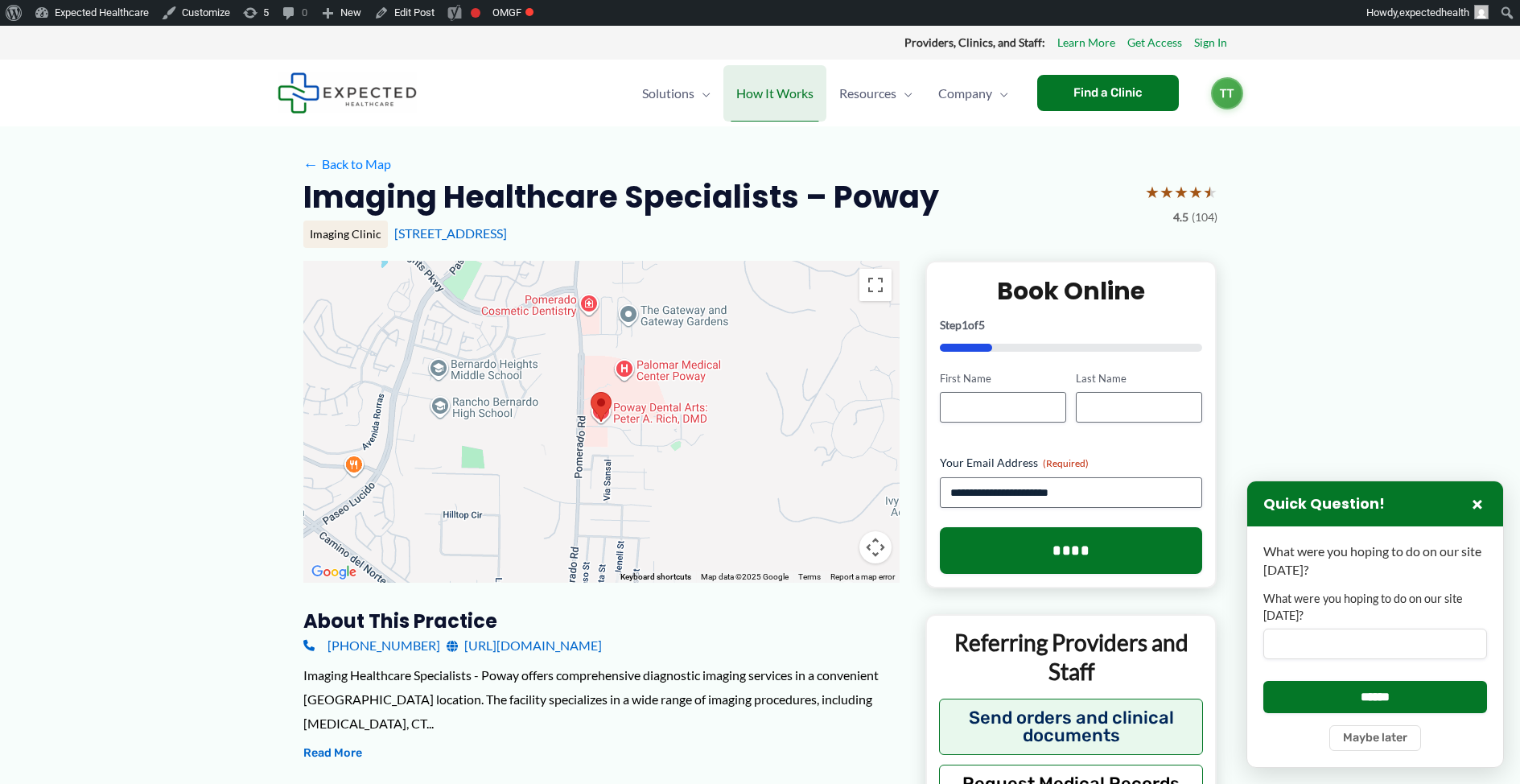
click at [761, 95] on span "How It Works" at bounding box center [774, 92] width 78 height 56
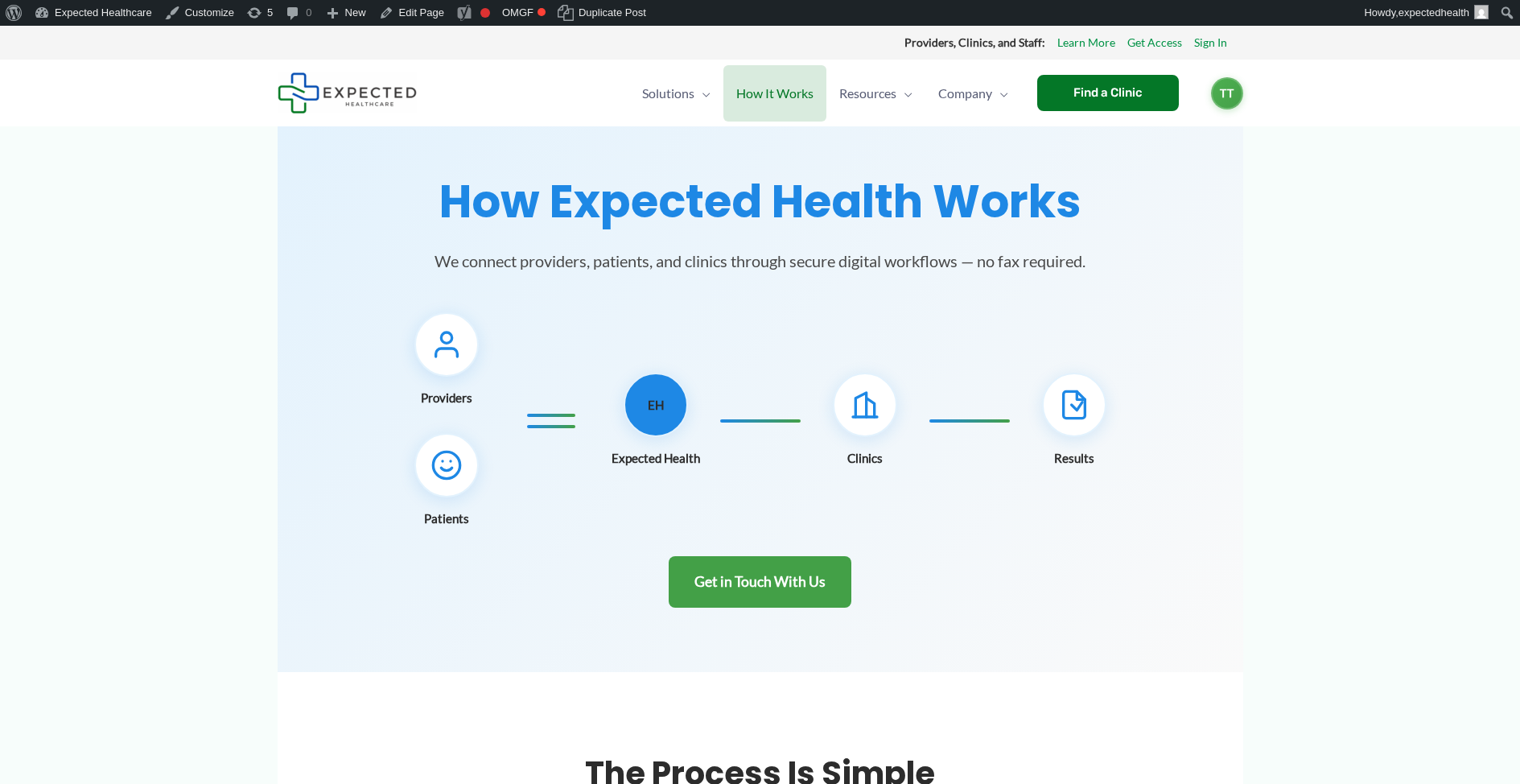
click at [360, 96] on img at bounding box center [347, 93] width 139 height 41
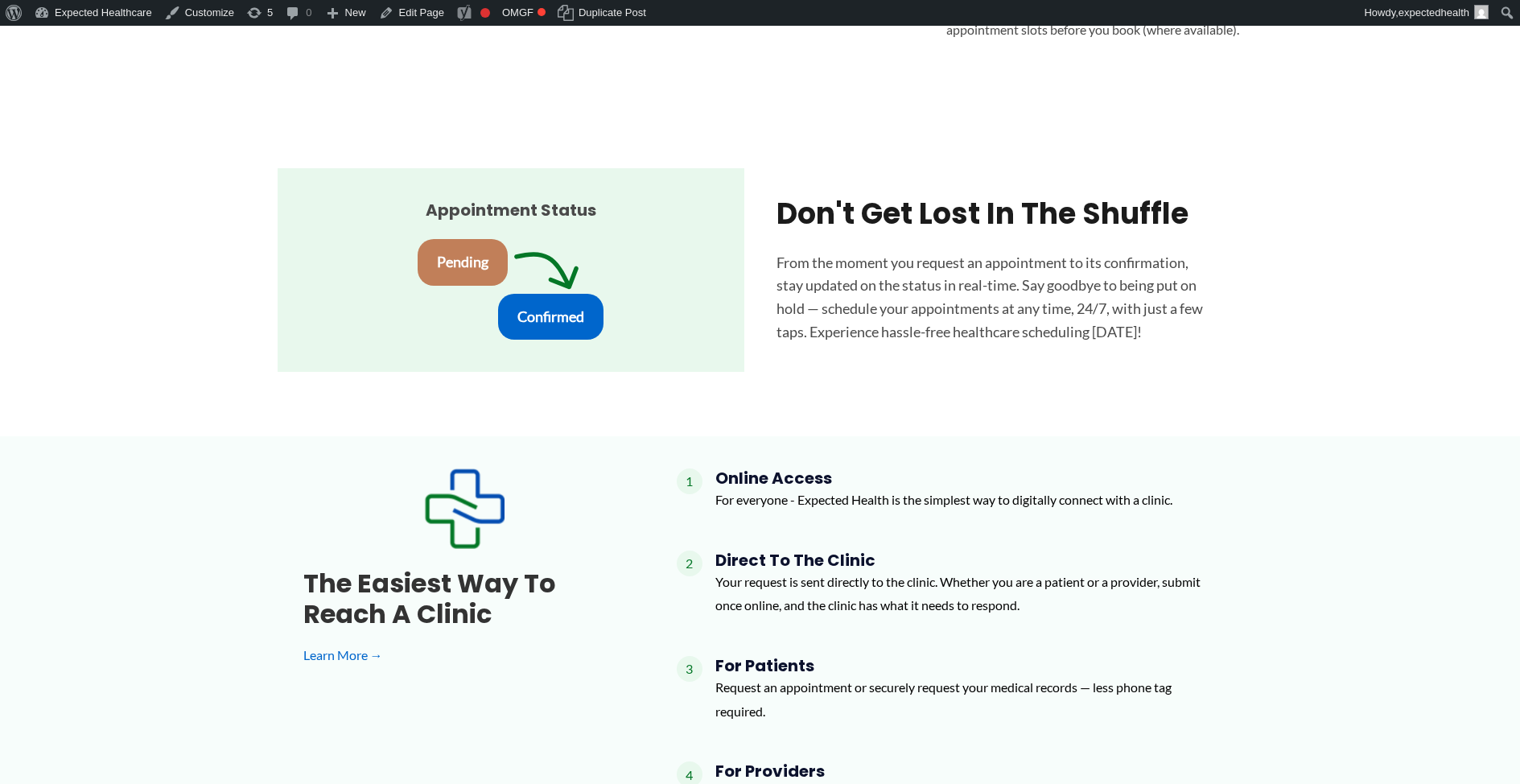
scroll to position [1702, 0]
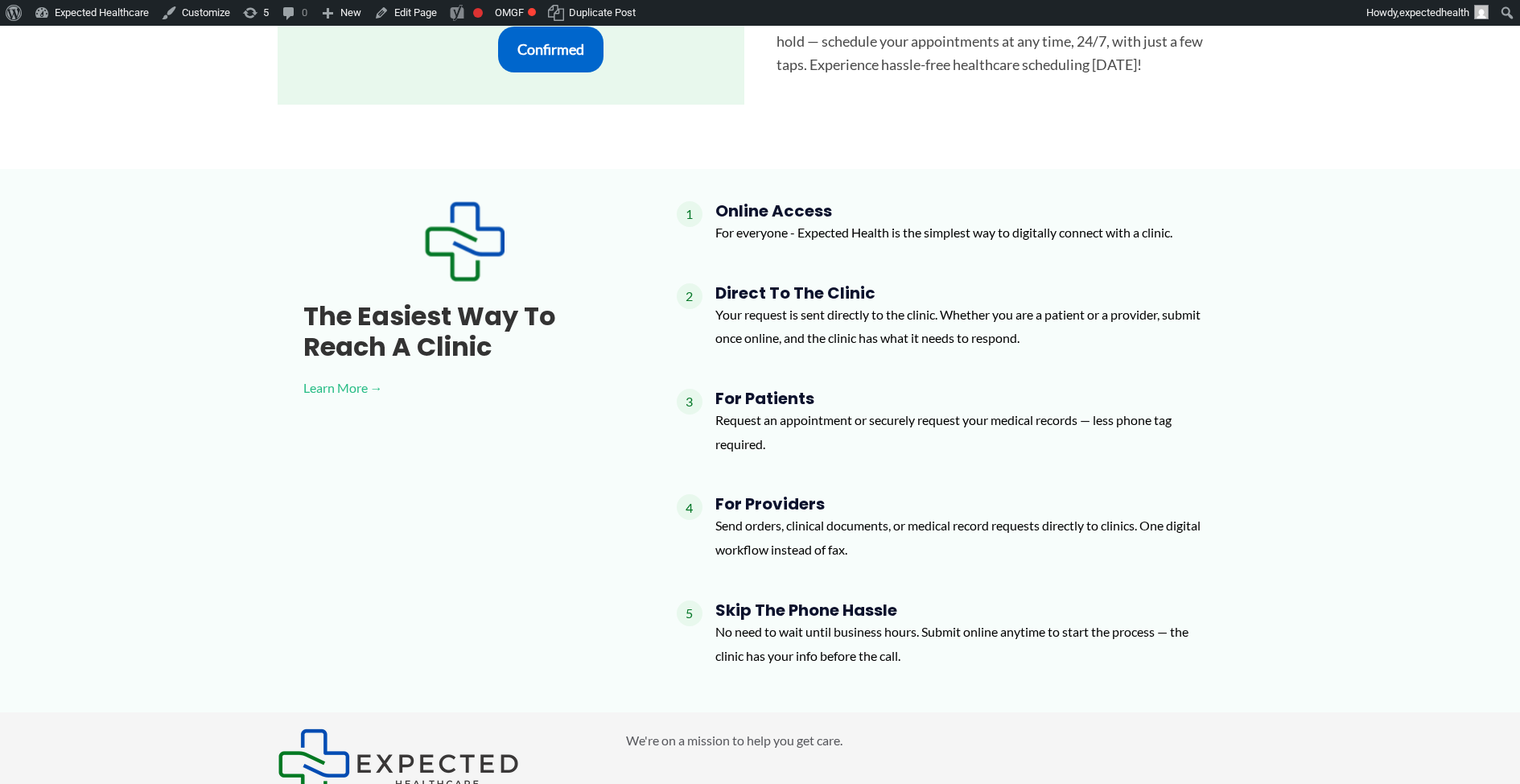
click at [347, 391] on link "Learn More →" at bounding box center [464, 388] width 322 height 25
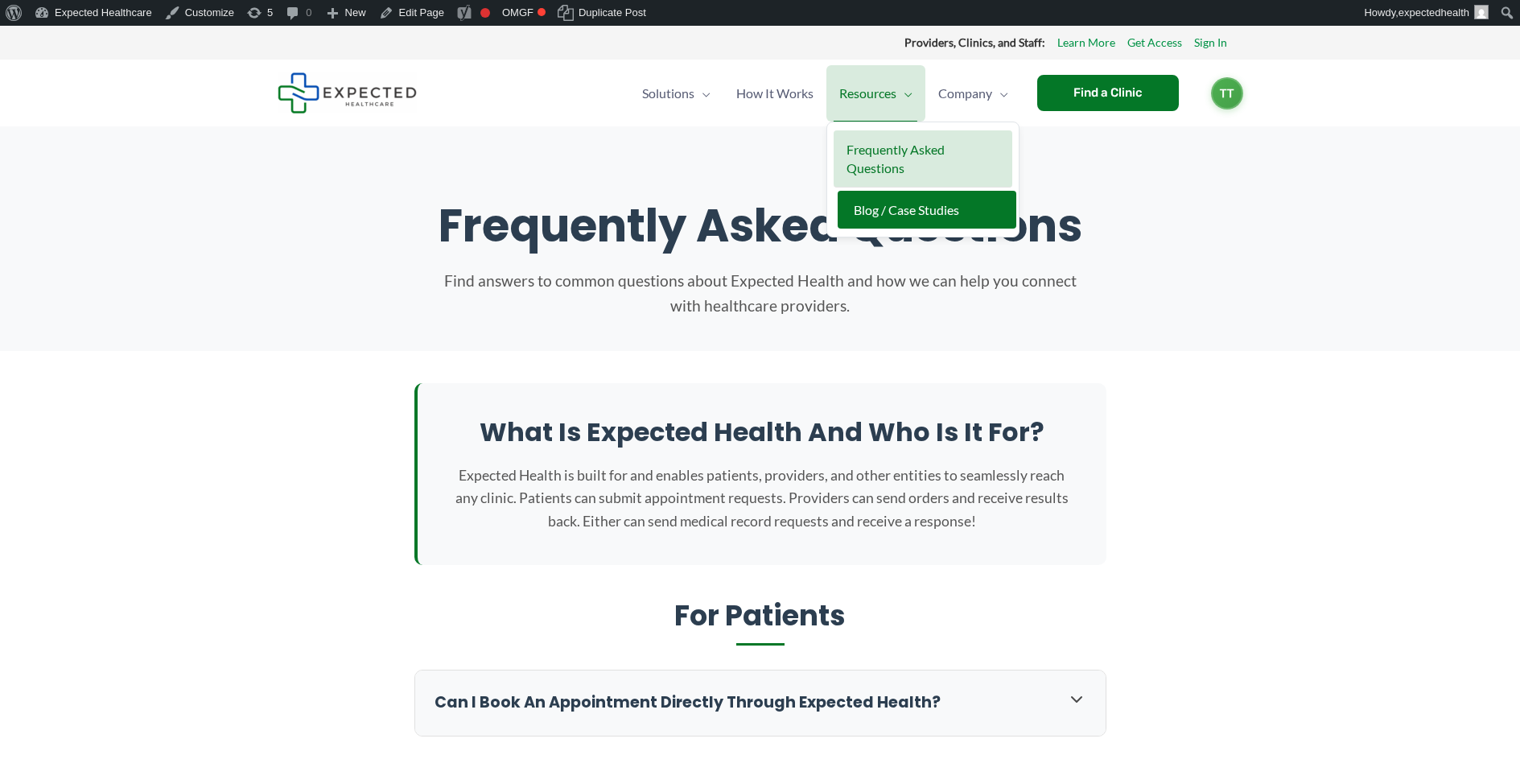
click at [885, 221] on link "Blog / Case Studies" at bounding box center [927, 209] width 179 height 38
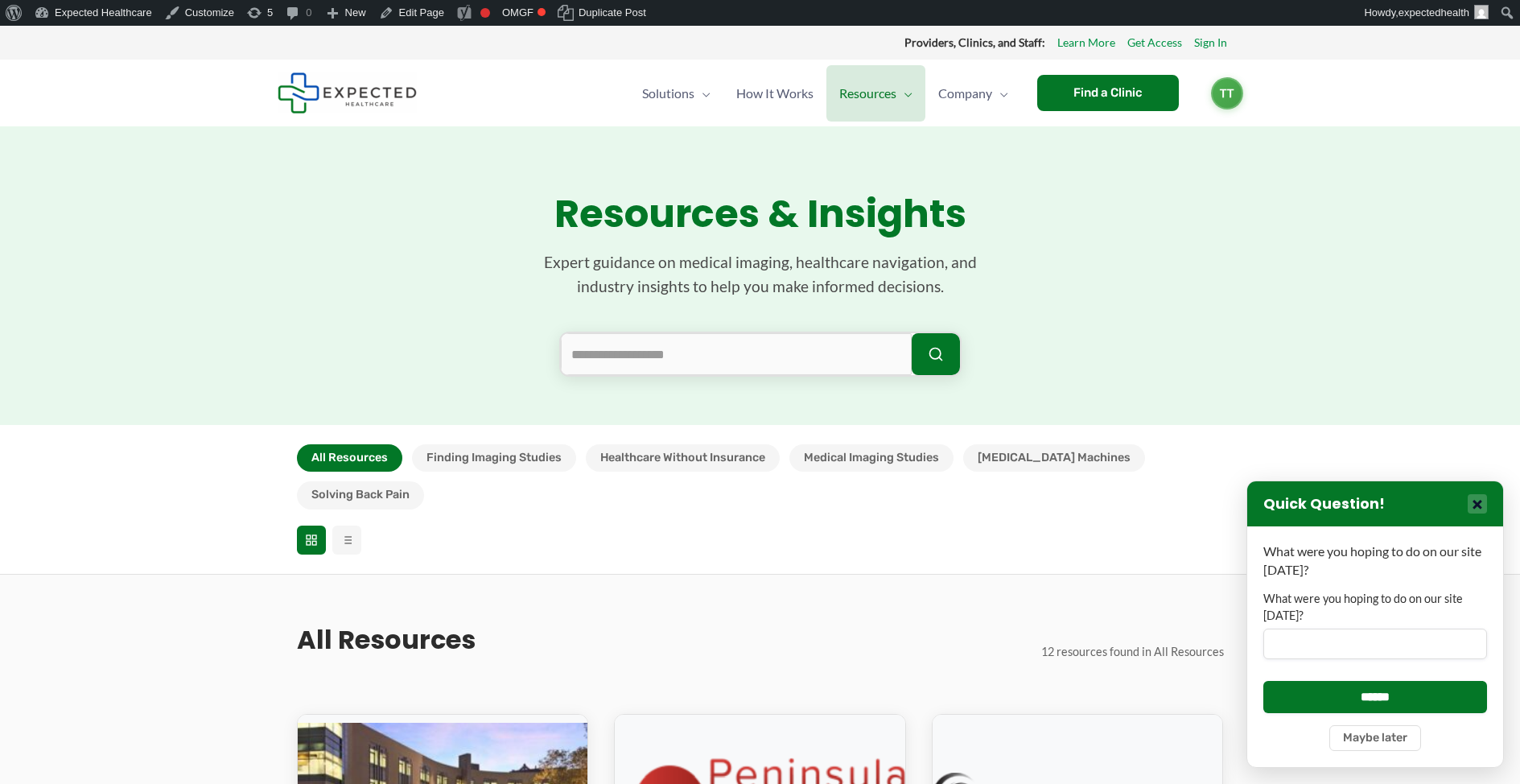
click at [1475, 502] on button "×" at bounding box center [1478, 504] width 20 height 20
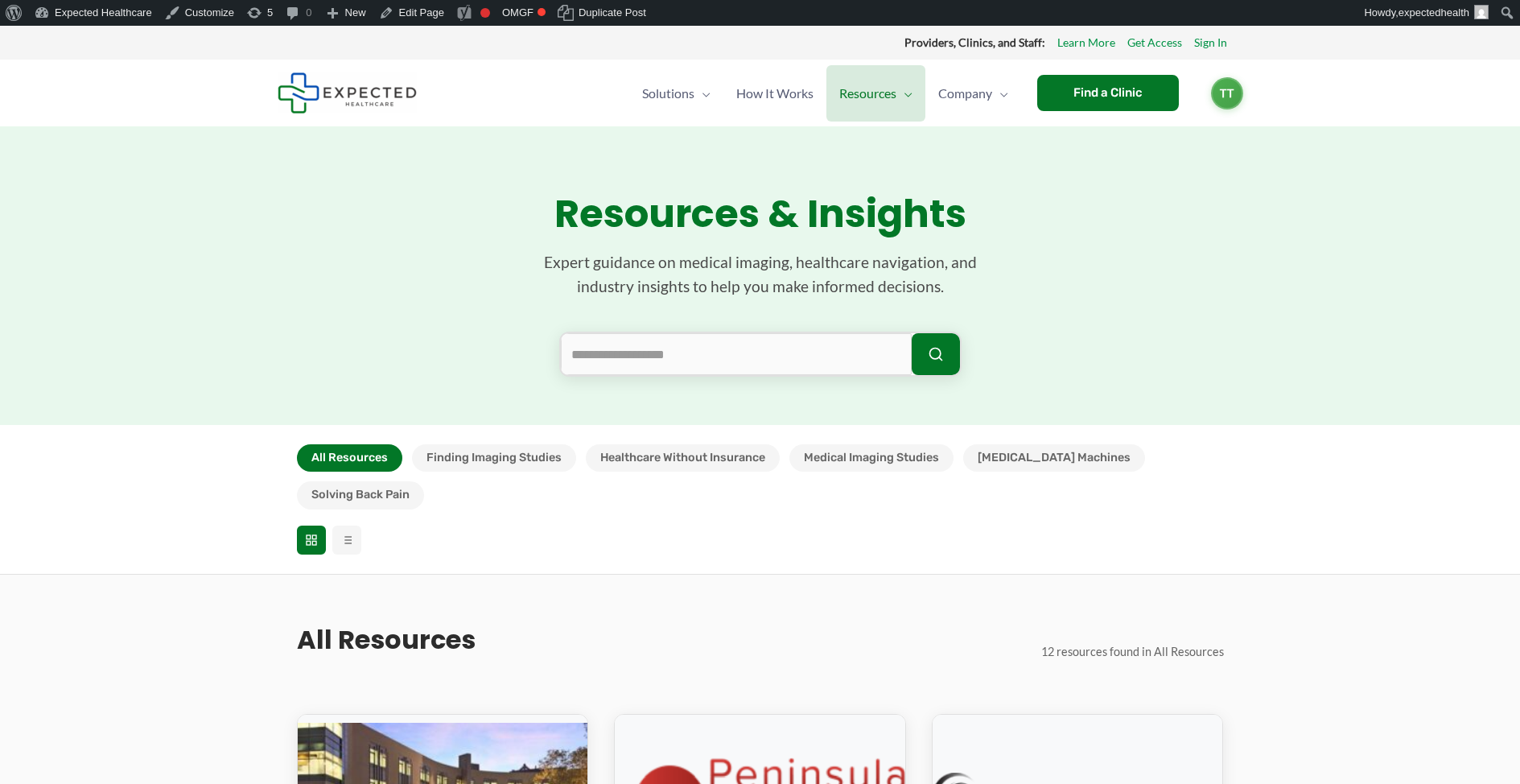
click at [660, 273] on p "Expert guidance on medical imaging, healthcare navigation, and industry insight…" at bounding box center [760, 275] width 483 height 49
